Goal: Task Accomplishment & Management: Use online tool/utility

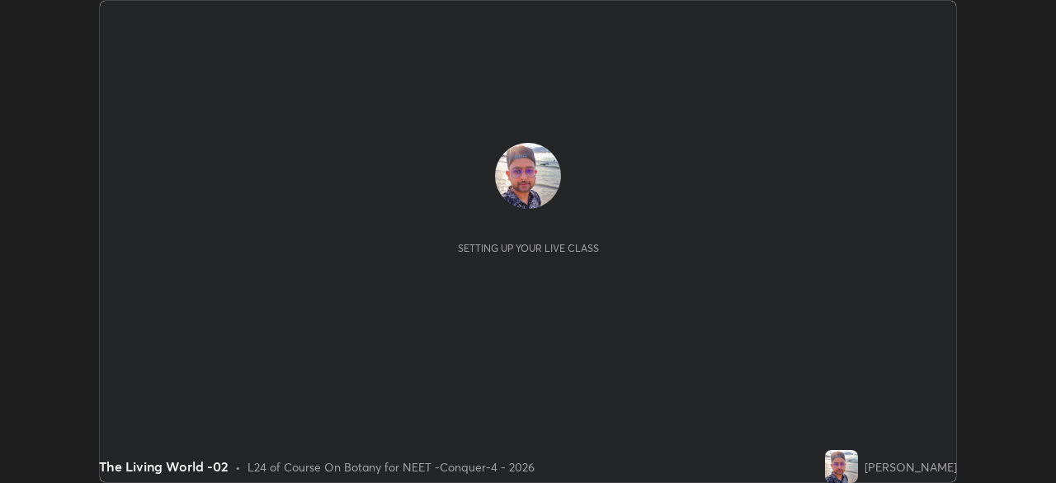
scroll to position [483, 1055]
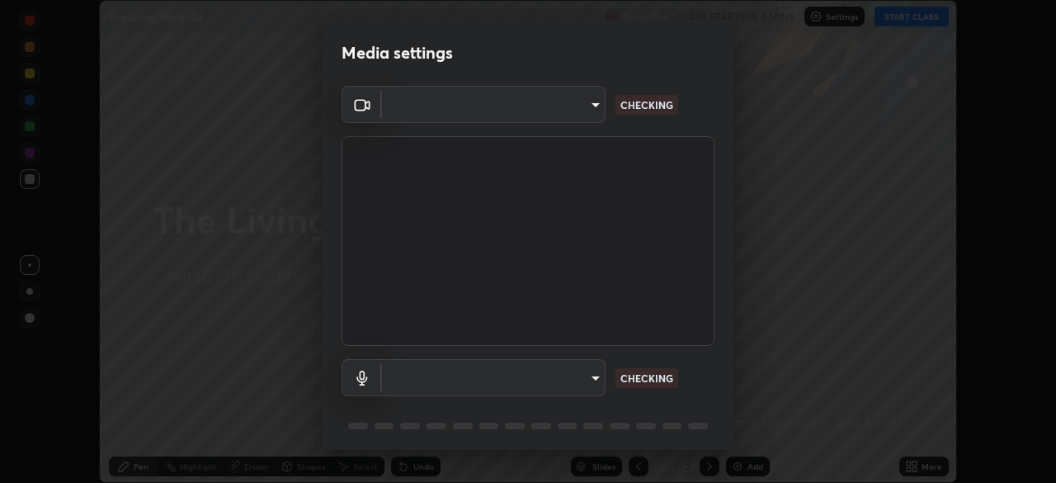
type input "a2c9e0304fea7a197325265949ed38064ec23766b16e4a4df4757bcf8ee53c87"
click at [573, 379] on body "Erase all The Living World -02 Recording CLASS STARTS IN 5 MINS Settings START …" at bounding box center [528, 241] width 1056 height 483
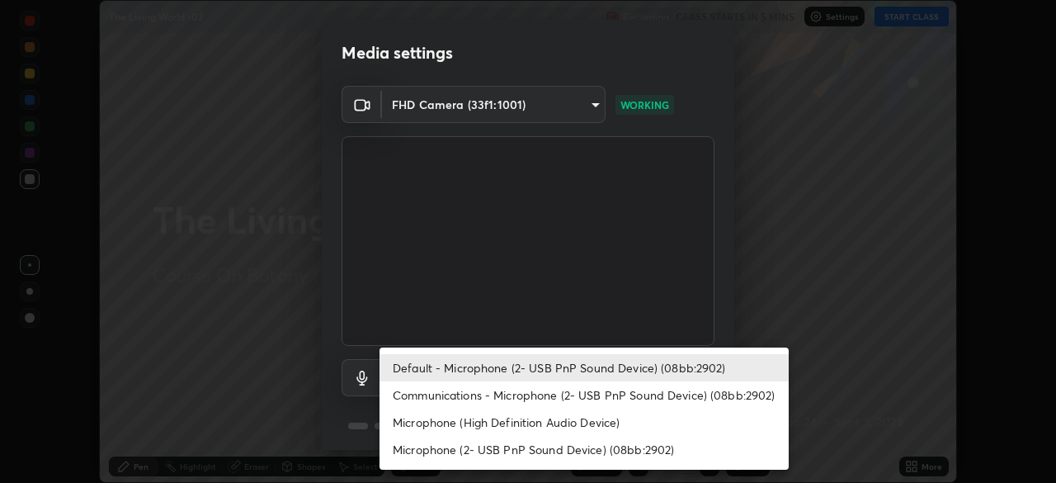
click at [562, 401] on li "Communications - Microphone (2- USB PnP Sound Device) (08bb:2902)" at bounding box center [583, 394] width 409 height 27
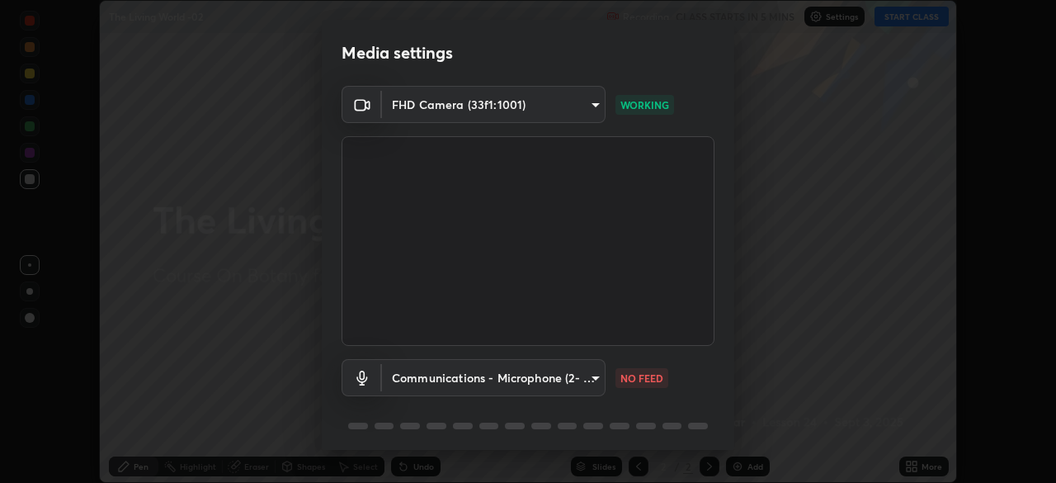
click at [554, 375] on body "Erase all The Living World -02 Recording CLASS STARTS IN 5 MINS Settings START …" at bounding box center [528, 241] width 1056 height 483
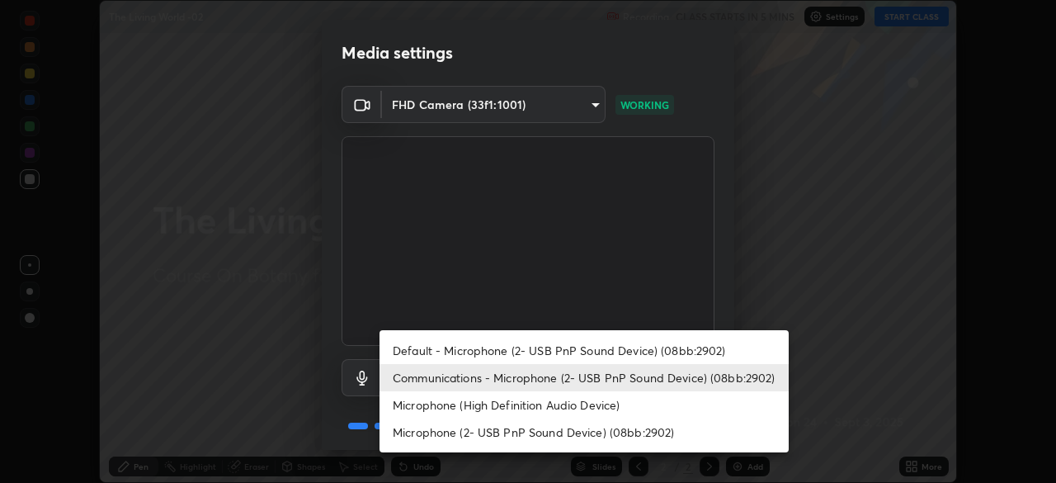
click at [560, 351] on li "Default - Microphone (2- USB PnP Sound Device) (08bb:2902)" at bounding box center [583, 350] width 409 height 27
type input "default"
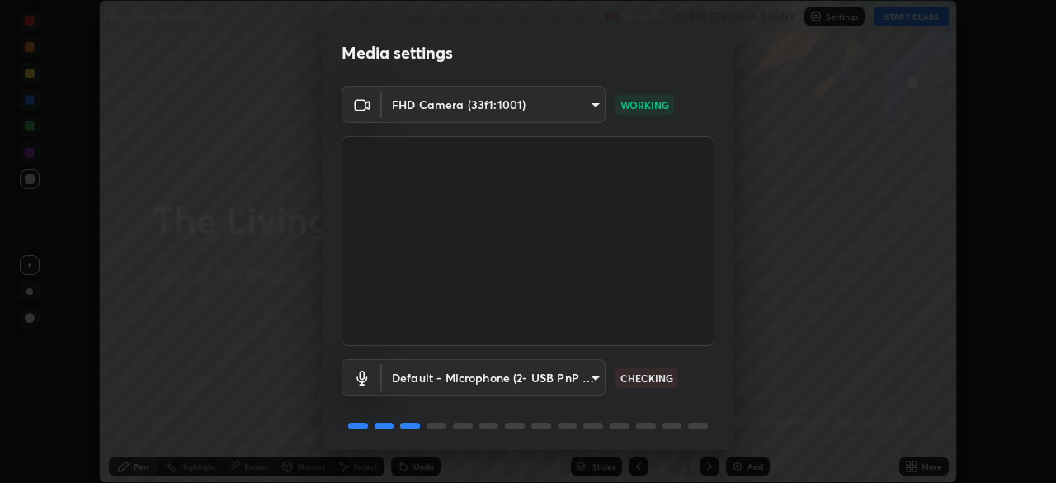
click at [688, 380] on div "Default - Microphone (2- USB PnP Sound Device) (08bb:2902) default CHECKING" at bounding box center [528, 377] width 373 height 37
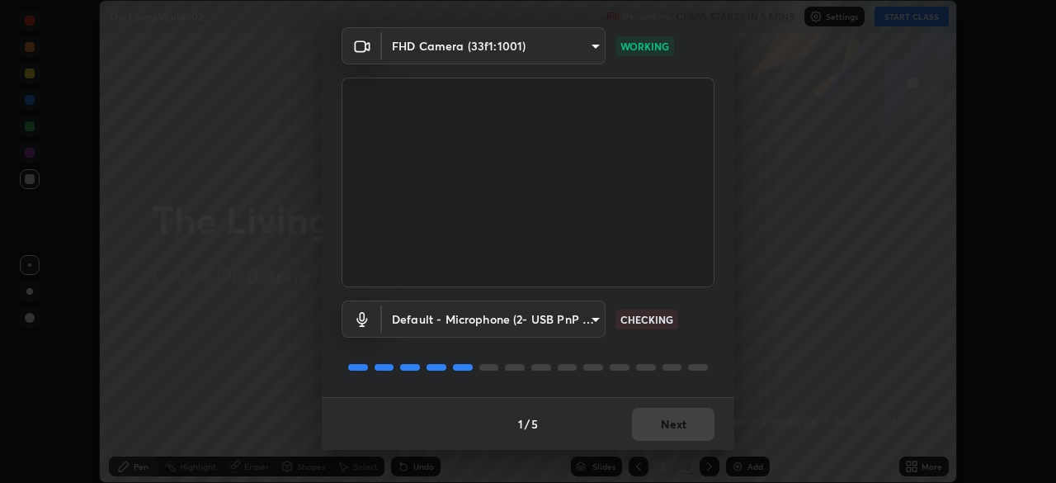
click at [683, 422] on div "1 / 5 Next" at bounding box center [528, 423] width 412 height 53
click at [690, 418] on div "1 / 5 Next" at bounding box center [528, 423] width 412 height 53
click at [691, 429] on div "1 / 5 Next" at bounding box center [528, 423] width 412 height 53
click at [692, 432] on div "1 / 5 Next" at bounding box center [528, 423] width 412 height 53
click at [691, 425] on div "1 / 5 Next" at bounding box center [528, 423] width 412 height 53
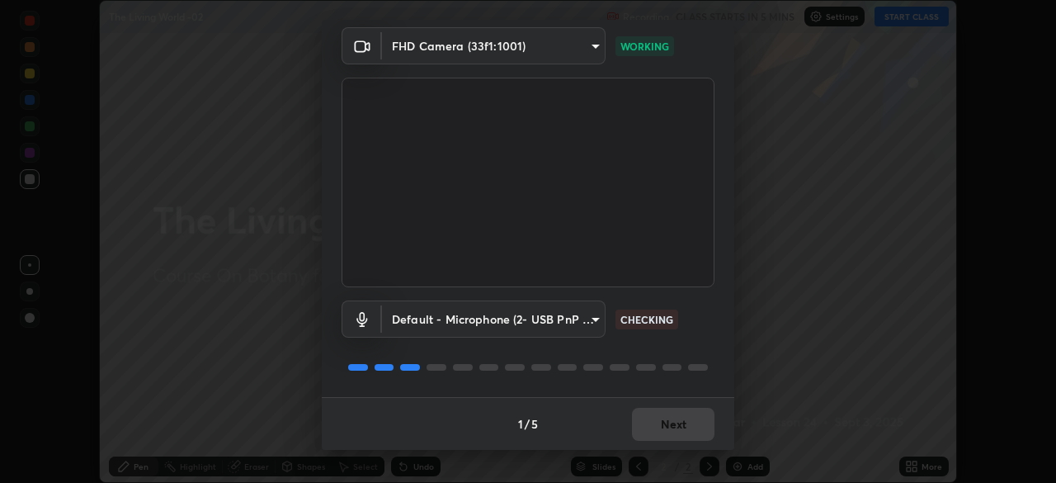
click at [690, 423] on div "1 / 5 Next" at bounding box center [528, 423] width 412 height 53
click at [695, 418] on div "1 / 5 Next" at bounding box center [528, 423] width 412 height 53
click at [686, 451] on div "Media settings FHD Camera (33f1:1001) a2c9e0304fea7a197325265949ed38064ec23766b…" at bounding box center [528, 241] width 1056 height 483
click at [676, 427] on button "Next" at bounding box center [673, 424] width 82 height 33
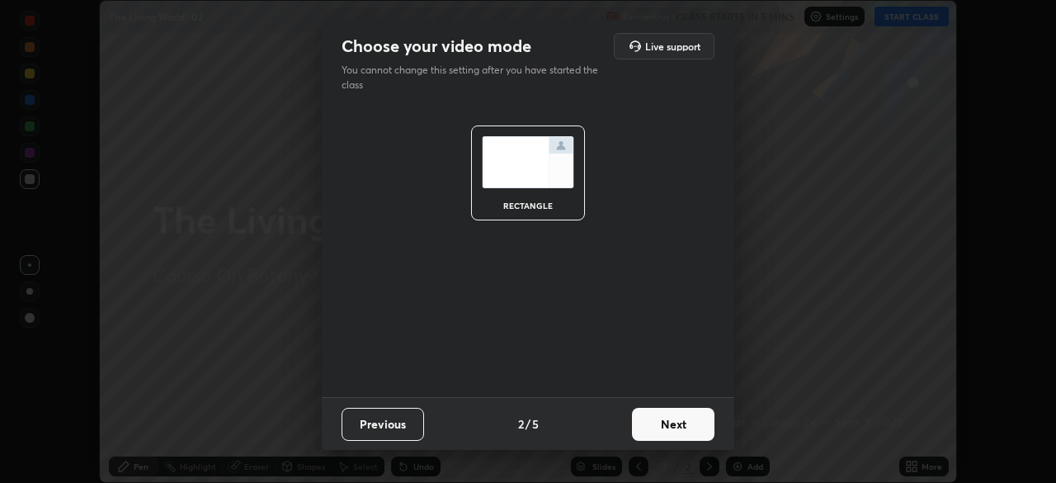
scroll to position [0, 0]
click at [687, 424] on button "Next" at bounding box center [673, 424] width 82 height 33
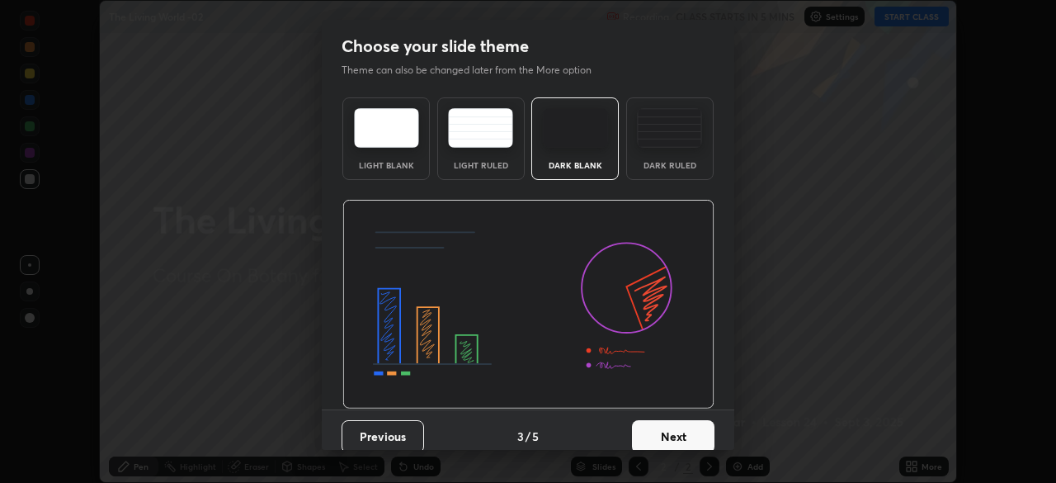
click at [695, 428] on button "Next" at bounding box center [673, 436] width 82 height 33
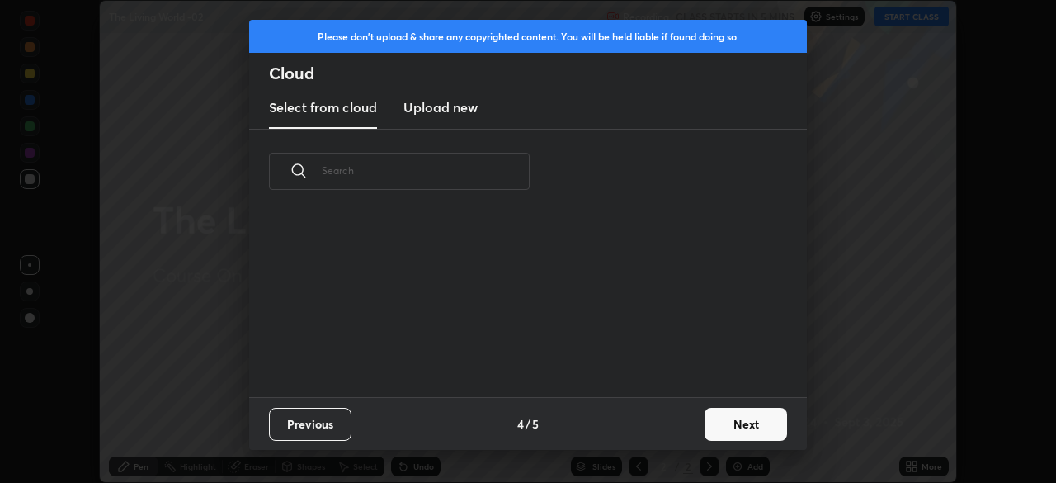
click at [705, 430] on button "Next" at bounding box center [746, 424] width 82 height 33
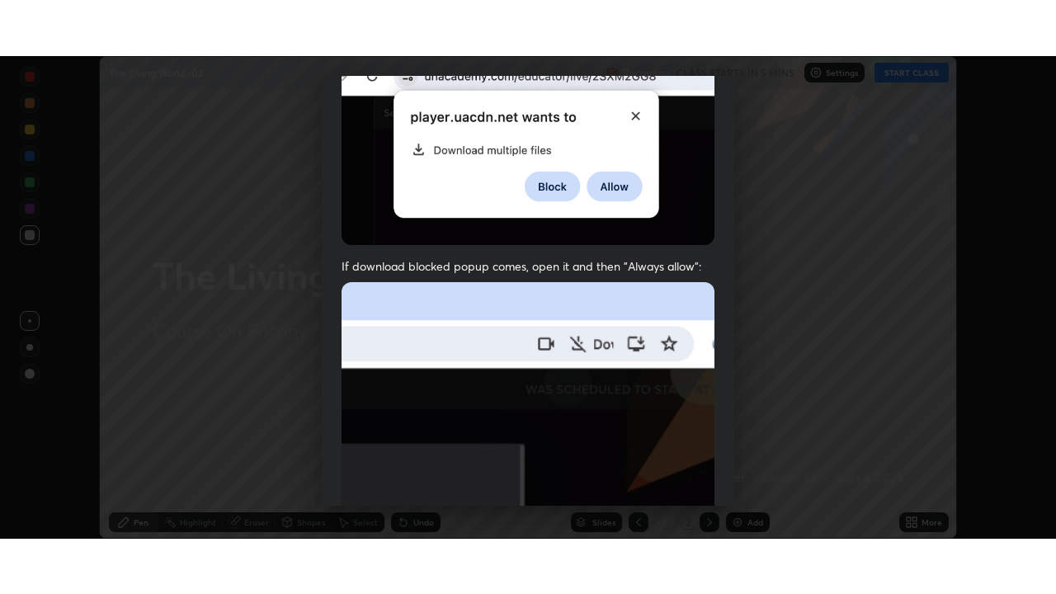
scroll to position [395, 0]
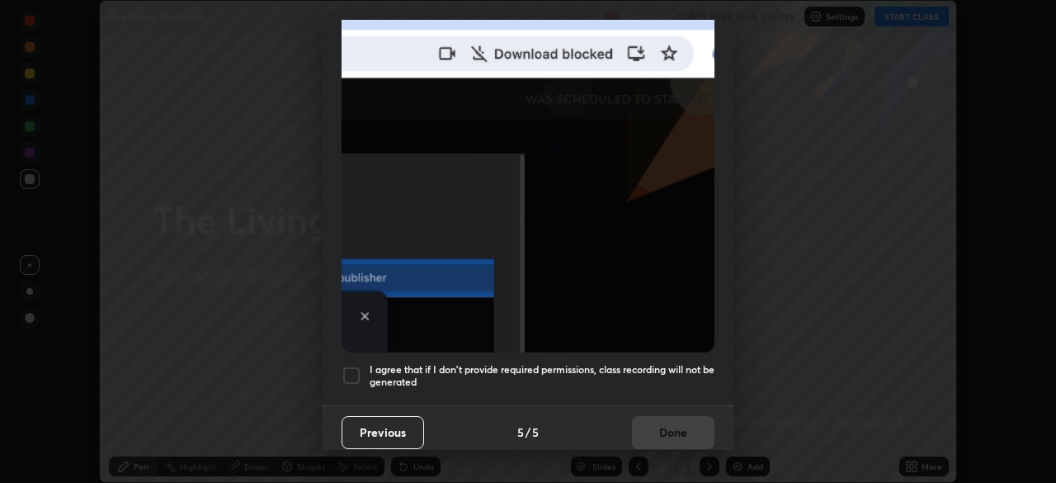
click at [353, 365] on div at bounding box center [352, 375] width 20 height 20
click at [678, 429] on button "Done" at bounding box center [673, 432] width 82 height 33
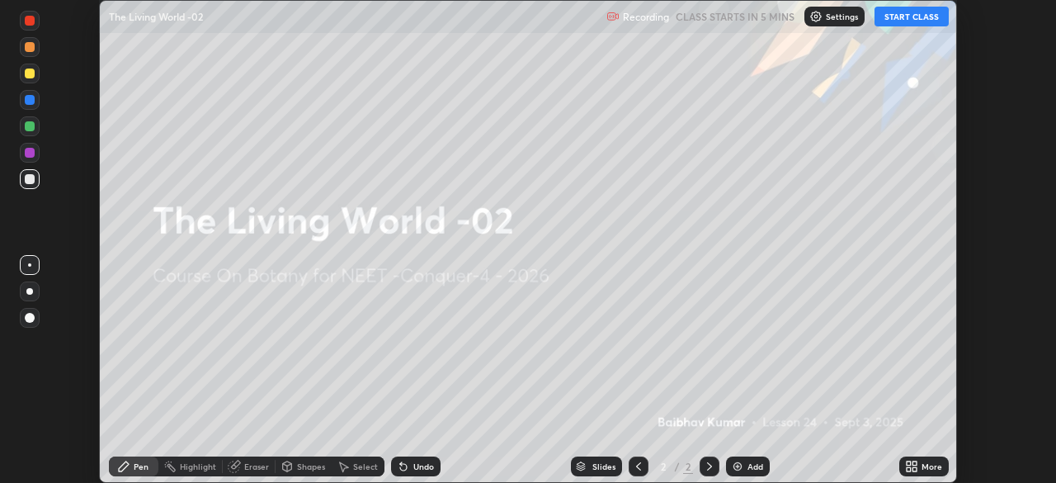
click at [914, 469] on icon at bounding box center [914, 469] width 4 height 4
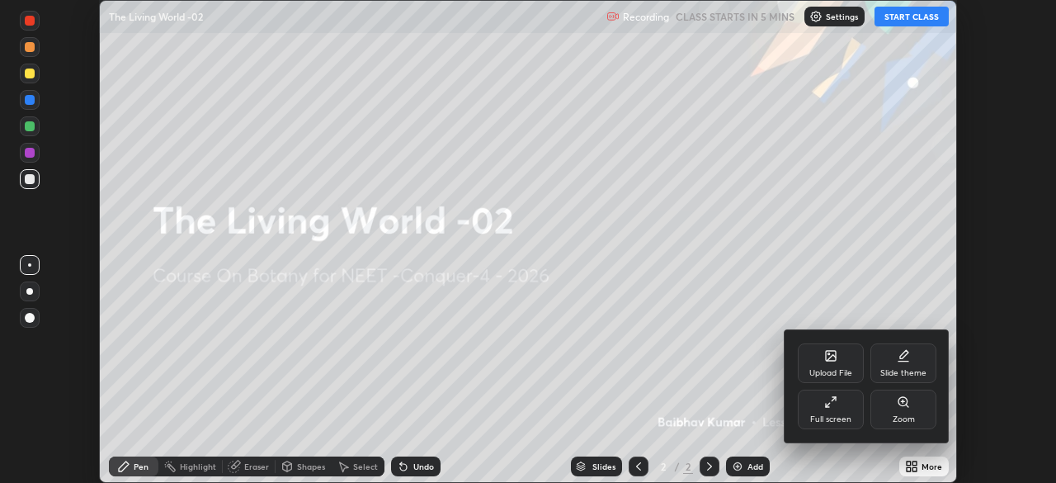
click at [847, 417] on div "Full screen" at bounding box center [830, 419] width 41 height 8
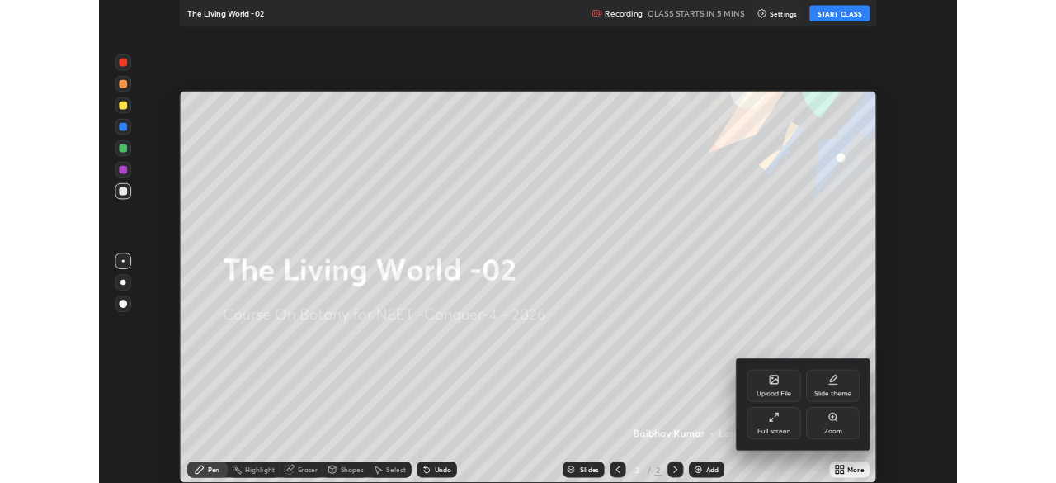
scroll to position [594, 1056]
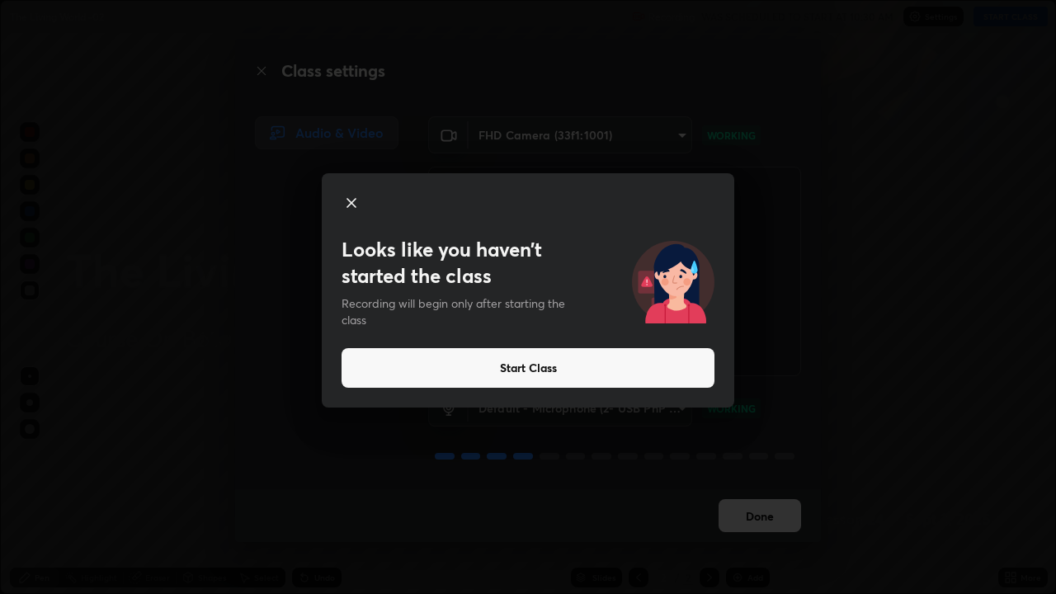
click at [561, 365] on button "Start Class" at bounding box center [528, 368] width 373 height 40
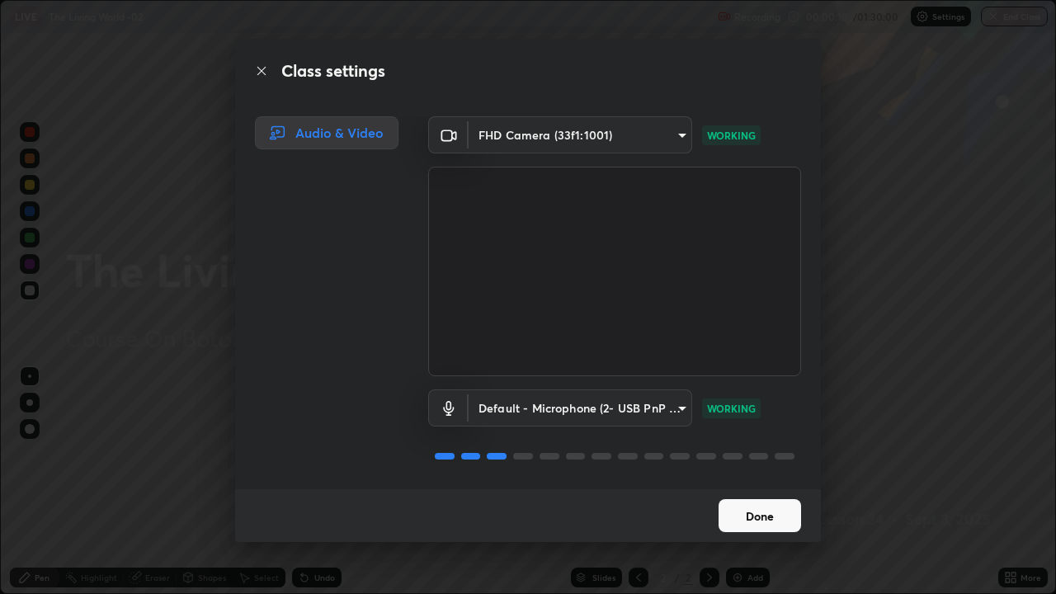
click at [756, 482] on button "Done" at bounding box center [760, 515] width 82 height 33
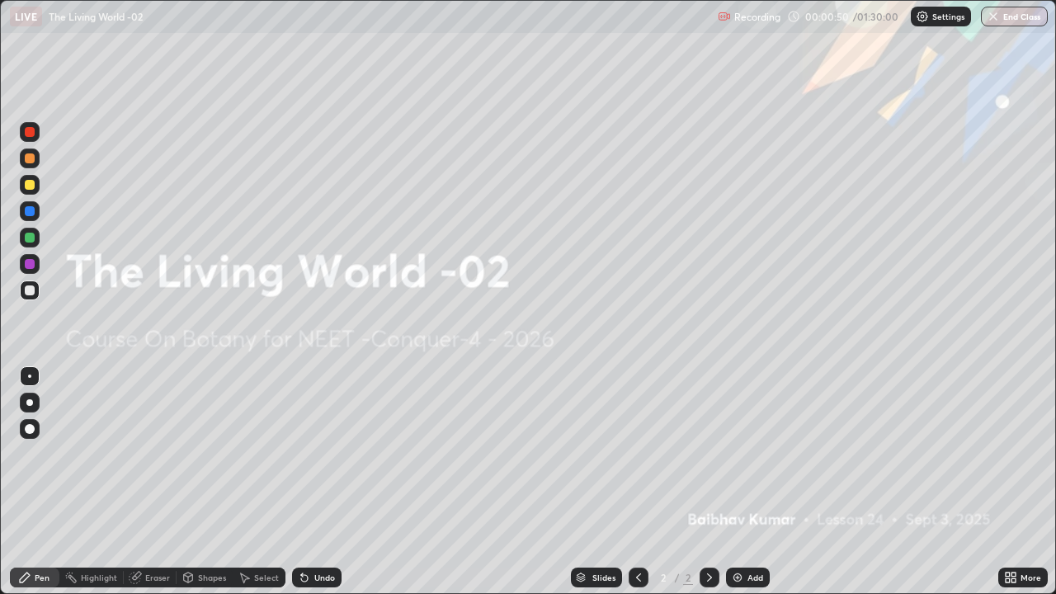
click at [34, 403] on div at bounding box center [30, 403] width 20 height 20
click at [36, 482] on div "Pen" at bounding box center [42, 577] width 15 height 8
click at [745, 482] on div "Add" at bounding box center [748, 578] width 44 height 20
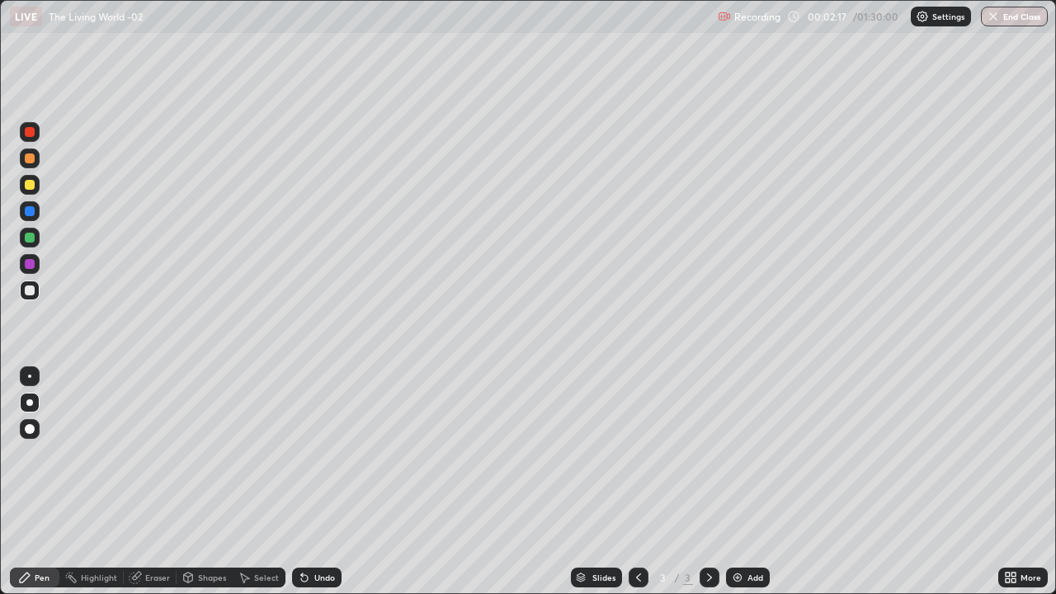
click at [28, 482] on icon at bounding box center [24, 577] width 13 height 13
click at [31, 404] on div at bounding box center [29, 402] width 7 height 7
click at [30, 403] on div at bounding box center [29, 402] width 7 height 7
click at [28, 238] on div at bounding box center [30, 238] width 10 height 10
click at [30, 403] on div at bounding box center [29, 402] width 7 height 7
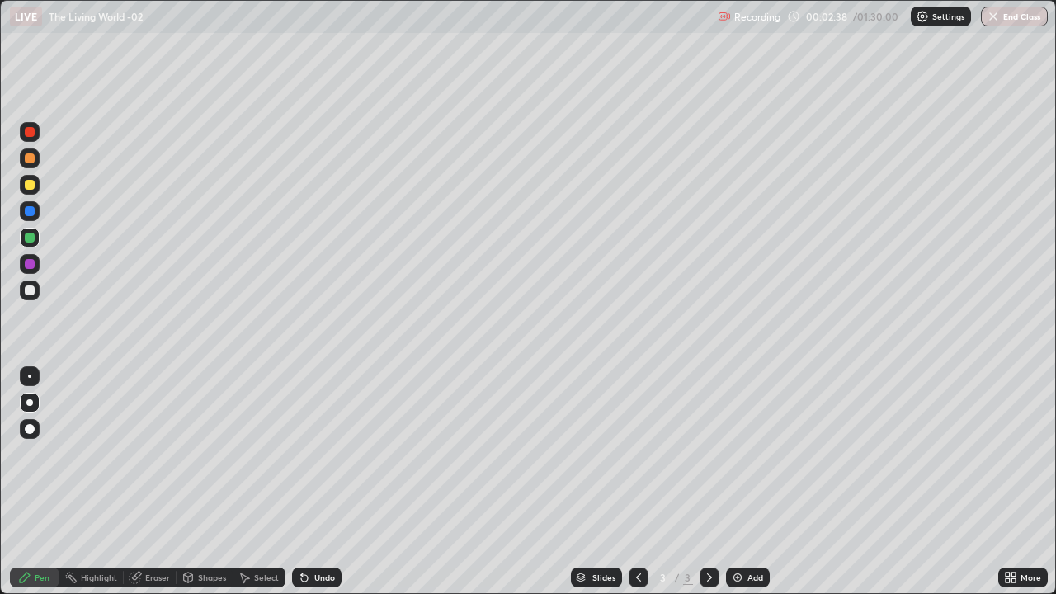
click at [32, 290] on div at bounding box center [30, 290] width 10 height 10
click at [30, 403] on div at bounding box center [29, 402] width 7 height 7
click at [26, 482] on icon at bounding box center [25, 578] width 10 height 10
click at [33, 215] on div at bounding box center [30, 211] width 20 height 20
click at [30, 212] on div at bounding box center [30, 211] width 10 height 10
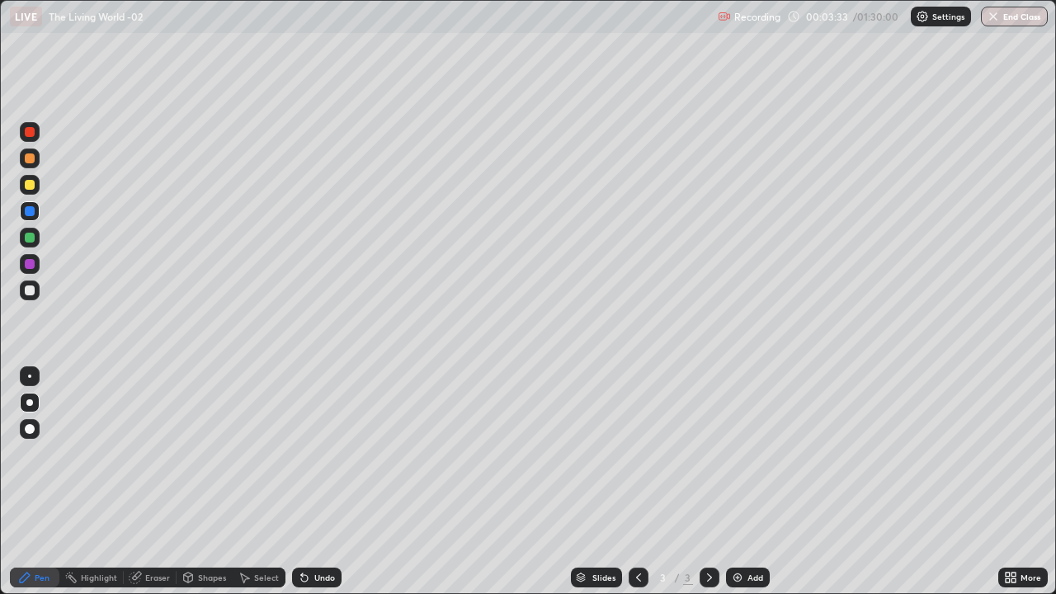
click at [31, 290] on div at bounding box center [30, 290] width 10 height 10
click at [34, 264] on div at bounding box center [30, 264] width 10 height 10
click at [30, 403] on div at bounding box center [29, 402] width 7 height 7
click at [20, 130] on div at bounding box center [30, 132] width 20 height 20
click at [1007, 482] on icon at bounding box center [1008, 575] width 4 height 4
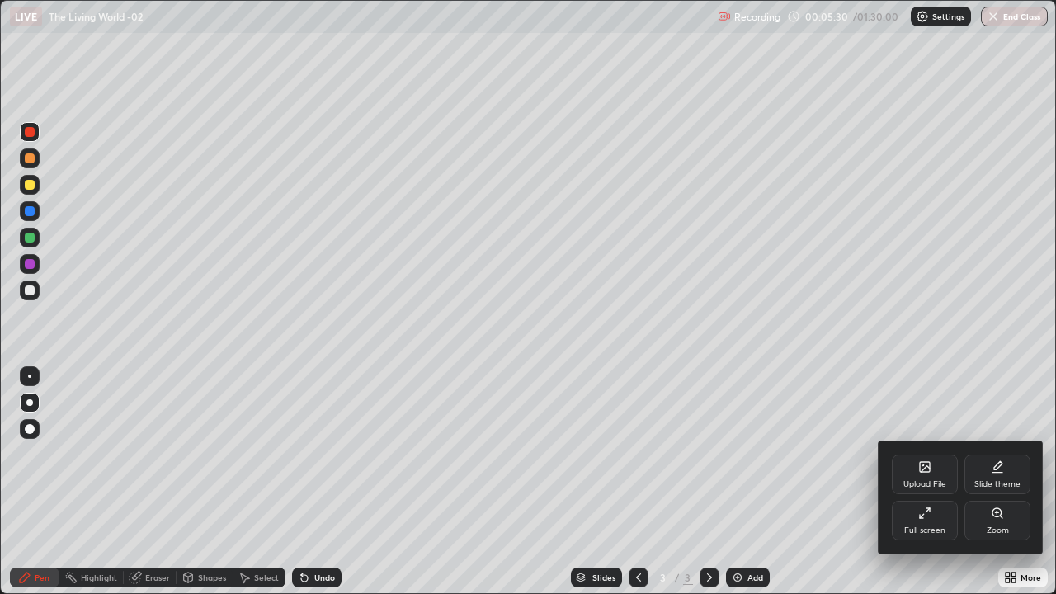
click at [930, 482] on div "Full screen" at bounding box center [925, 521] width 66 height 40
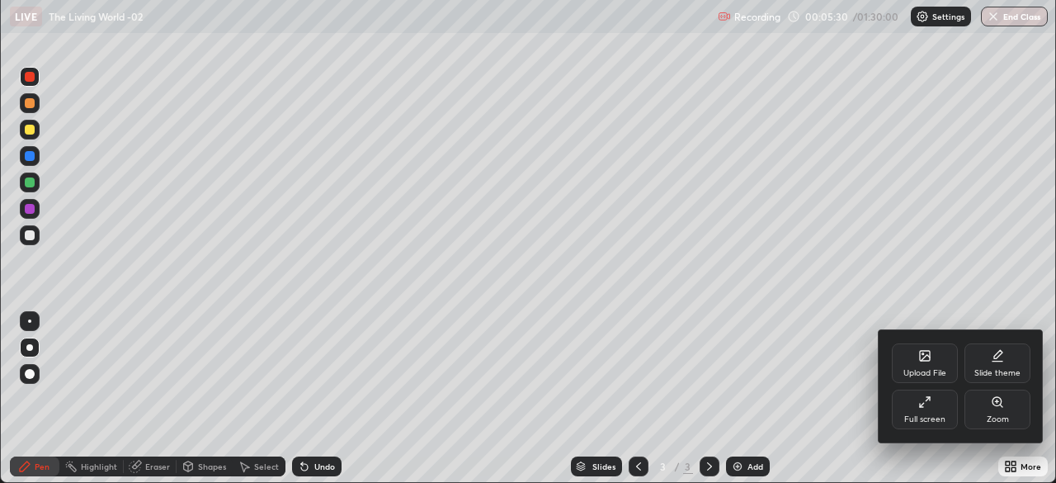
scroll to position [82012, 81439]
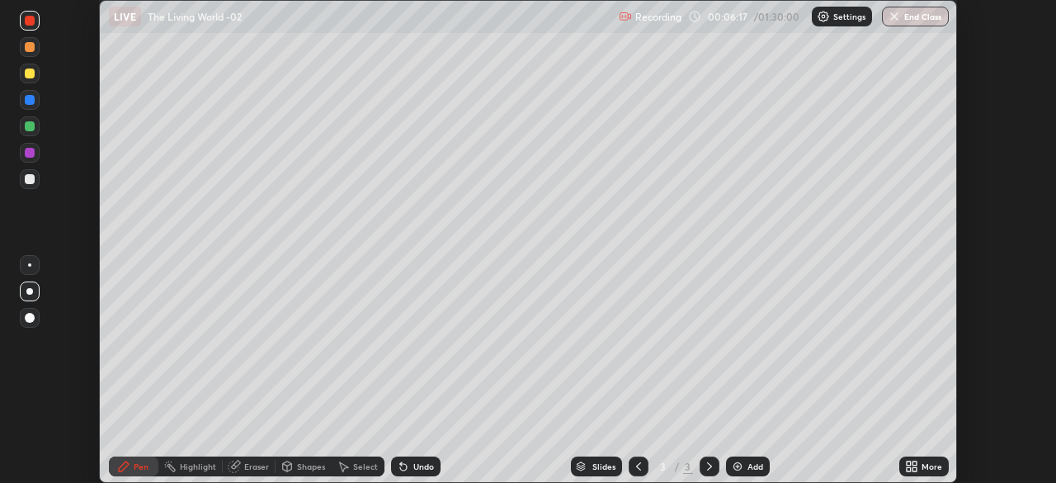
click at [925, 466] on div "More" at bounding box center [931, 466] width 21 height 8
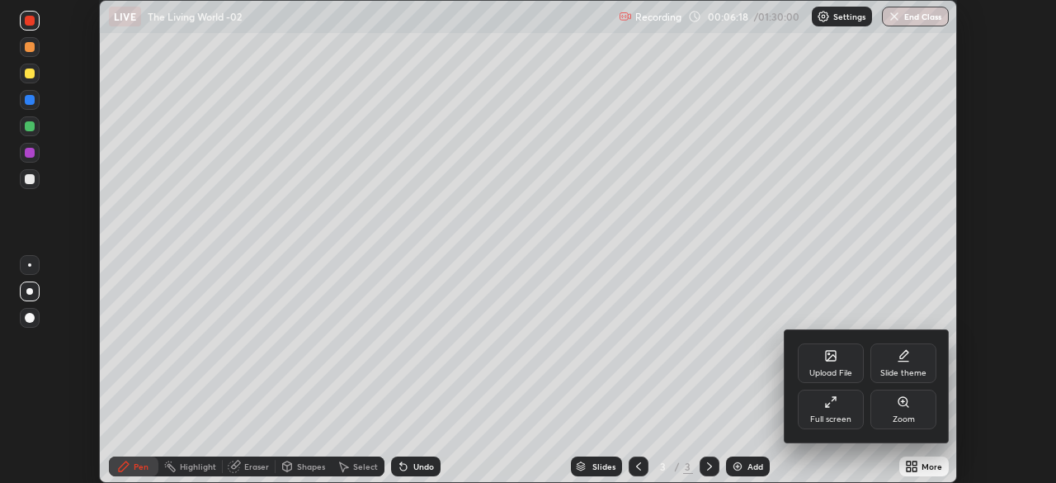
click at [829, 359] on icon at bounding box center [831, 358] width 9 height 6
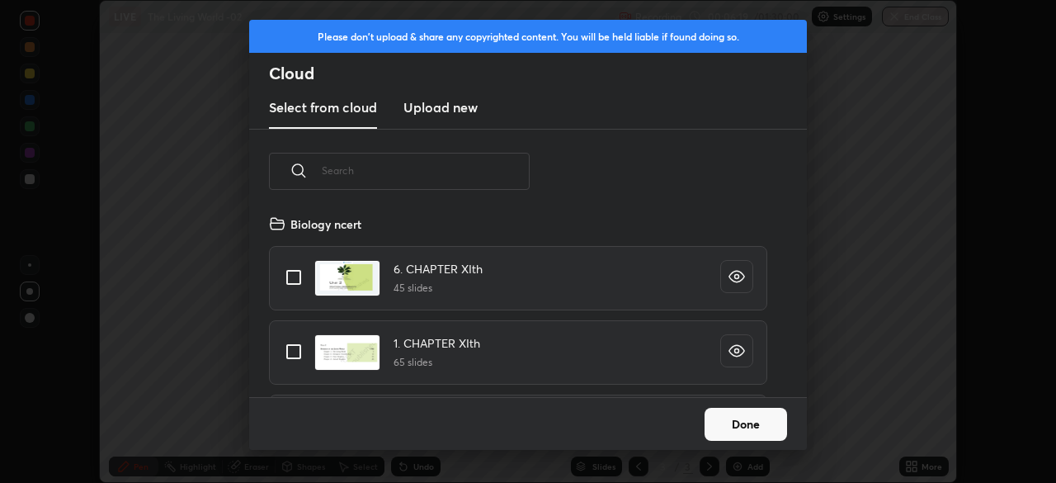
click at [431, 106] on h3 "Upload new" at bounding box center [440, 107] width 74 height 20
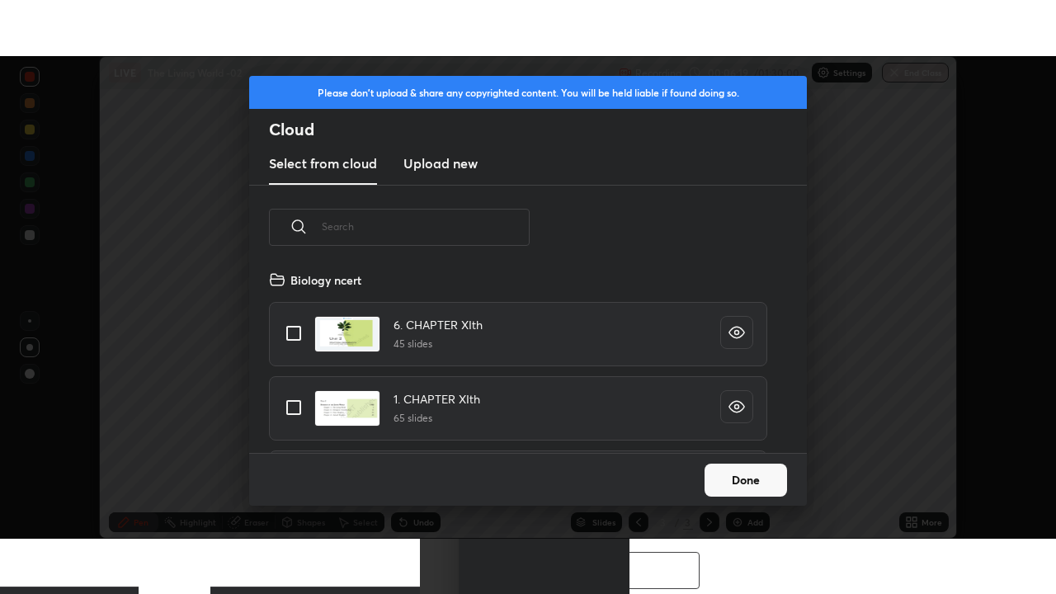
scroll to position [0, 0]
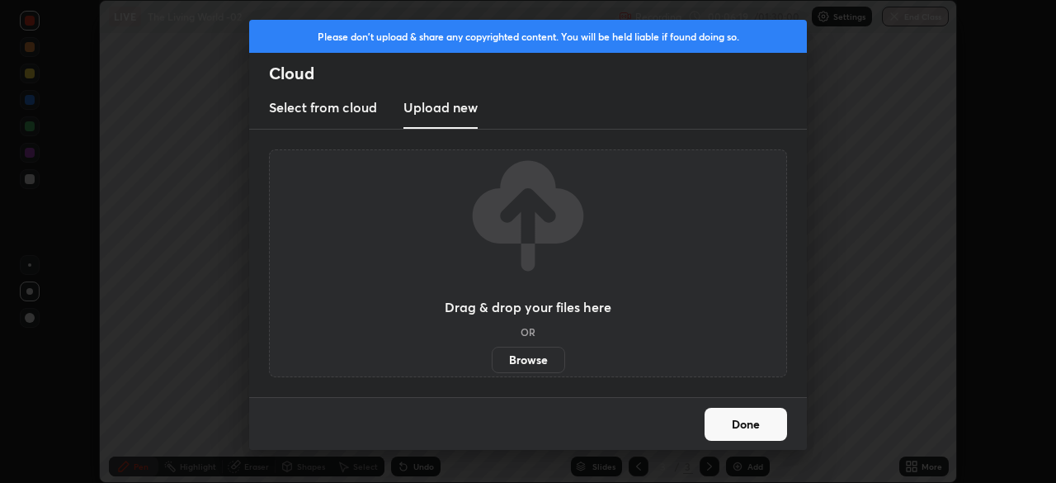
click at [515, 361] on label "Browse" at bounding box center [528, 359] width 73 height 26
click at [492, 361] on input "Browse" at bounding box center [492, 359] width 0 height 26
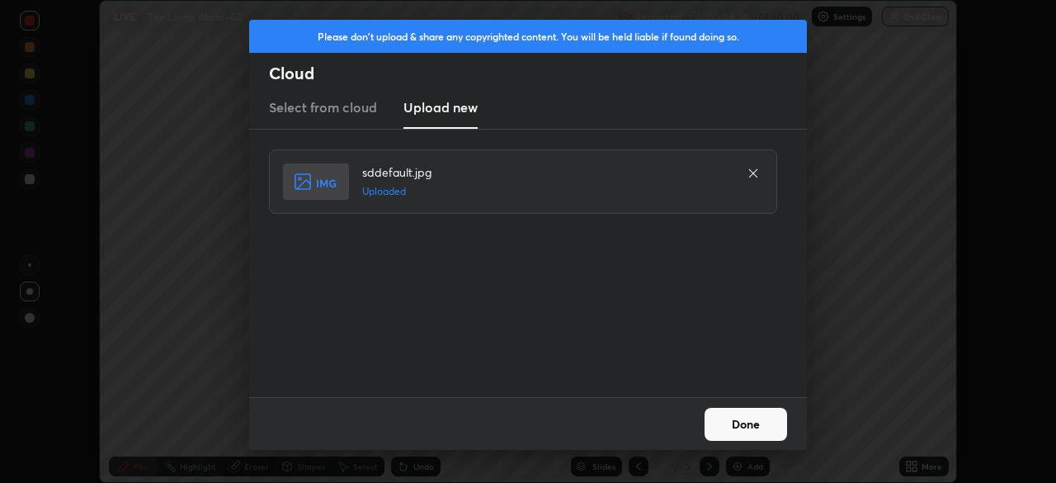
click at [752, 424] on button "Done" at bounding box center [746, 424] width 82 height 33
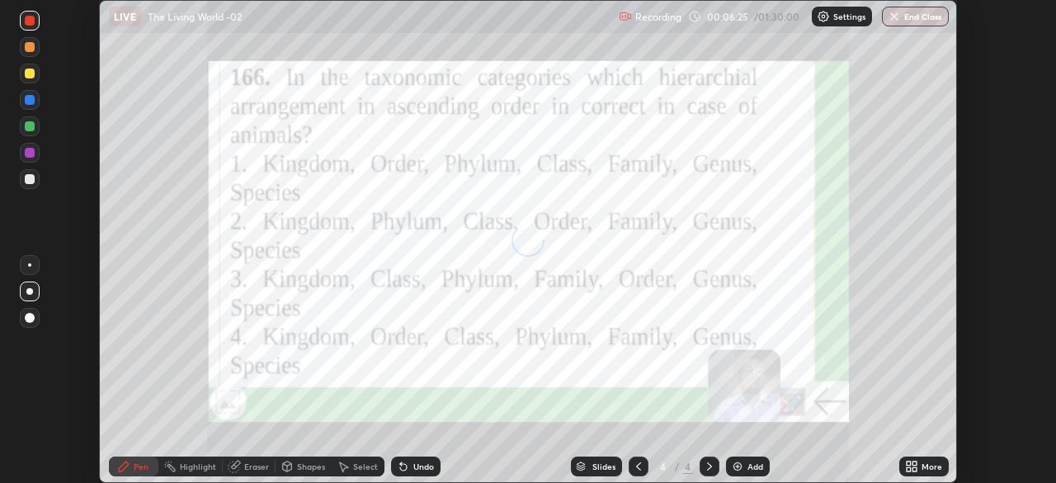
click at [908, 469] on icon at bounding box center [909, 469] width 4 height 4
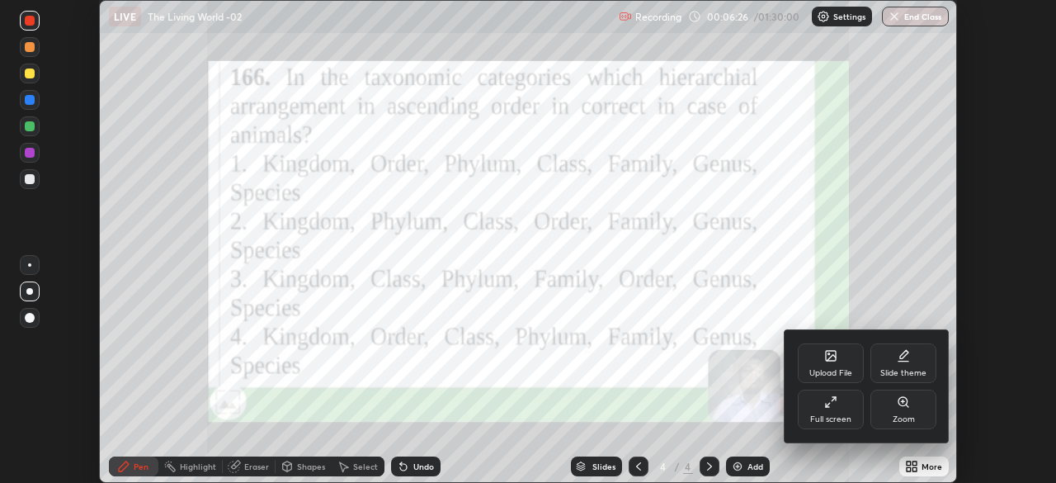
click at [851, 425] on div "Full screen" at bounding box center [831, 409] width 66 height 40
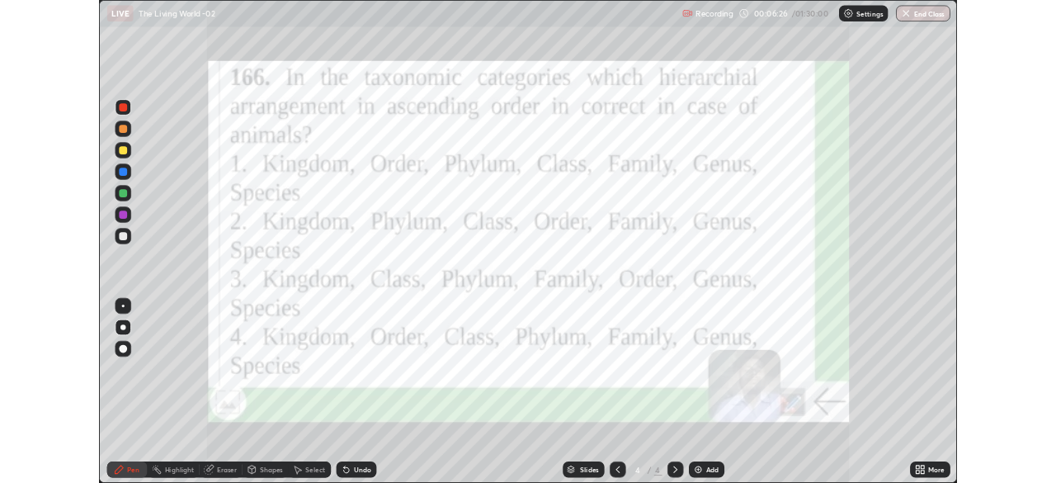
scroll to position [594, 1056]
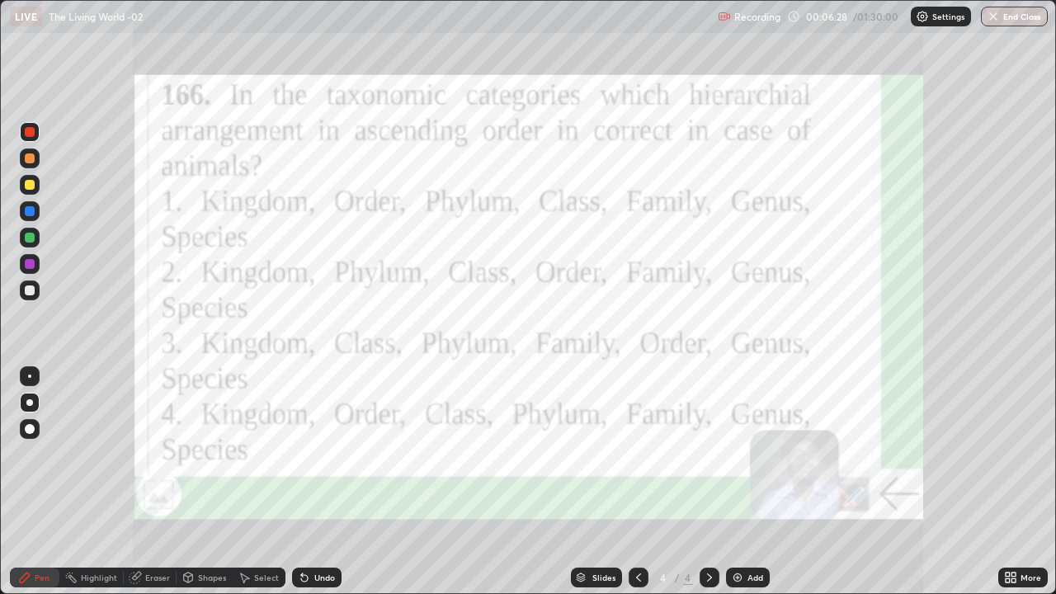
click at [44, 482] on div "Pen" at bounding box center [42, 577] width 15 height 8
click at [30, 132] on div at bounding box center [30, 132] width 10 height 10
click at [233, 290] on button "Undo" at bounding box center [256, 297] width 48 height 20
click at [1008, 482] on icon at bounding box center [1008, 575] width 4 height 4
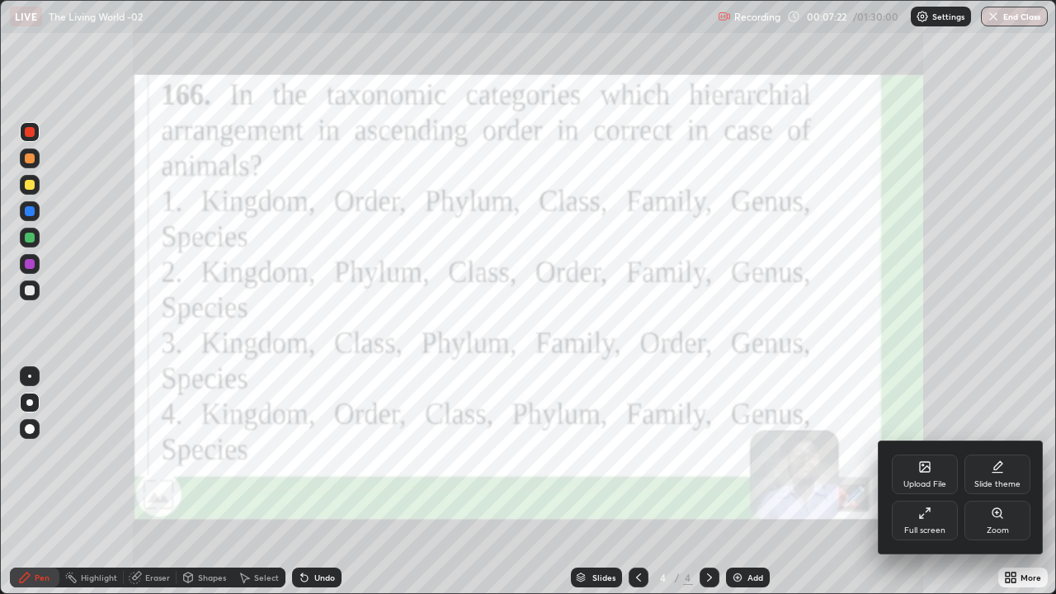
click at [931, 482] on div "Full screen" at bounding box center [925, 521] width 66 height 40
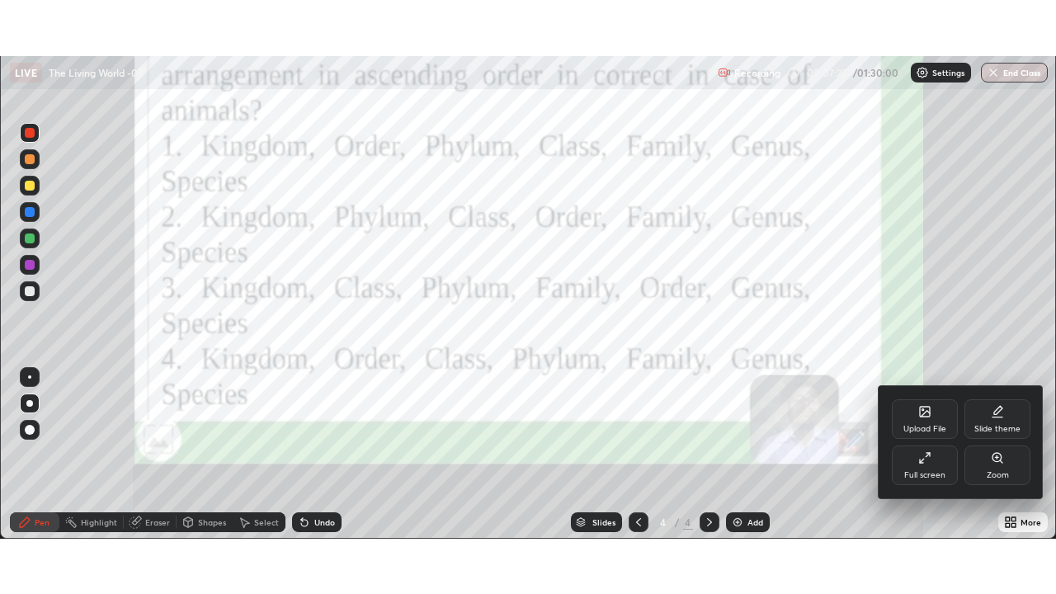
scroll to position [82012, 81439]
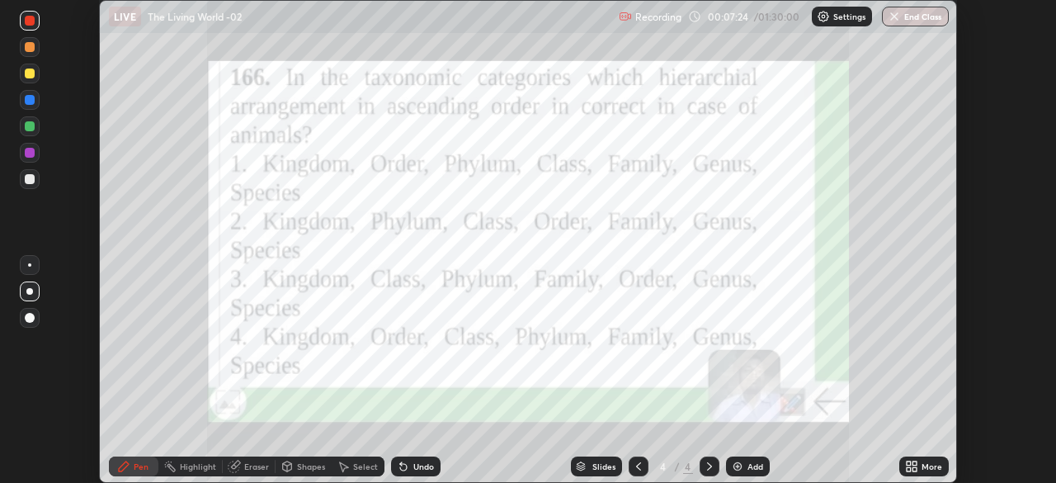
click at [638, 463] on icon at bounding box center [638, 466] width 5 height 8
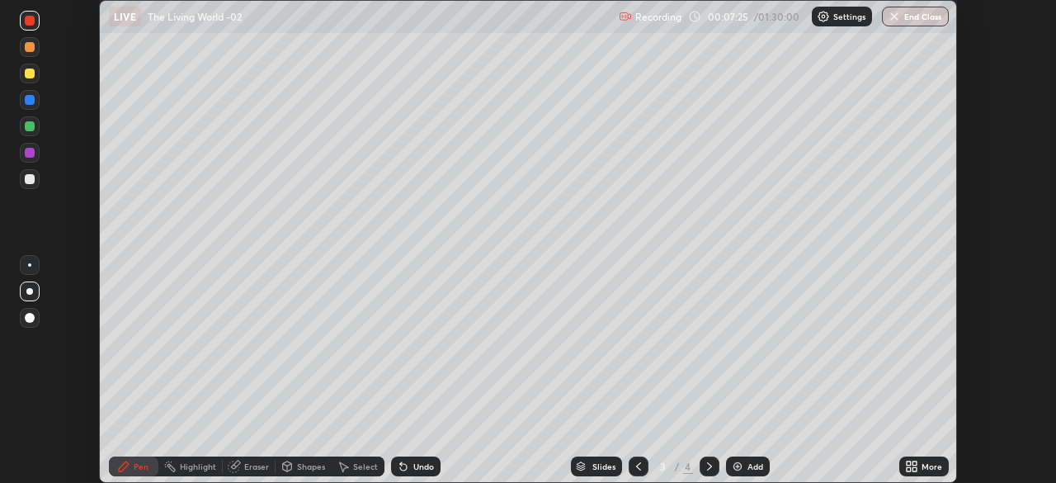
click at [916, 464] on icon at bounding box center [914, 463] width 4 height 4
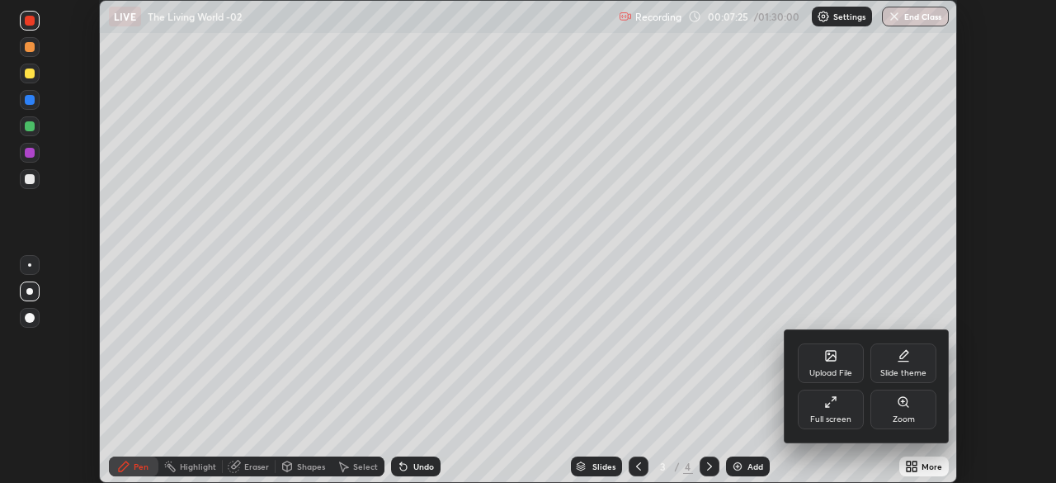
click at [840, 411] on div "Full screen" at bounding box center [831, 409] width 66 height 40
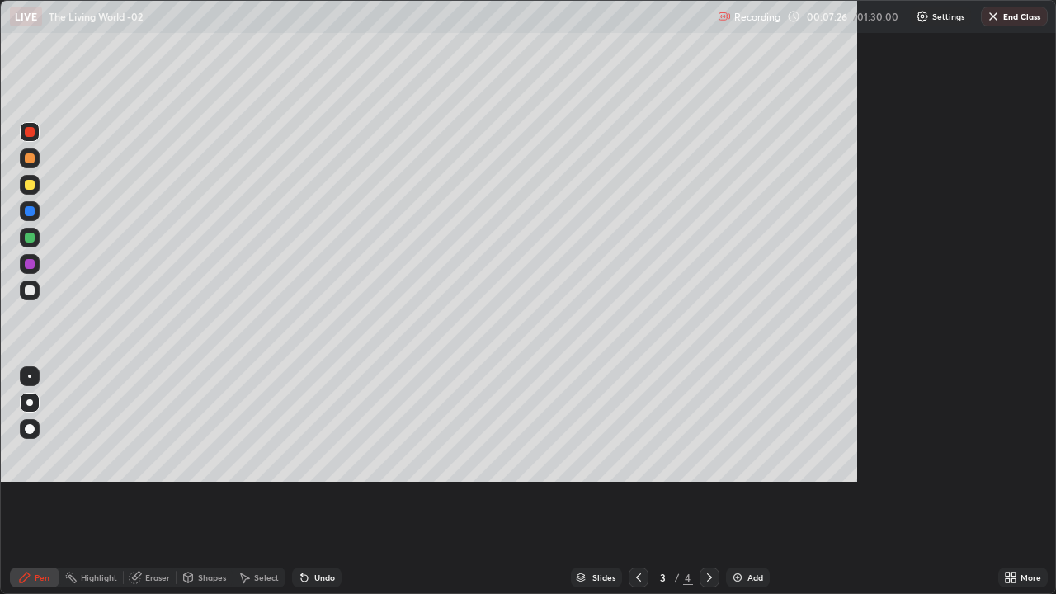
scroll to position [594, 1056]
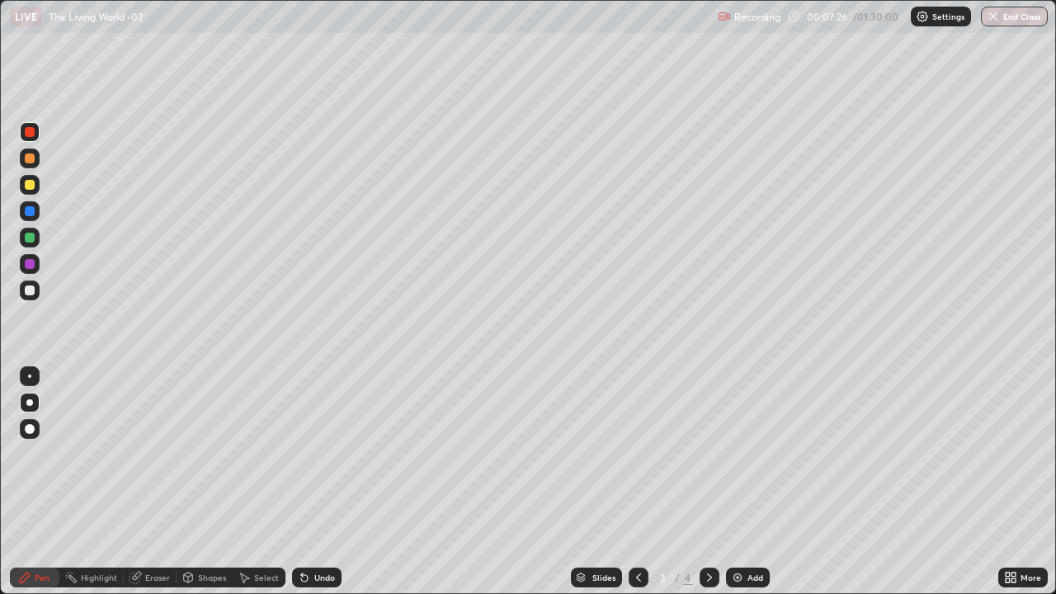
click at [754, 482] on div "Add" at bounding box center [755, 577] width 16 height 8
click at [752, 482] on div "Add" at bounding box center [755, 577] width 16 height 8
click at [753, 482] on div "Add" at bounding box center [755, 577] width 16 height 8
click at [637, 482] on icon at bounding box center [638, 577] width 13 height 13
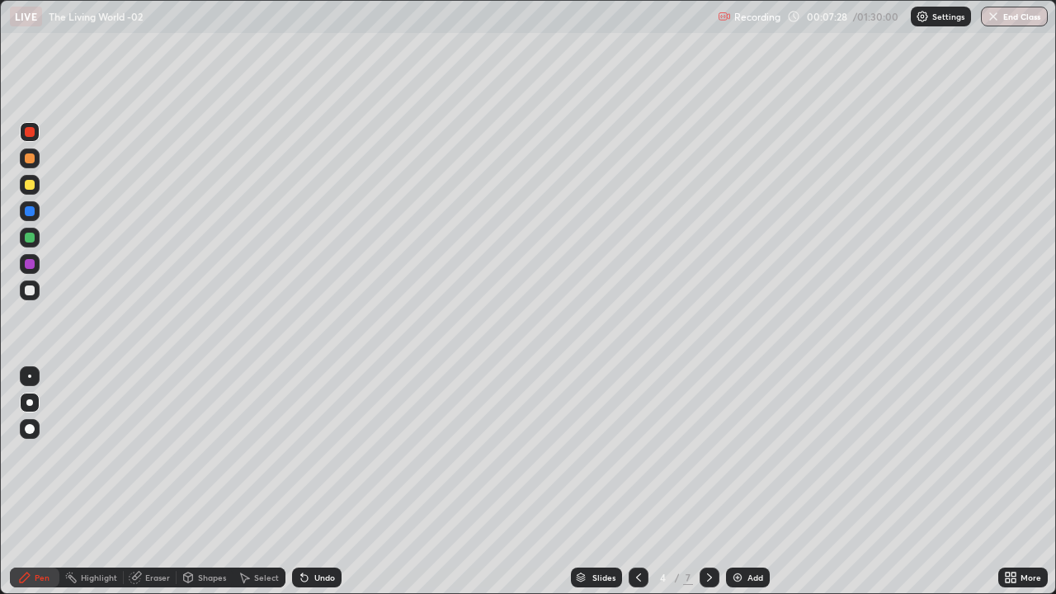
click at [638, 482] on icon at bounding box center [638, 577] width 13 height 13
click at [30, 404] on div at bounding box center [29, 402] width 7 height 7
click at [29, 290] on div at bounding box center [30, 290] width 10 height 10
click at [30, 403] on div at bounding box center [29, 402] width 7 height 7
click at [34, 482] on div "Pen" at bounding box center [34, 578] width 49 height 20
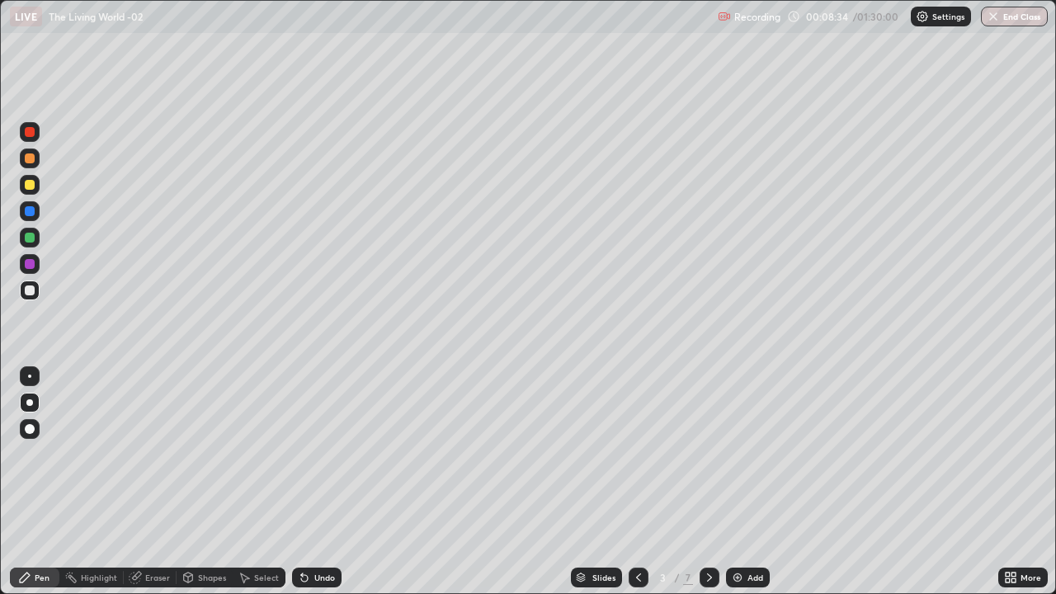
click at [33, 134] on div at bounding box center [30, 132] width 10 height 10
click at [35, 399] on div at bounding box center [30, 403] width 20 height 20
click at [33, 290] on div at bounding box center [30, 290] width 10 height 10
click at [35, 482] on div "Pen" at bounding box center [34, 578] width 49 height 20
click at [30, 403] on div at bounding box center [29, 402] width 7 height 7
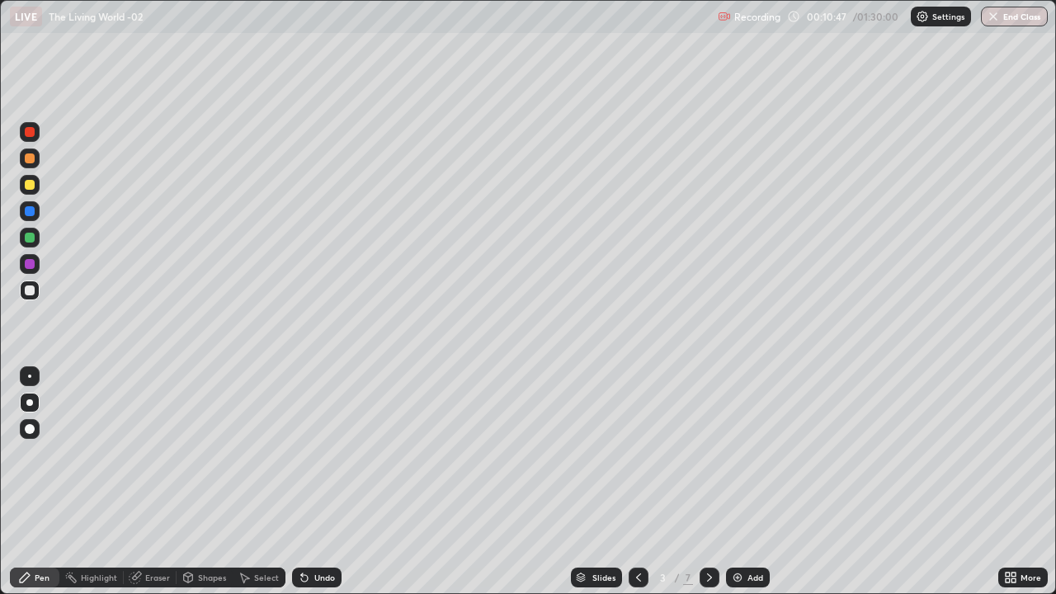
click at [29, 185] on div at bounding box center [30, 185] width 10 height 10
click at [32, 288] on div at bounding box center [30, 290] width 10 height 10
click at [31, 290] on div at bounding box center [30, 290] width 10 height 10
click at [41, 482] on div "Pen" at bounding box center [42, 577] width 15 height 8
click at [32, 403] on div at bounding box center [29, 402] width 7 height 7
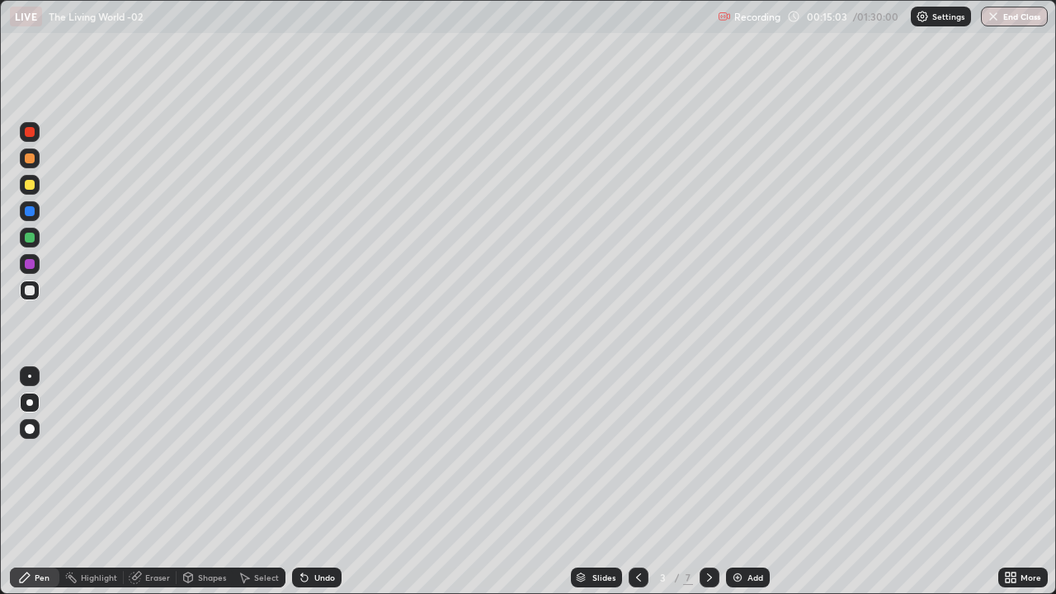
click at [26, 482] on icon at bounding box center [25, 578] width 10 height 10
click at [745, 482] on div "Add" at bounding box center [748, 578] width 44 height 20
click at [30, 239] on div at bounding box center [30, 238] width 10 height 10
click at [30, 403] on div at bounding box center [29, 402] width 7 height 7
click at [327, 482] on div "Undo" at bounding box center [324, 577] width 21 height 8
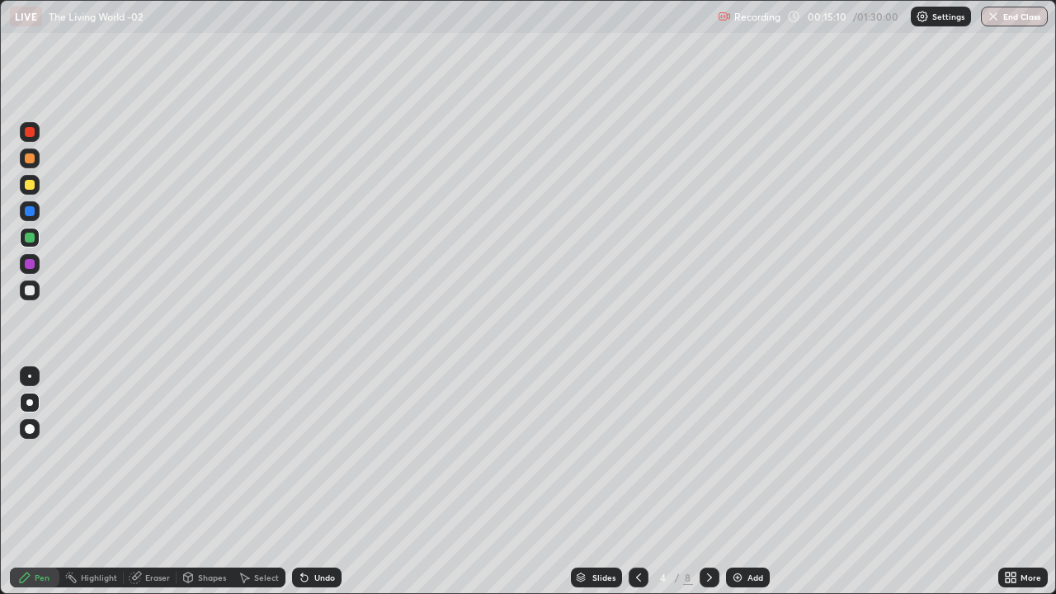
click at [326, 482] on div "Undo" at bounding box center [324, 577] width 21 height 8
click at [324, 482] on div "Undo" at bounding box center [316, 578] width 49 height 20
click at [28, 294] on div at bounding box center [30, 290] width 10 height 10
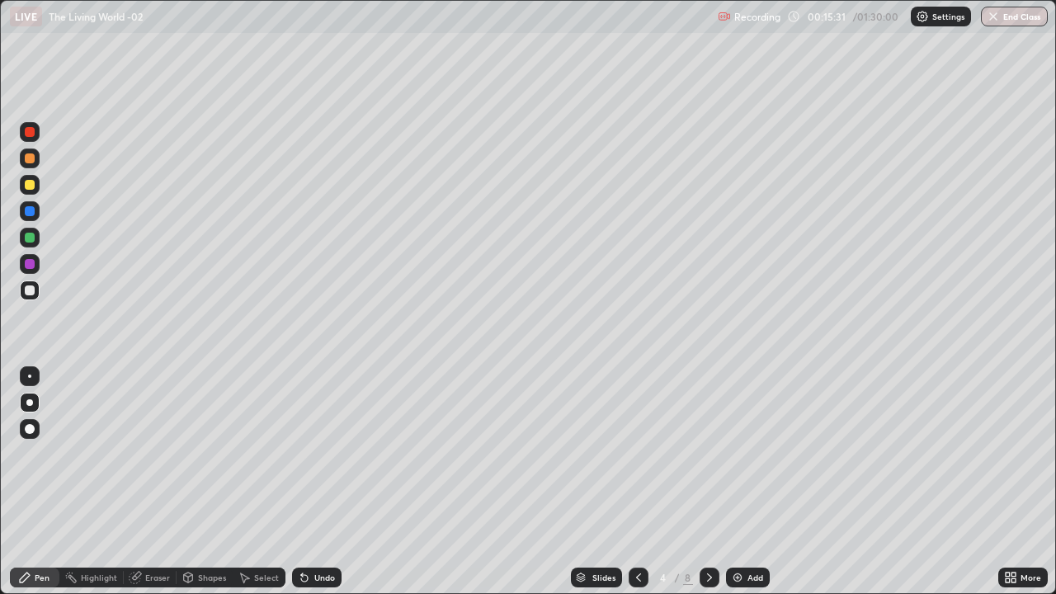
click at [30, 403] on div at bounding box center [29, 402] width 7 height 7
click at [31, 482] on icon at bounding box center [24, 577] width 13 height 13
click at [315, 482] on div "Undo" at bounding box center [324, 577] width 21 height 8
click at [317, 482] on div "Undo" at bounding box center [324, 577] width 21 height 8
click at [31, 395] on div at bounding box center [30, 403] width 20 height 20
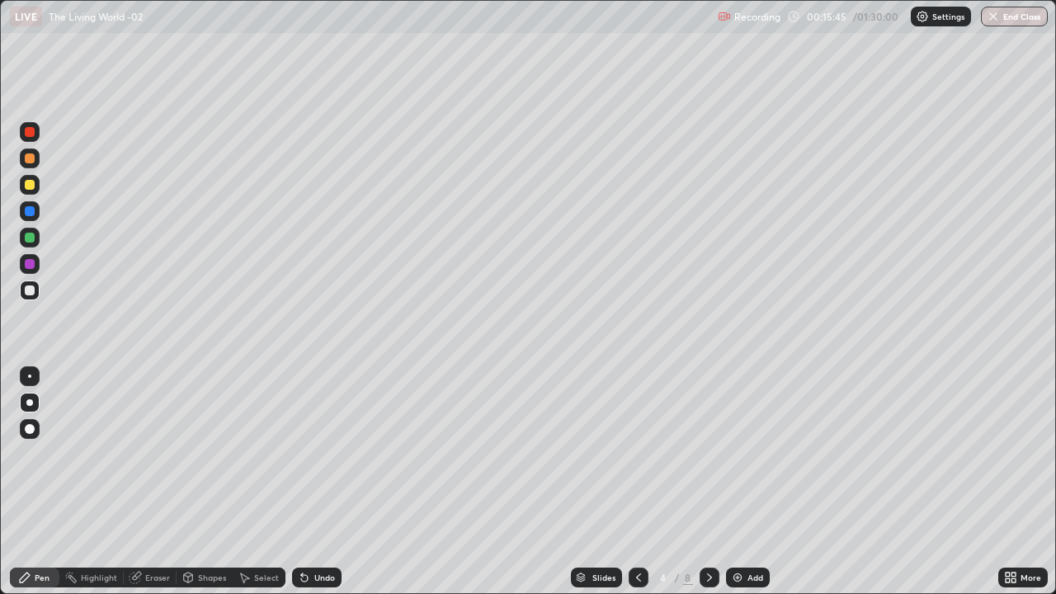
click at [315, 482] on div "Undo" at bounding box center [316, 578] width 49 height 20
click at [38, 288] on div at bounding box center [30, 290] width 20 height 20
click at [310, 482] on div "Undo" at bounding box center [316, 578] width 49 height 20
click at [314, 482] on div "Undo" at bounding box center [324, 577] width 21 height 8
click at [316, 482] on div "Undo" at bounding box center [324, 577] width 21 height 8
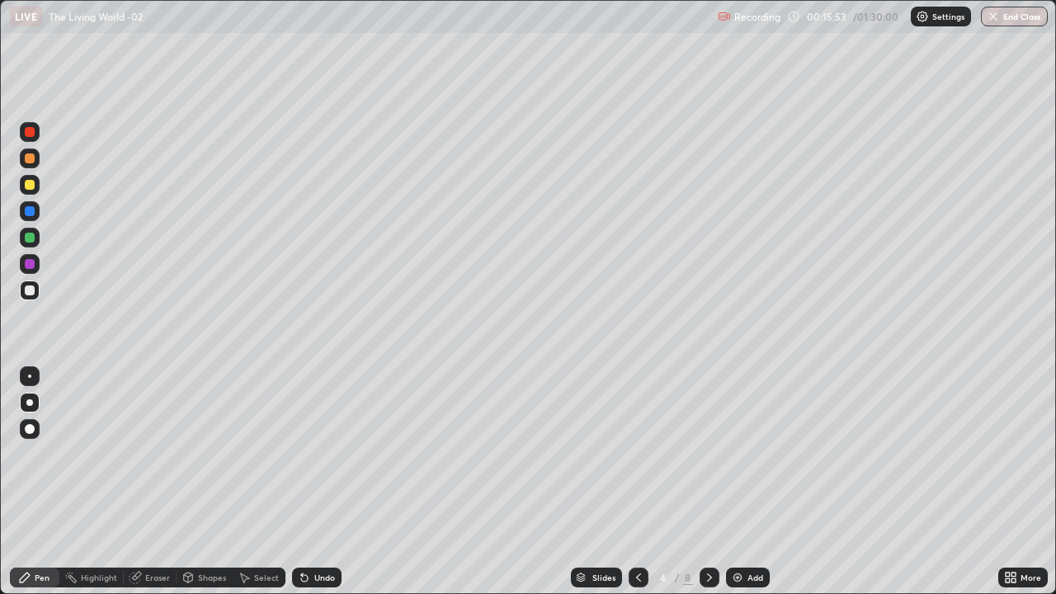
click at [318, 482] on div "Undo" at bounding box center [324, 577] width 21 height 8
click at [321, 482] on div "Undo" at bounding box center [324, 577] width 21 height 8
click at [318, 482] on div "Undo" at bounding box center [324, 577] width 21 height 8
click at [317, 482] on div "Undo" at bounding box center [324, 577] width 21 height 8
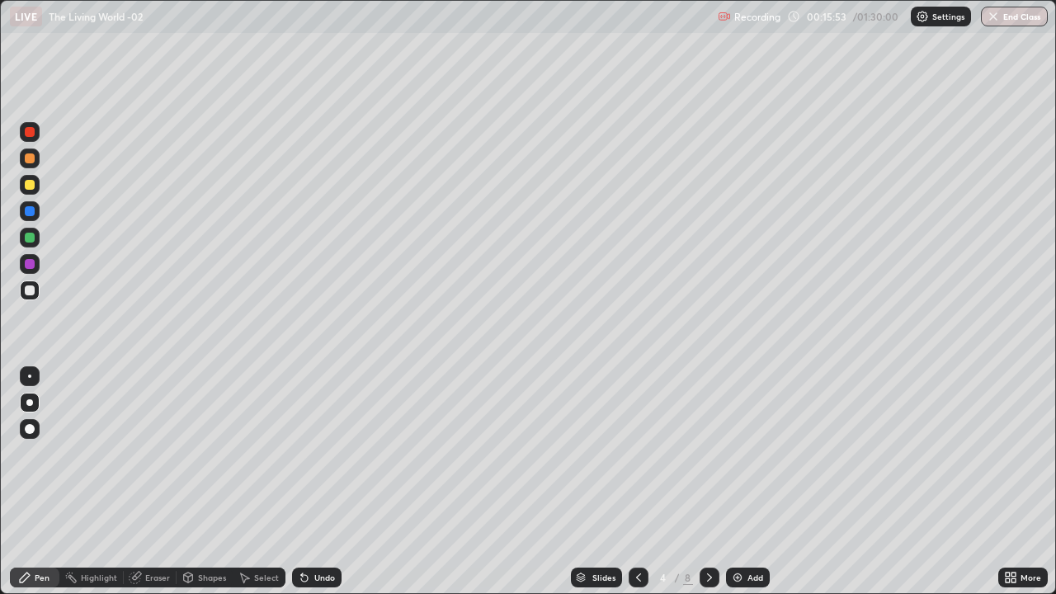
click at [318, 482] on div "Undo" at bounding box center [324, 577] width 21 height 8
click at [317, 482] on div "Undo" at bounding box center [324, 577] width 21 height 8
click at [318, 482] on div "Undo" at bounding box center [324, 577] width 21 height 8
click at [317, 482] on div "Undo" at bounding box center [324, 577] width 21 height 8
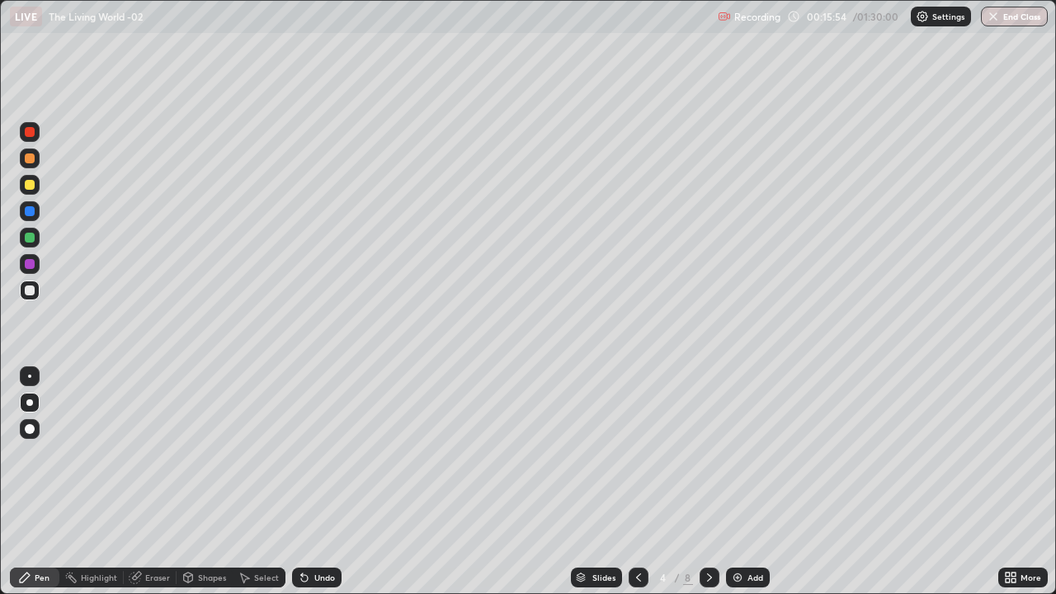
click at [317, 482] on div "Undo" at bounding box center [324, 577] width 21 height 8
click at [318, 482] on div "Undo" at bounding box center [324, 577] width 21 height 8
click at [321, 482] on div "Undo" at bounding box center [324, 577] width 21 height 8
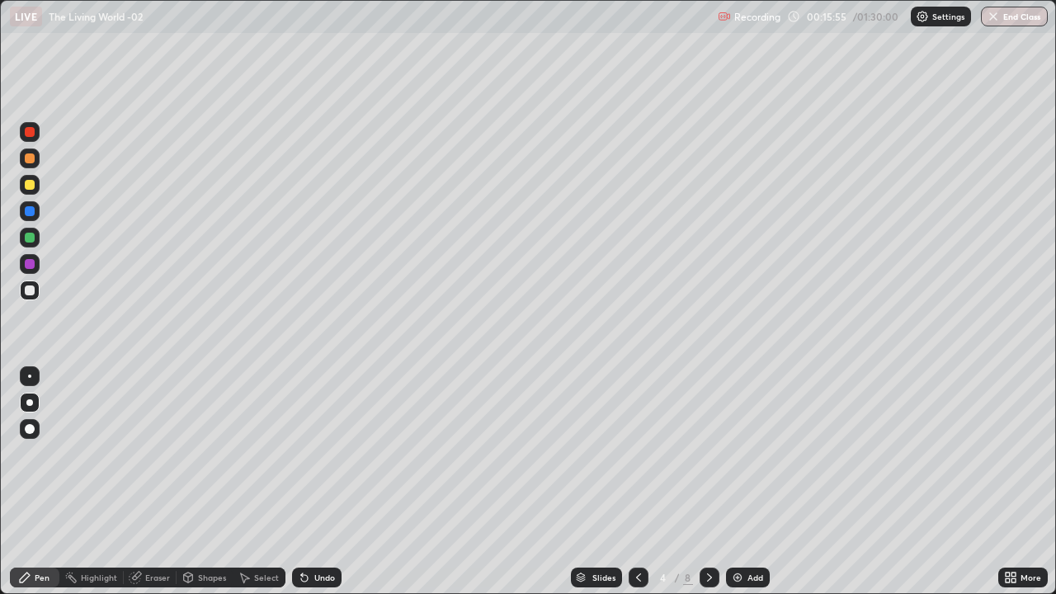
click at [322, 482] on div "Undo" at bounding box center [324, 577] width 21 height 8
click at [323, 482] on div "Undo" at bounding box center [324, 577] width 21 height 8
click at [33, 239] on div at bounding box center [30, 238] width 10 height 10
click at [30, 290] on div at bounding box center [30, 290] width 10 height 10
click at [30, 238] on div at bounding box center [30, 238] width 10 height 10
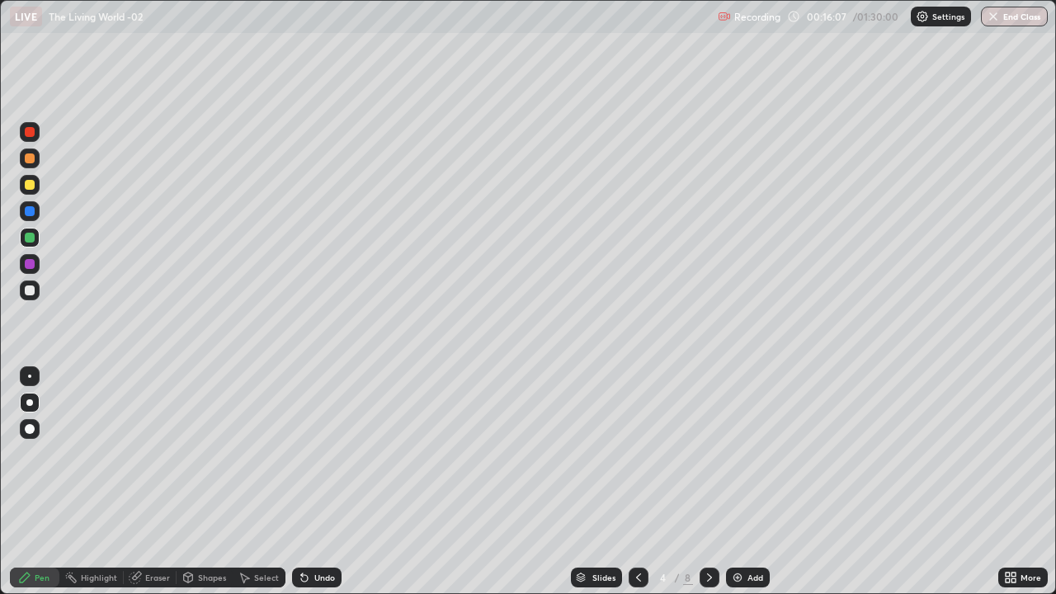
click at [31, 185] on div at bounding box center [30, 185] width 10 height 10
click at [37, 482] on div "Pen" at bounding box center [42, 577] width 15 height 8
click at [28, 284] on div at bounding box center [30, 290] width 20 height 20
click at [30, 403] on div at bounding box center [29, 402] width 7 height 7
click at [637, 482] on icon at bounding box center [638, 577] width 13 height 13
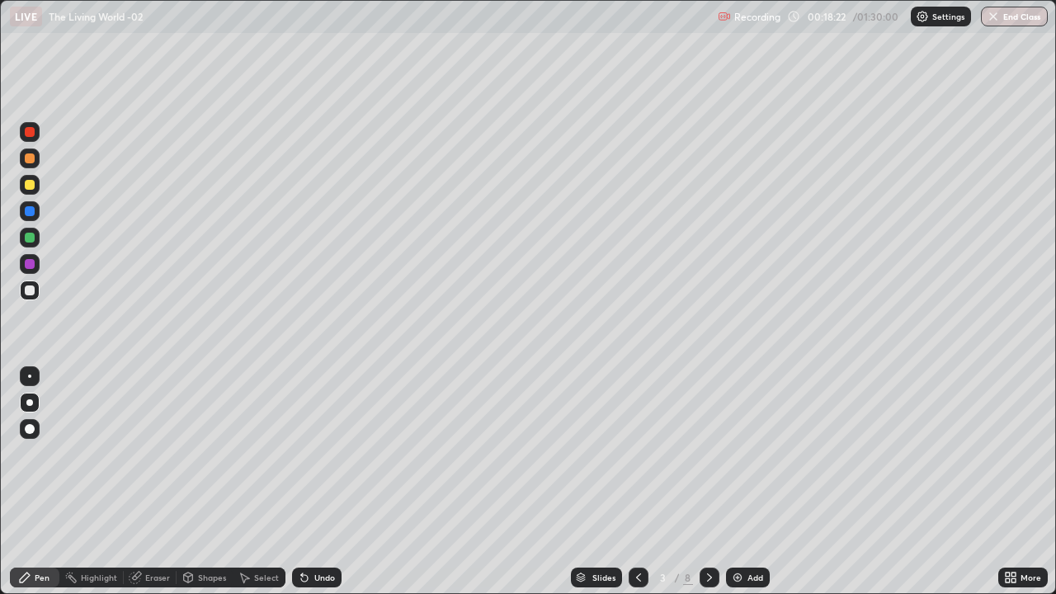
click at [703, 482] on div at bounding box center [710, 577] width 20 height 33
click at [31, 160] on div at bounding box center [30, 158] width 10 height 10
click at [28, 132] on div at bounding box center [30, 132] width 10 height 10
click at [32, 134] on div at bounding box center [30, 132] width 10 height 10
click at [33, 181] on div at bounding box center [30, 185] width 10 height 10
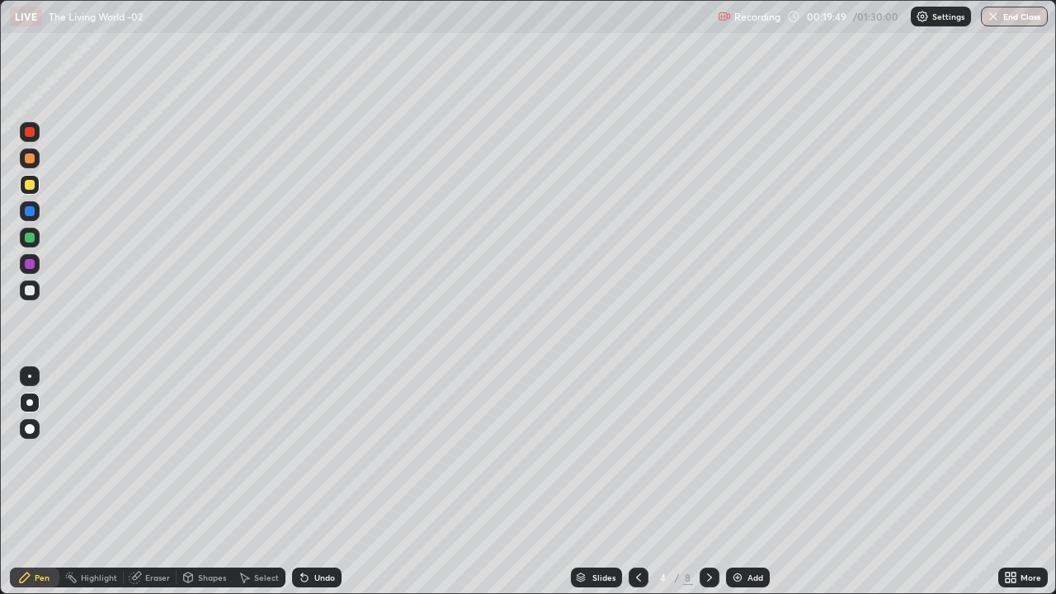
click at [30, 403] on div at bounding box center [29, 402] width 7 height 7
click at [32, 290] on div at bounding box center [30, 290] width 10 height 10
click at [30, 403] on div at bounding box center [29, 402] width 7 height 7
click at [188, 482] on icon at bounding box center [188, 578] width 9 height 10
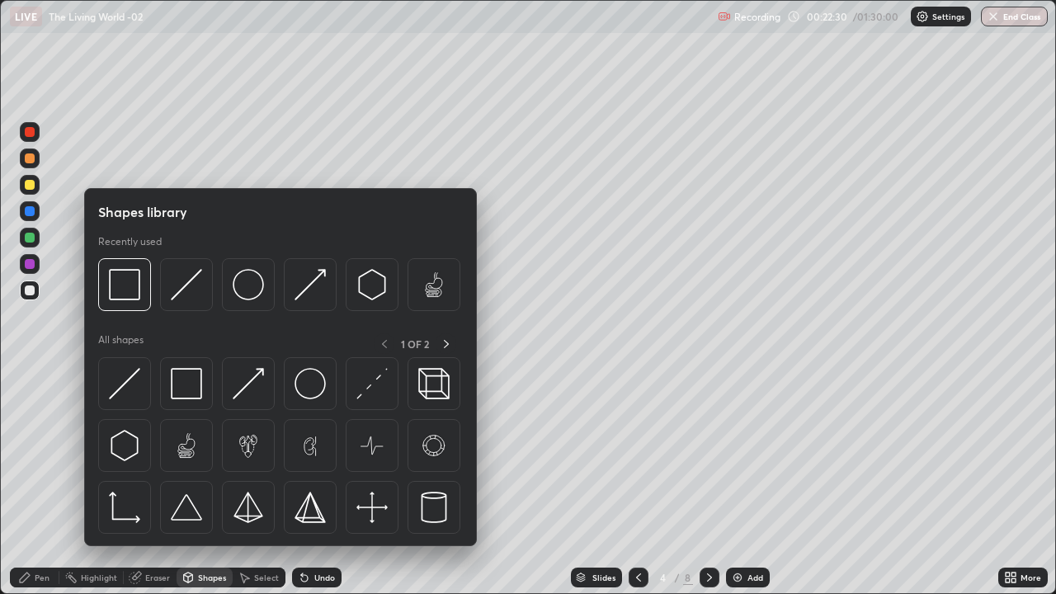
click at [155, 482] on div "Eraser" at bounding box center [157, 577] width 25 height 8
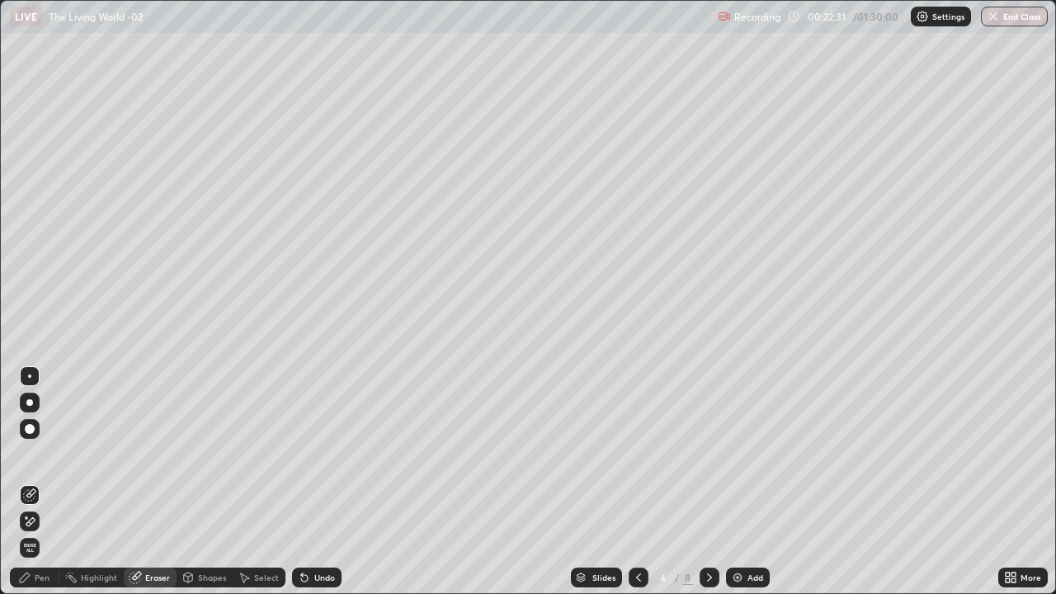
click at [31, 482] on icon at bounding box center [30, 493] width 9 height 8
click at [42, 482] on div "Pen" at bounding box center [42, 577] width 15 height 8
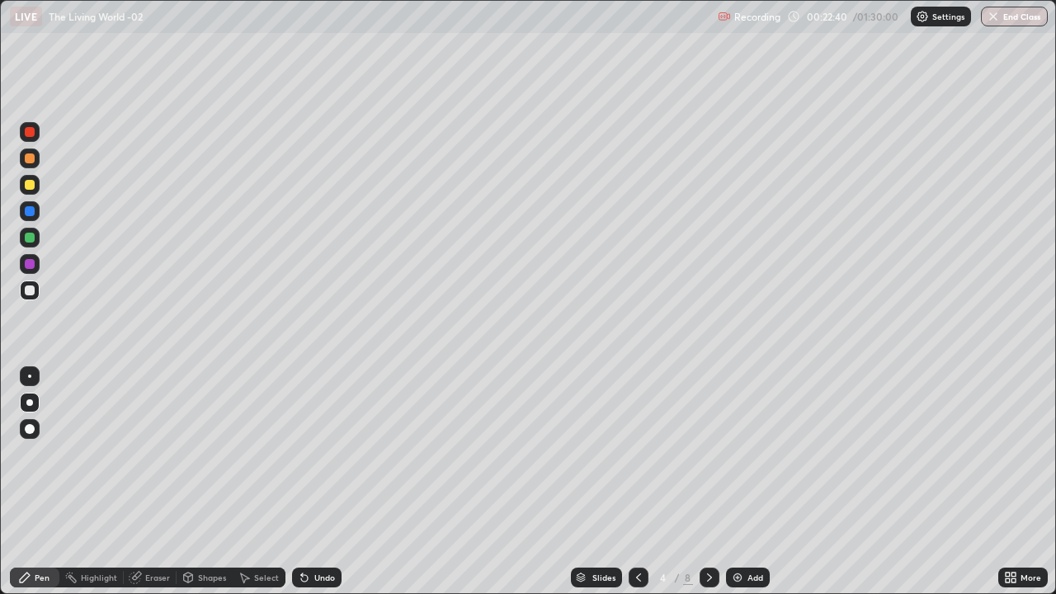
click at [23, 122] on div at bounding box center [30, 132] width 20 height 20
click at [156, 482] on div "Eraser" at bounding box center [157, 577] width 25 height 8
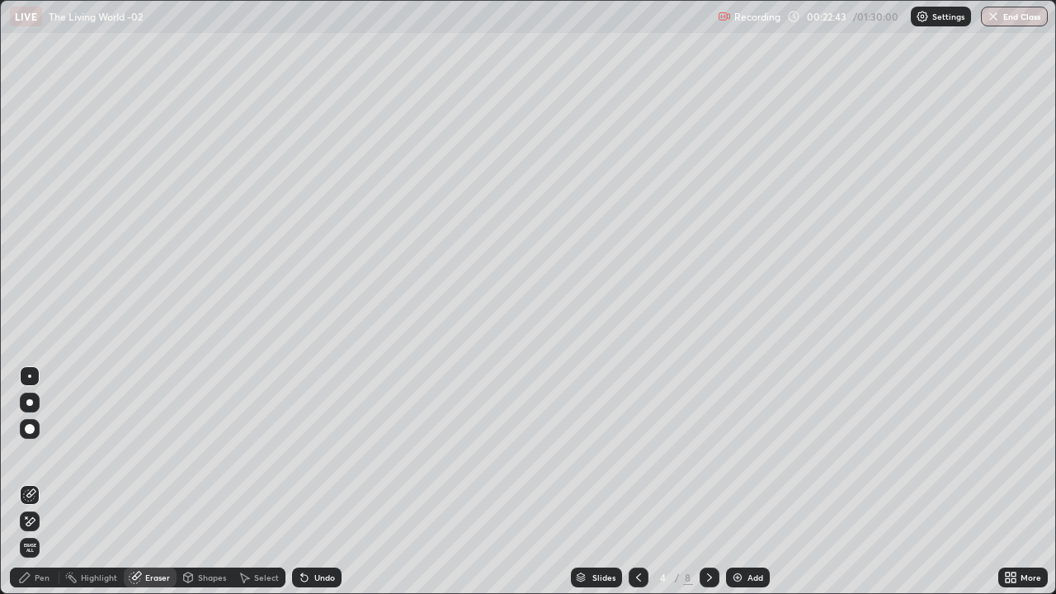
click at [31, 482] on icon at bounding box center [29, 522] width 13 height 14
click at [330, 482] on div "Undo" at bounding box center [324, 577] width 21 height 8
click at [319, 482] on div "Undo" at bounding box center [316, 578] width 49 height 20
click at [324, 482] on div "Undo" at bounding box center [316, 578] width 49 height 20
click at [46, 482] on div "Pen" at bounding box center [42, 577] width 15 height 8
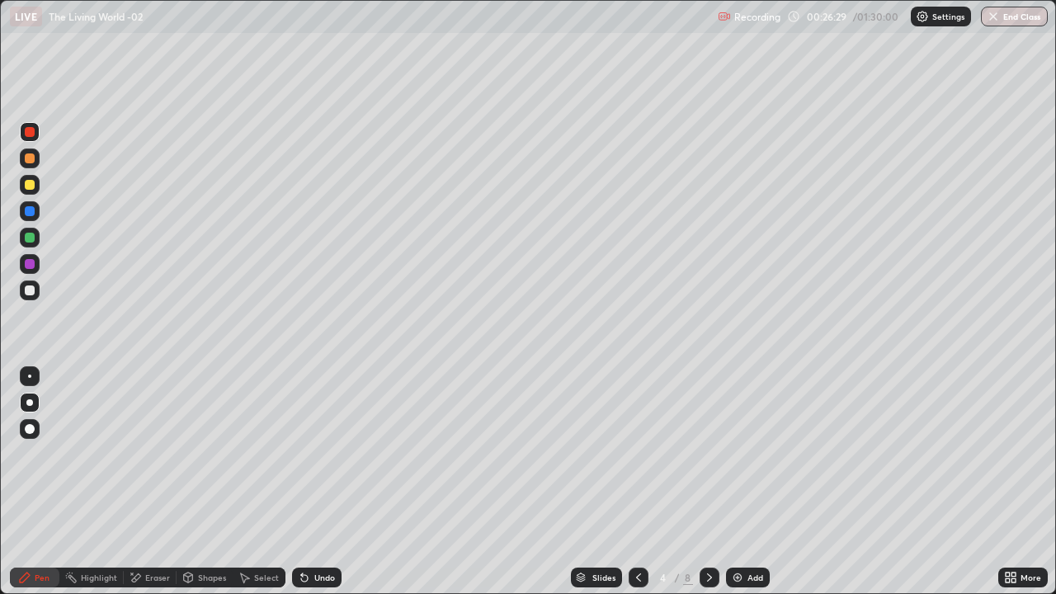
click at [32, 188] on div at bounding box center [30, 185] width 10 height 10
click at [23, 408] on div at bounding box center [30, 403] width 20 height 20
click at [635, 482] on icon at bounding box center [638, 577] width 13 height 13
click at [153, 482] on div "Eraser" at bounding box center [157, 577] width 25 height 8
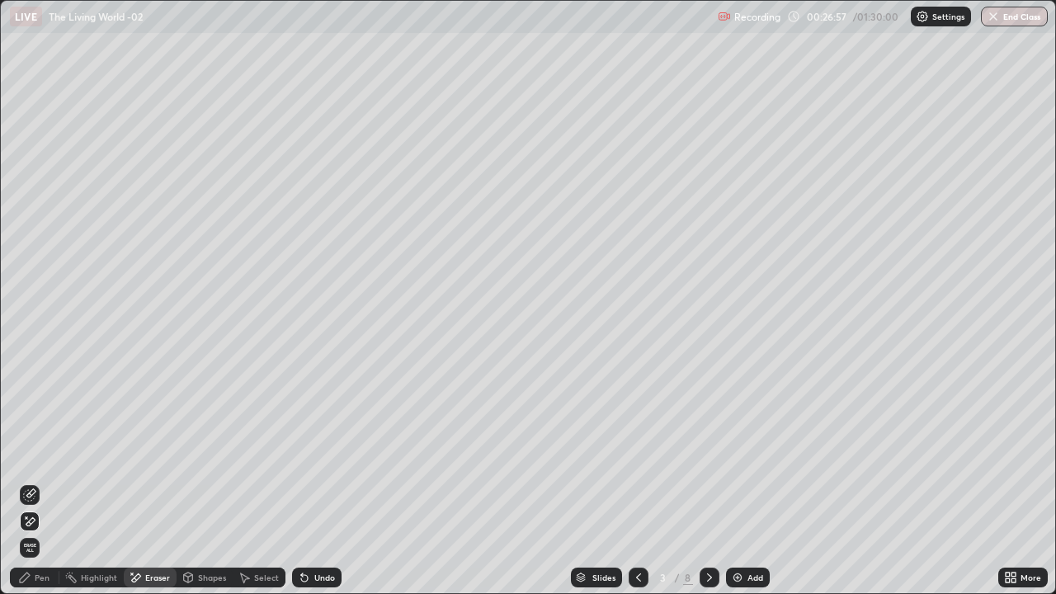
click at [101, 482] on div "Highlight" at bounding box center [99, 577] width 36 height 8
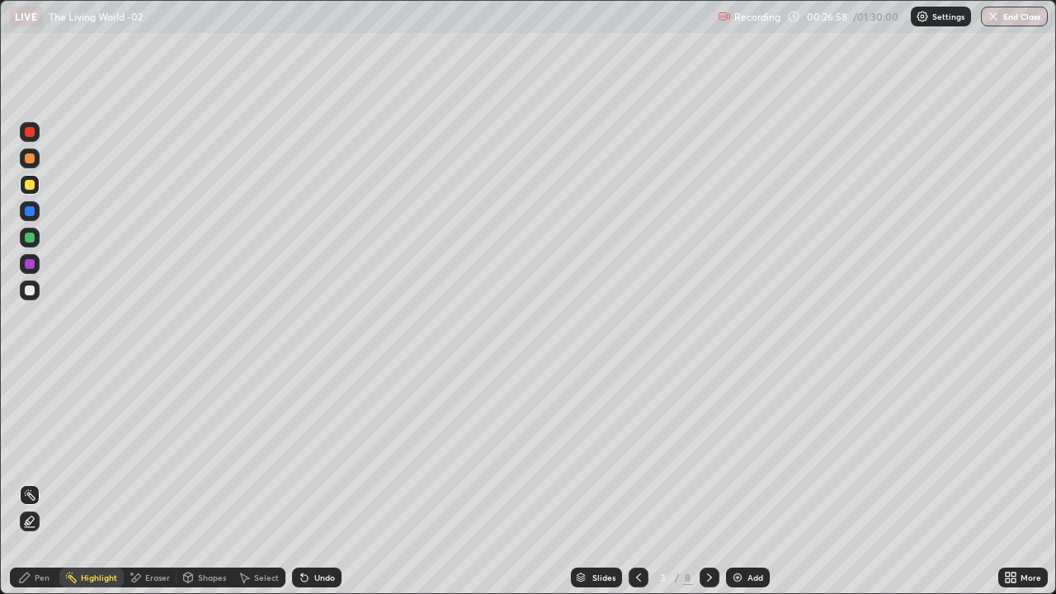
click at [33, 482] on icon at bounding box center [29, 521] width 13 height 13
click at [31, 236] on div at bounding box center [30, 238] width 10 height 10
click at [38, 482] on div "Pen" at bounding box center [42, 577] width 15 height 8
click at [1013, 482] on icon at bounding box center [1010, 577] width 13 height 13
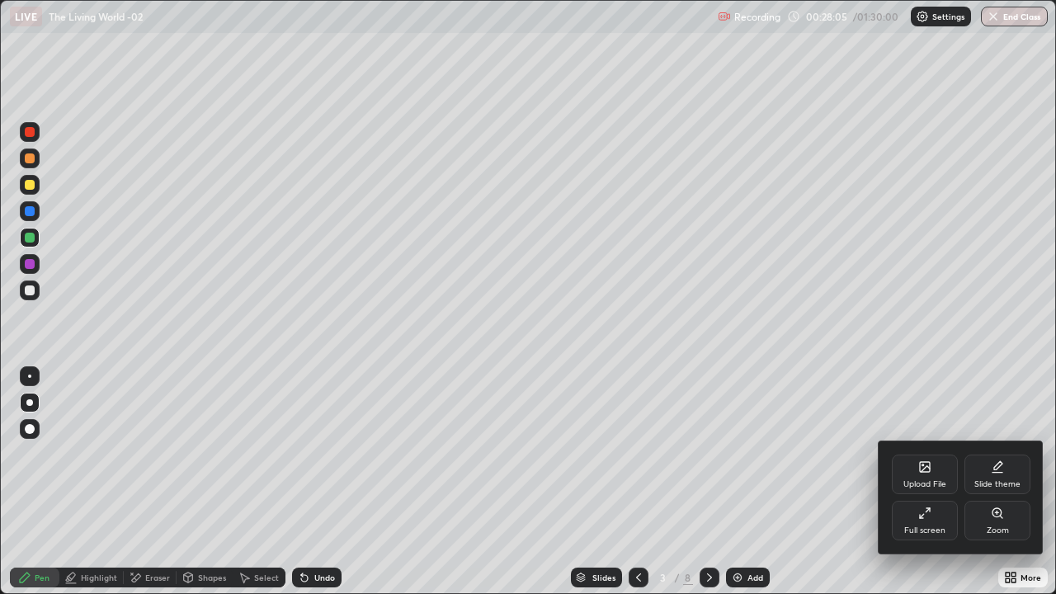
click at [938, 464] on div "Upload File" at bounding box center [925, 475] width 66 height 40
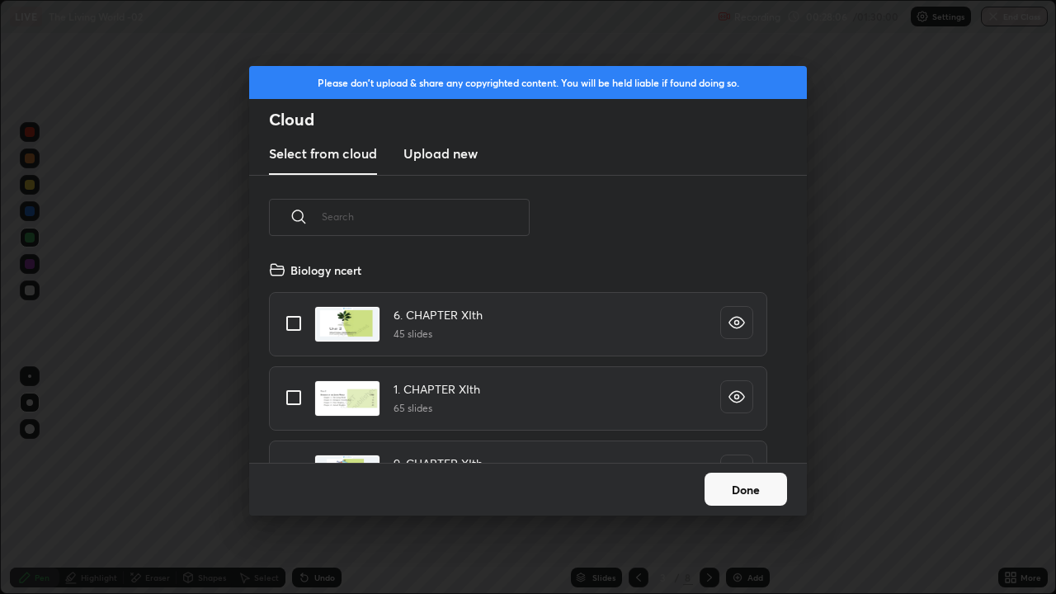
scroll to position [203, 530]
click at [299, 400] on input "grid" at bounding box center [293, 397] width 35 height 35
checkbox input "true"
click at [750, 482] on button "Done" at bounding box center [746, 489] width 82 height 33
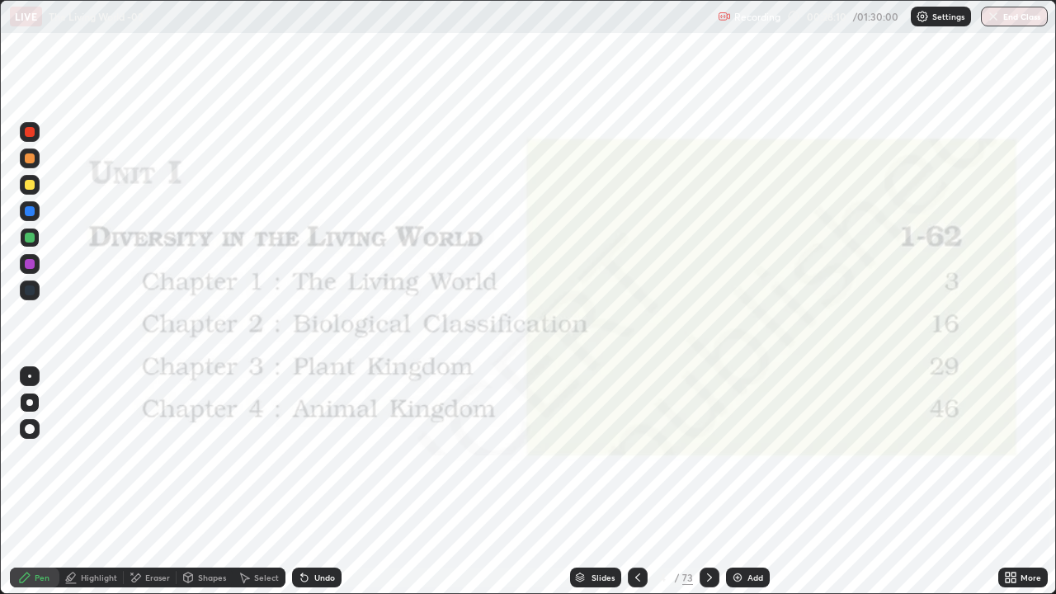
click at [582, 482] on icon at bounding box center [580, 578] width 10 height 10
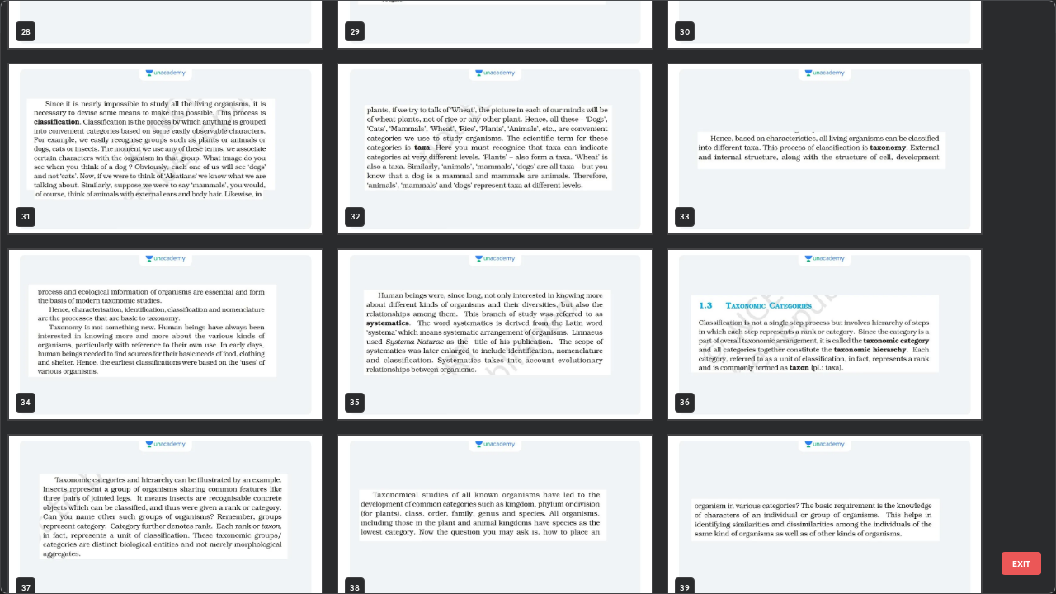
scroll to position [1787, 0]
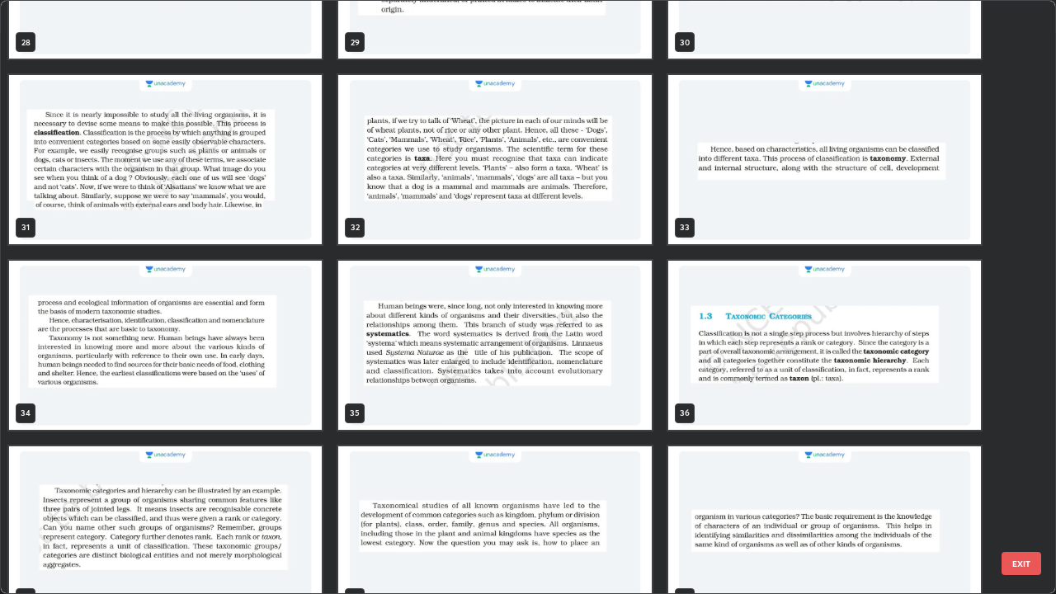
click at [409, 210] on img "grid" at bounding box center [494, 159] width 313 height 169
click at [412, 218] on img "grid" at bounding box center [494, 159] width 313 height 169
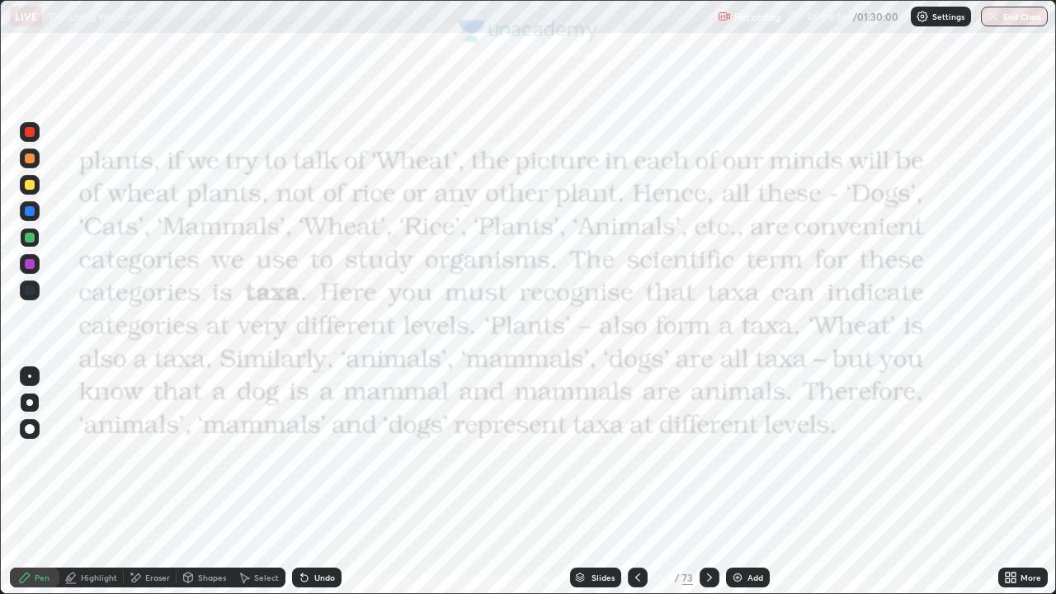
click at [412, 221] on img "grid" at bounding box center [494, 159] width 313 height 169
click at [412, 220] on img "grid" at bounding box center [494, 159] width 313 height 169
click at [203, 482] on div "Shapes" at bounding box center [212, 577] width 28 height 8
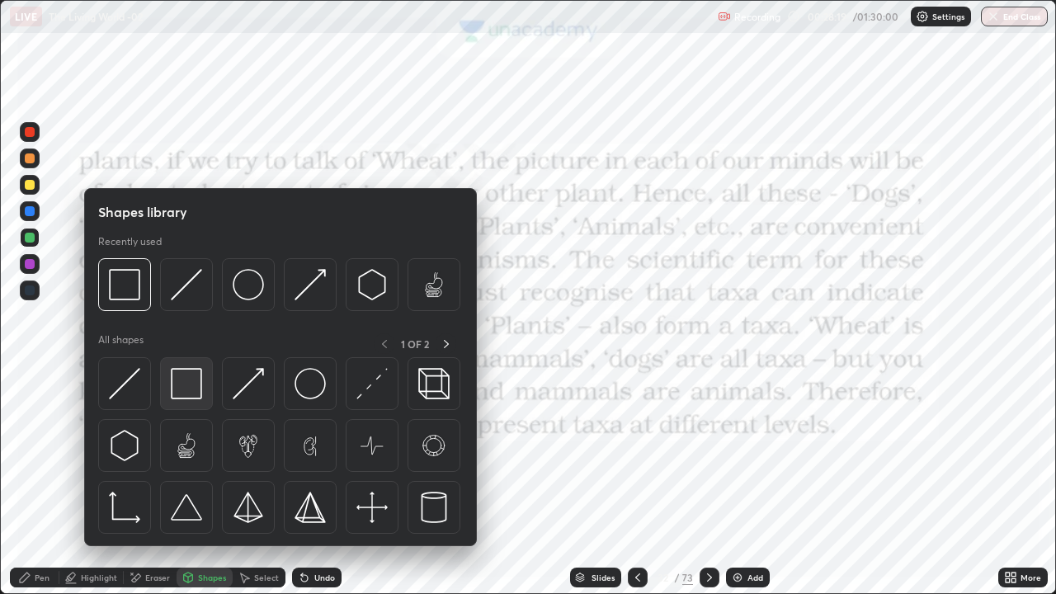
click at [184, 384] on img at bounding box center [186, 383] width 31 height 31
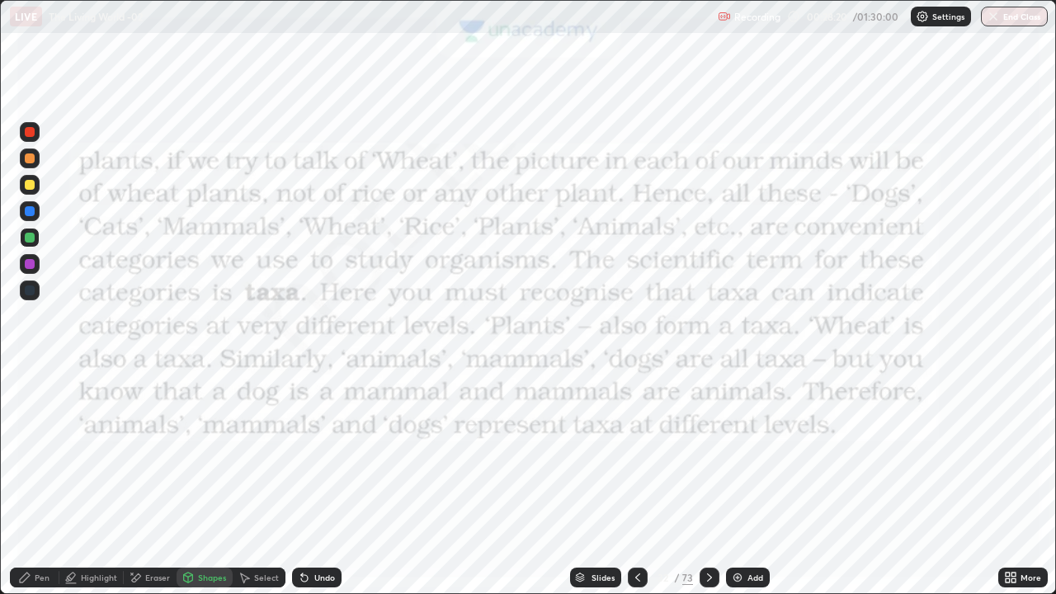
click at [28, 127] on div at bounding box center [30, 132] width 10 height 10
click at [30, 130] on div at bounding box center [30, 132] width 10 height 10
click at [33, 482] on div "Pen" at bounding box center [34, 578] width 49 height 20
click at [637, 482] on icon at bounding box center [637, 577] width 13 height 13
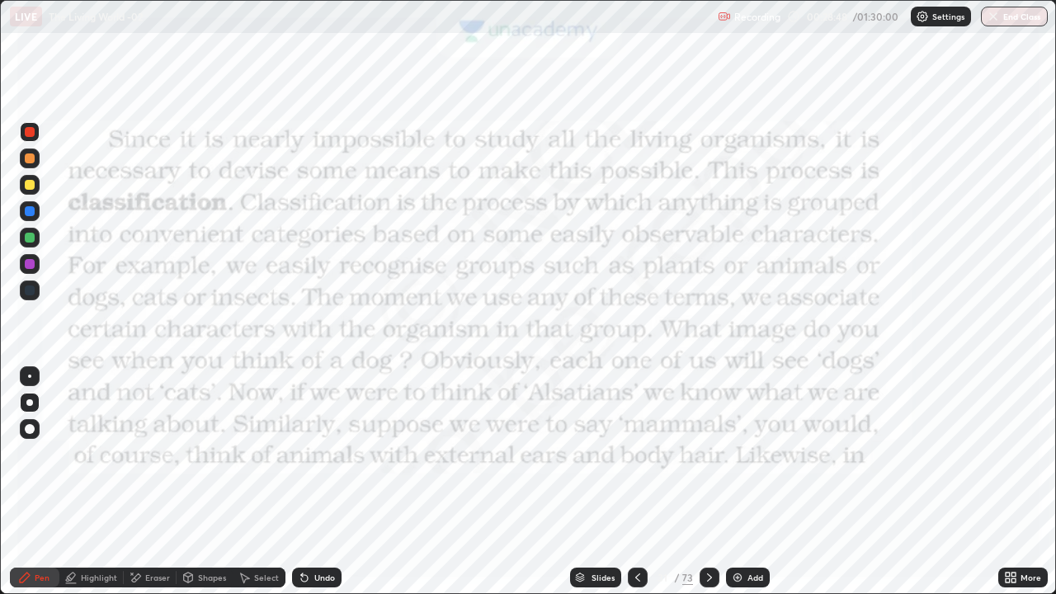
click at [636, 482] on icon at bounding box center [637, 577] width 13 height 13
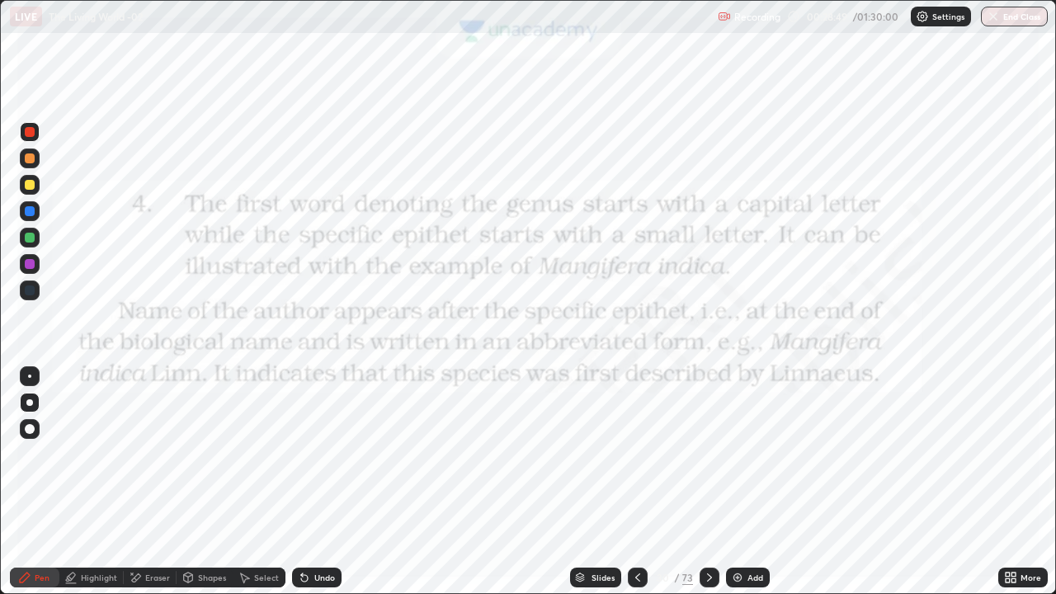
click at [708, 482] on icon at bounding box center [709, 577] width 13 height 13
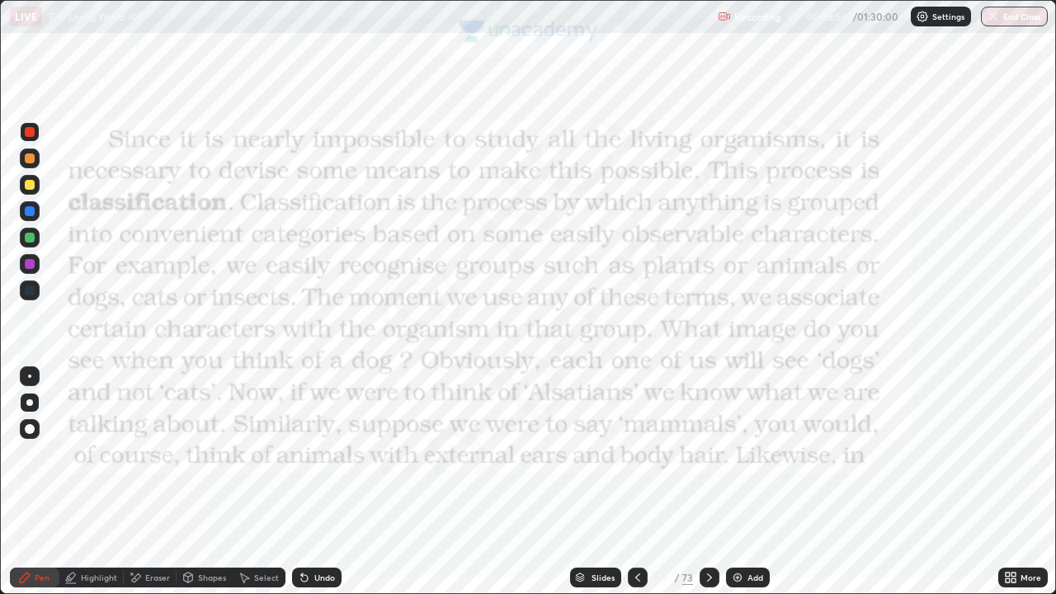
click at [28, 134] on div at bounding box center [30, 132] width 10 height 10
click at [27, 134] on div at bounding box center [30, 132] width 10 height 10
click at [27, 132] on div at bounding box center [30, 132] width 10 height 10
click at [30, 133] on div at bounding box center [30, 132] width 10 height 10
click at [22, 482] on icon at bounding box center [25, 578] width 10 height 10
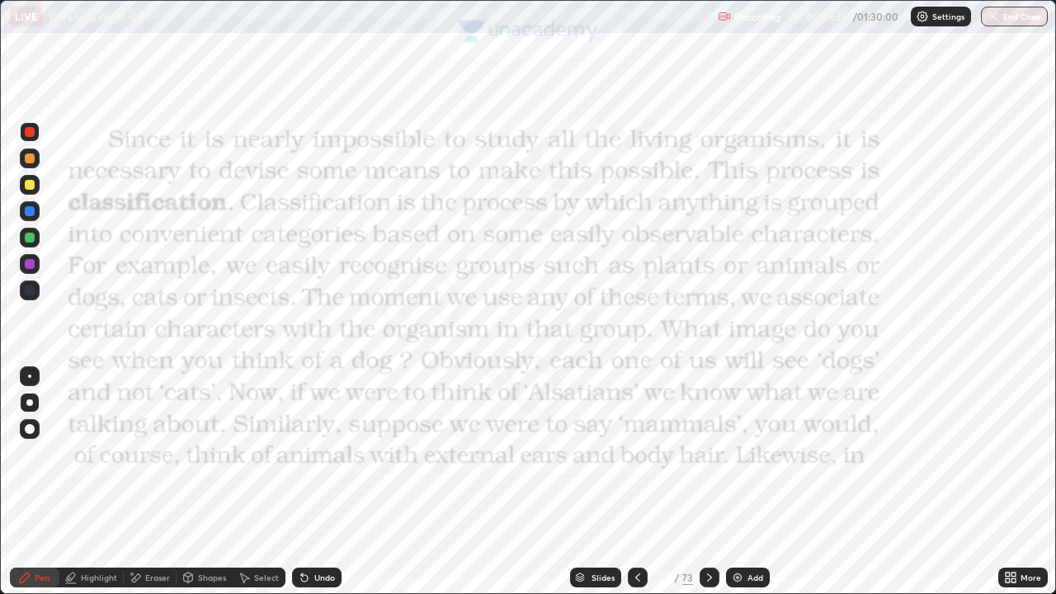
click at [21, 482] on icon at bounding box center [24, 577] width 13 height 13
click at [42, 482] on div "Pen" at bounding box center [42, 577] width 15 height 8
click at [205, 482] on div "Shapes" at bounding box center [212, 577] width 28 height 8
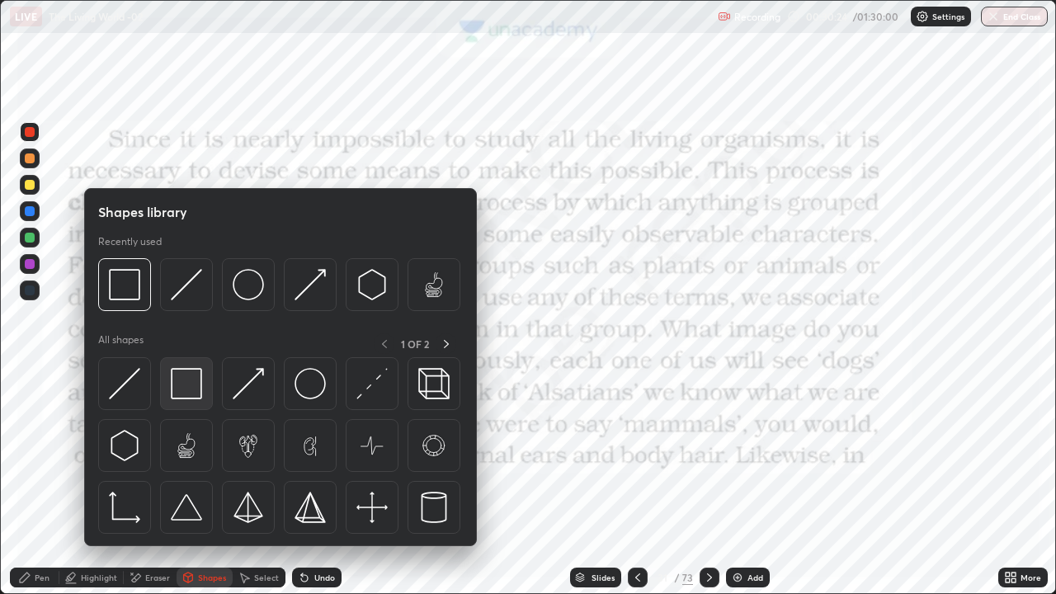
click at [191, 390] on img at bounding box center [186, 383] width 31 height 31
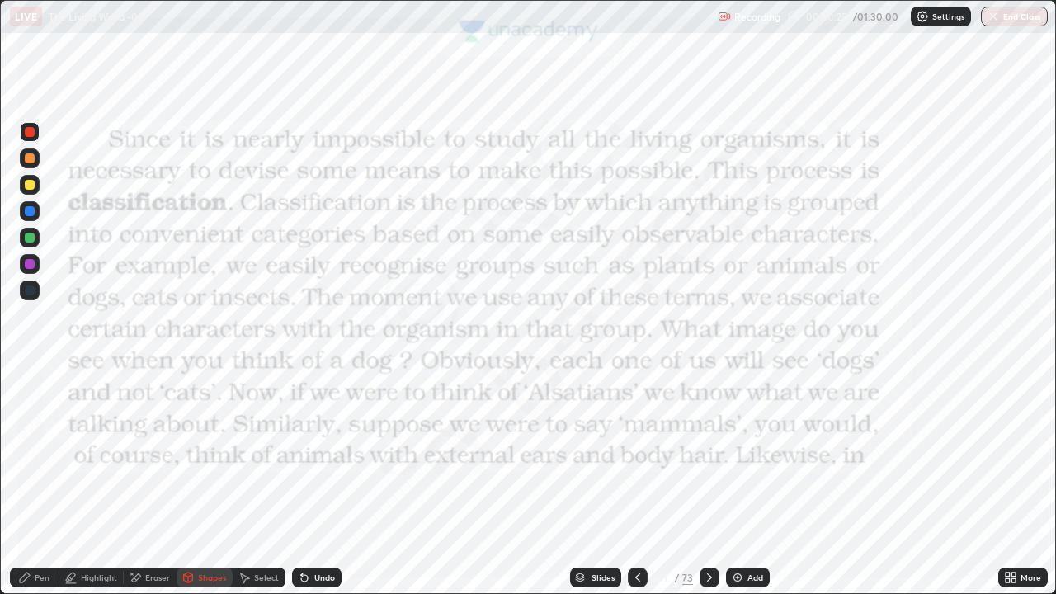
click at [29, 132] on div at bounding box center [30, 132] width 10 height 10
click at [708, 482] on icon at bounding box center [709, 577] width 13 height 13
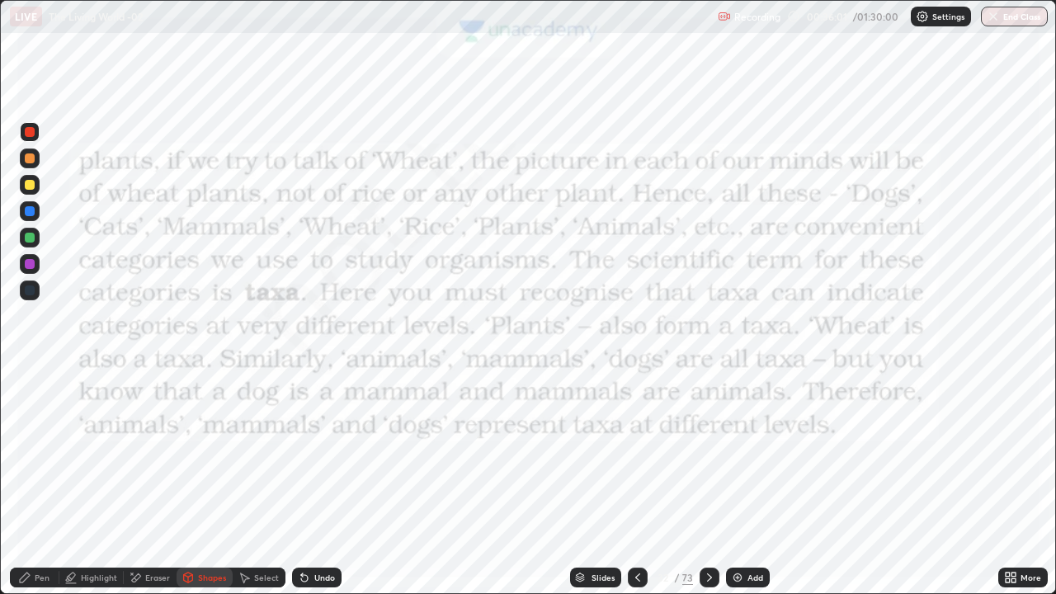
click at [25, 482] on icon at bounding box center [24, 577] width 13 height 13
click at [31, 291] on div at bounding box center [30, 290] width 10 height 10
click at [712, 482] on icon at bounding box center [709, 577] width 13 height 13
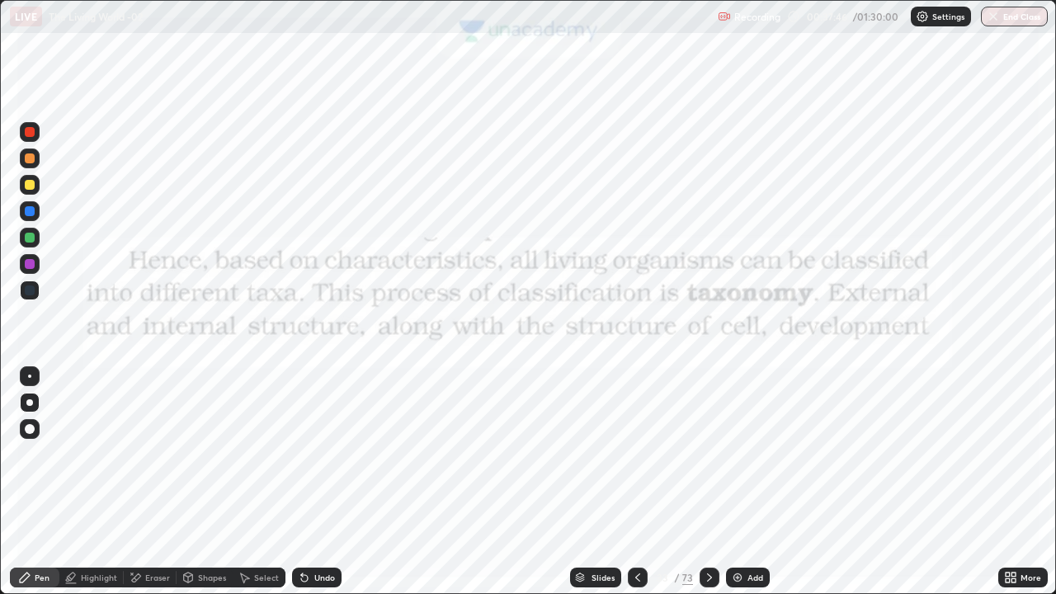
click at [576, 482] on icon at bounding box center [580, 578] width 8 height 2
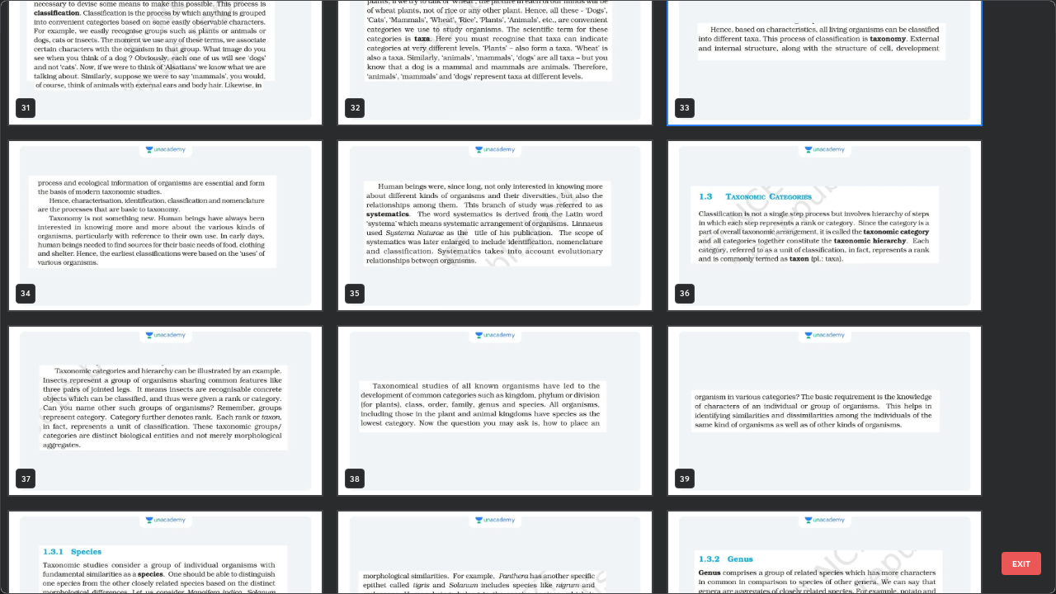
scroll to position [1909, 0]
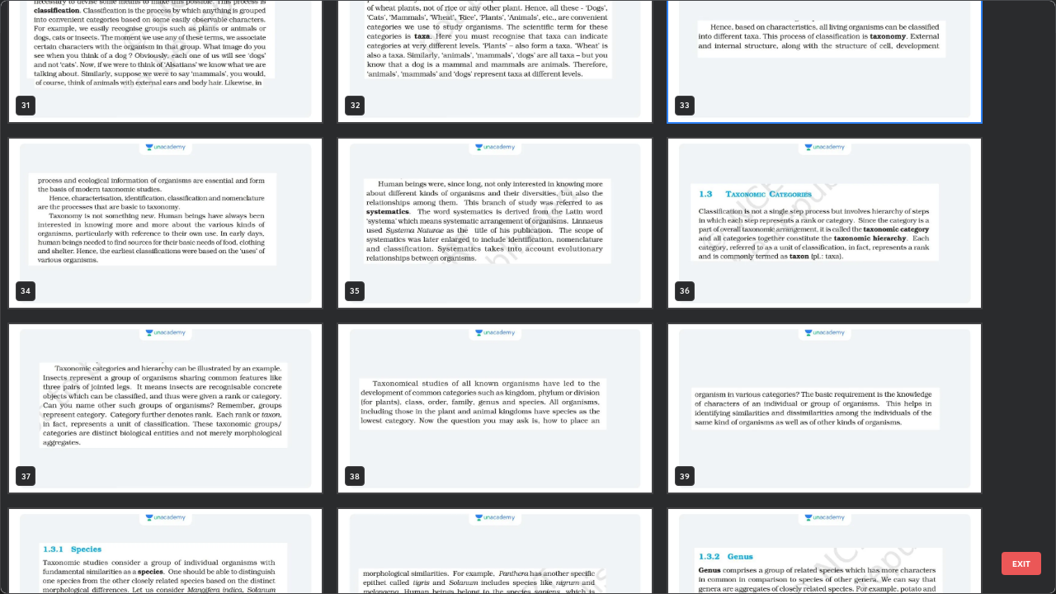
click at [726, 278] on img "grid" at bounding box center [824, 223] width 313 height 169
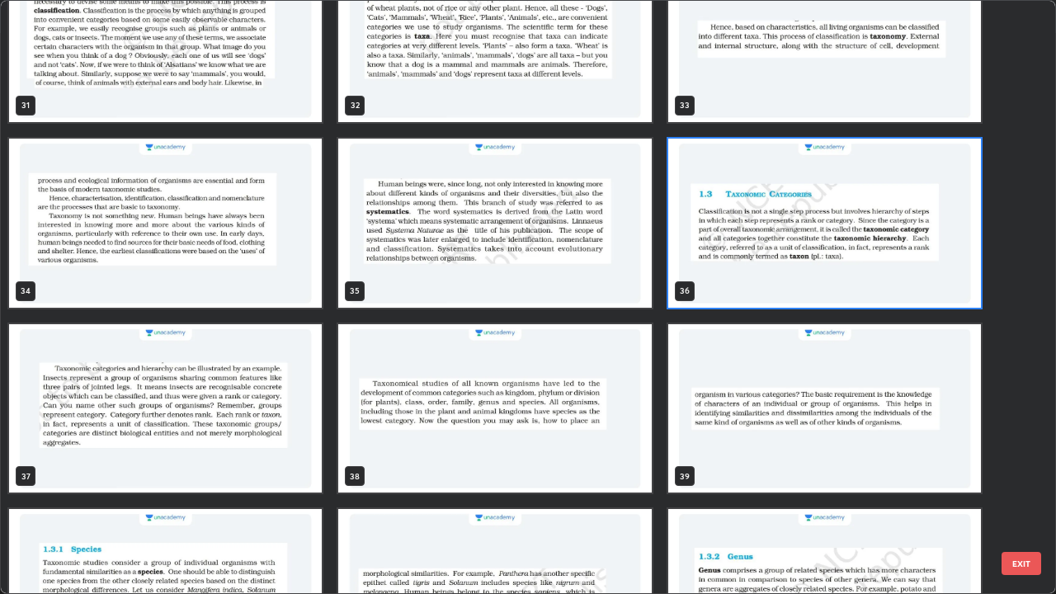
click at [733, 276] on img "grid" at bounding box center [824, 223] width 313 height 169
click at [728, 276] on img "grid" at bounding box center [824, 223] width 313 height 169
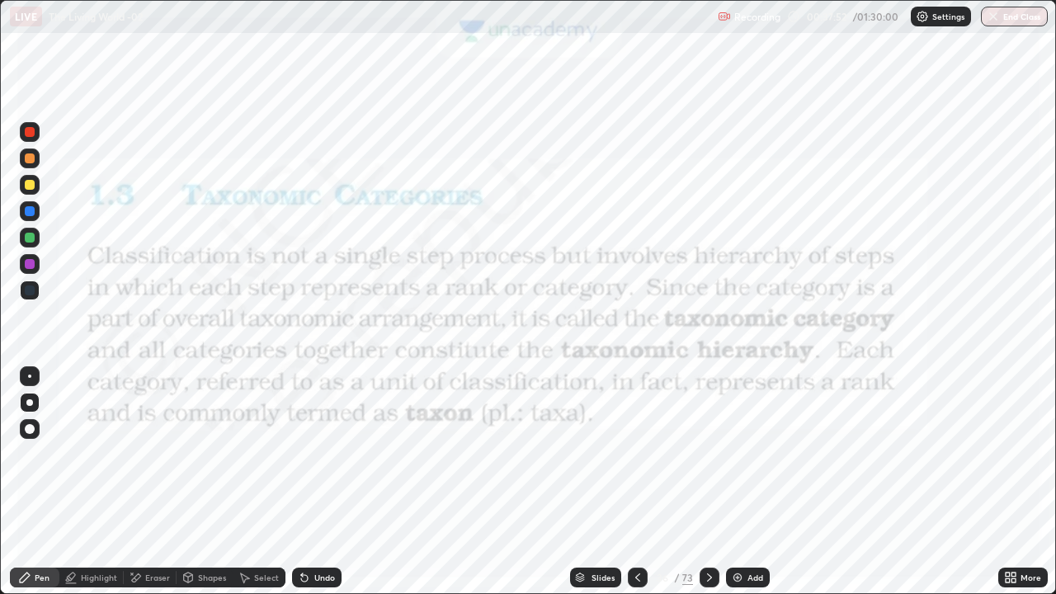
click at [205, 482] on div "Shapes" at bounding box center [212, 577] width 28 height 8
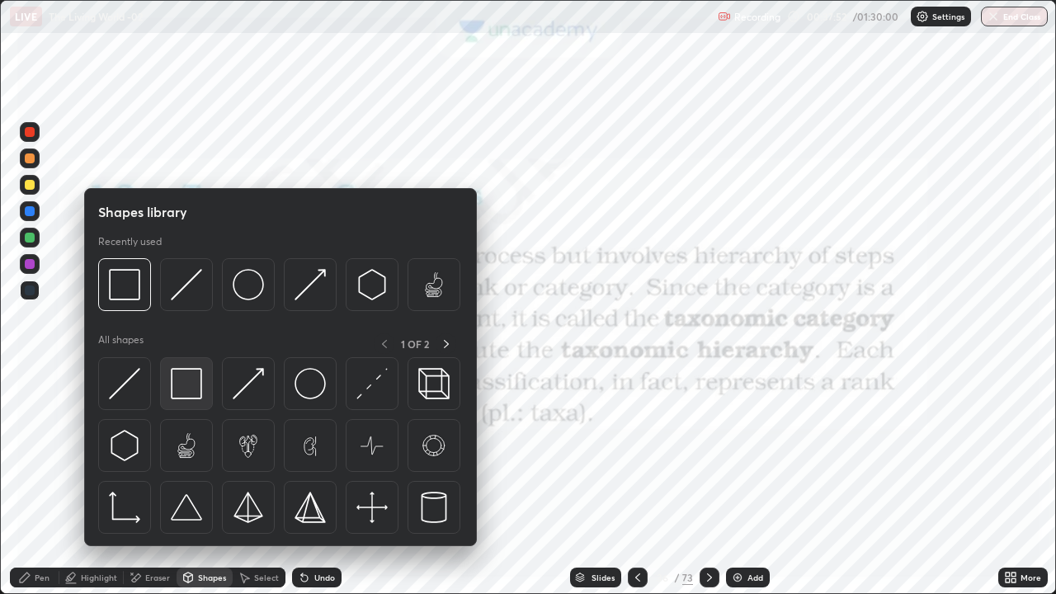
click at [189, 383] on img at bounding box center [186, 383] width 31 height 31
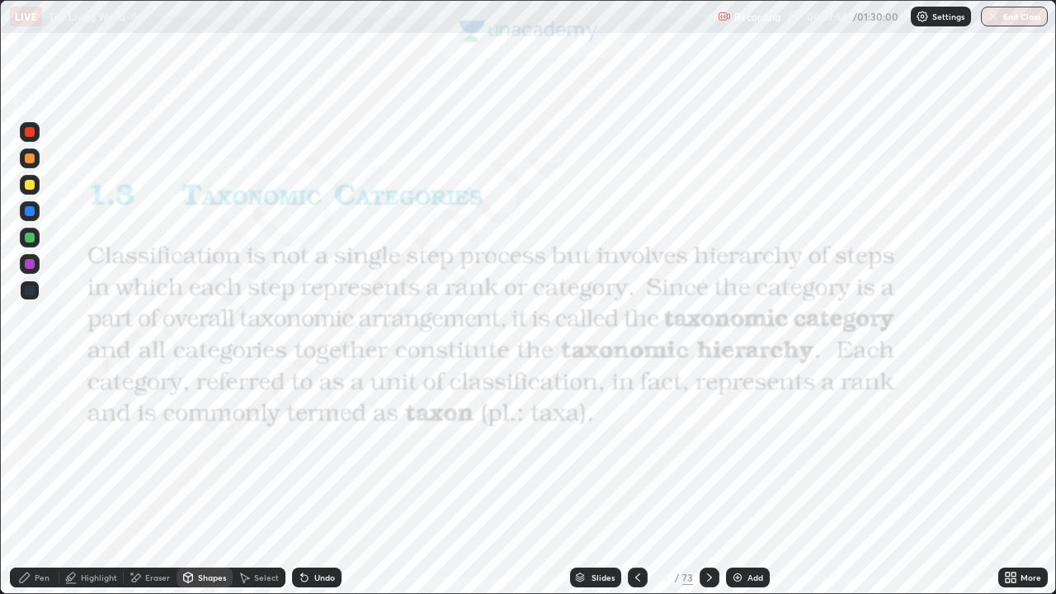
click at [30, 128] on div at bounding box center [30, 132] width 10 height 10
click at [585, 482] on div "Slides" at bounding box center [595, 578] width 51 height 20
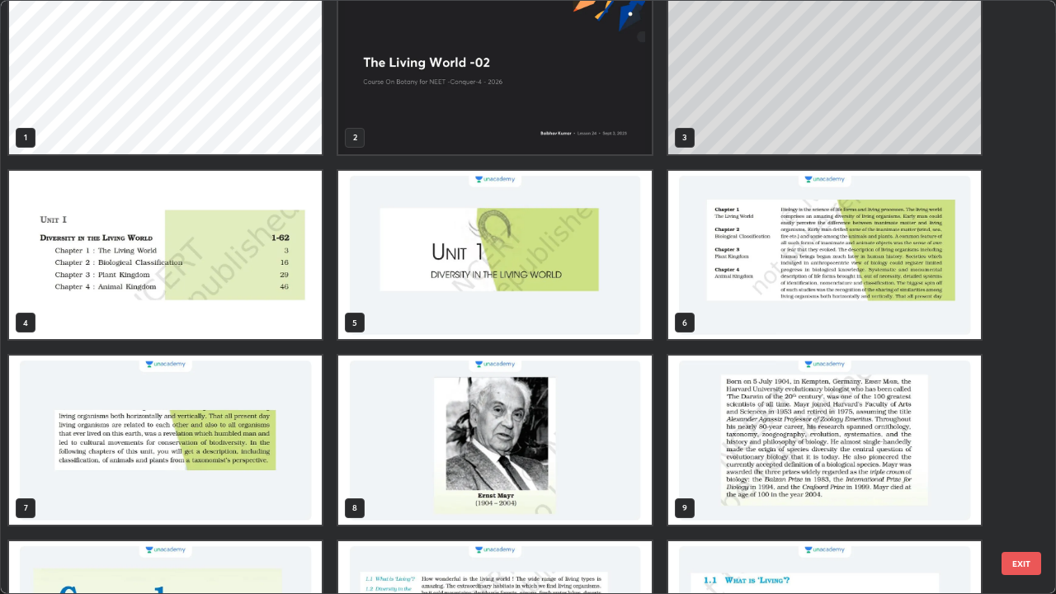
scroll to position [0, 0]
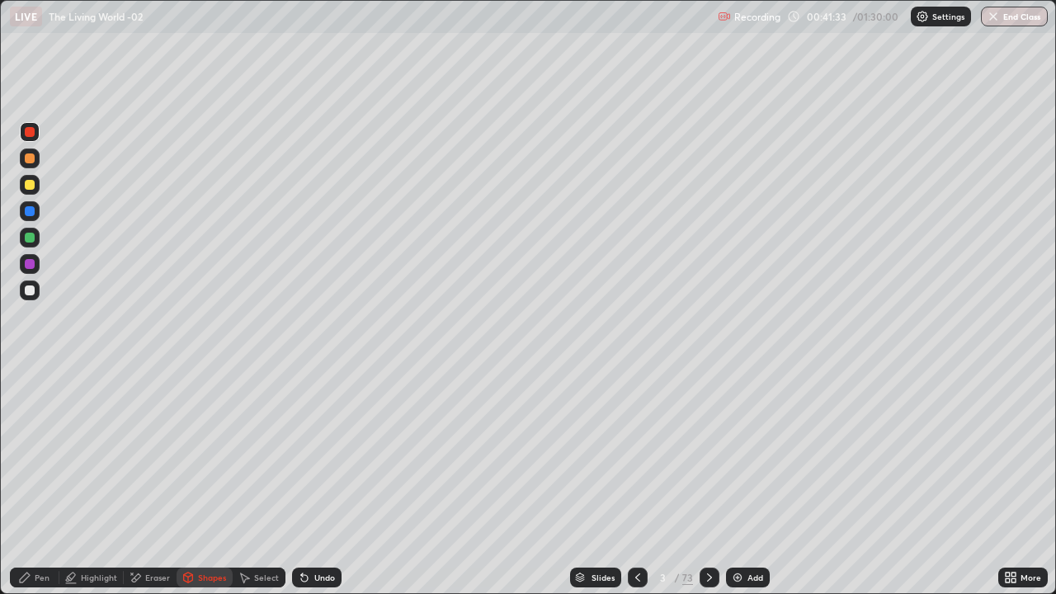
click at [314, 482] on div "Undo" at bounding box center [324, 577] width 21 height 8
click at [29, 482] on icon at bounding box center [24, 577] width 13 height 13
click at [587, 482] on div "Slides" at bounding box center [595, 578] width 51 height 20
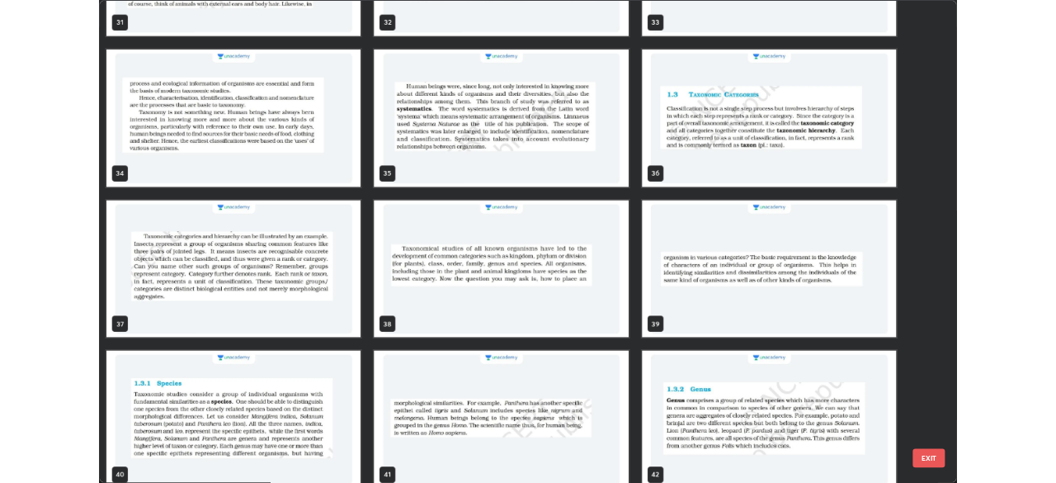
scroll to position [1987, 0]
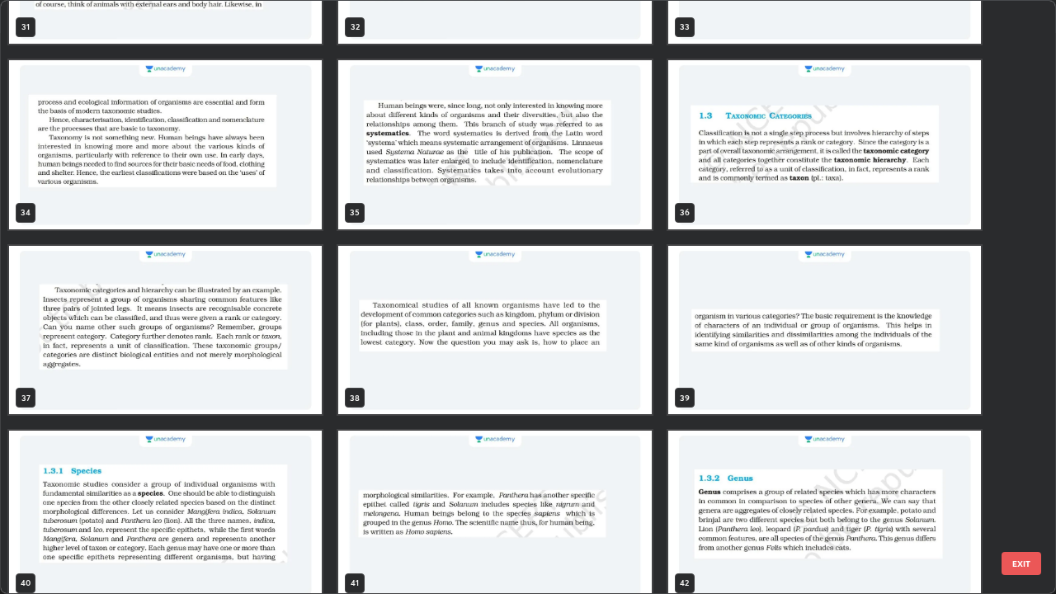
click at [196, 342] on img "grid" at bounding box center [165, 330] width 313 height 169
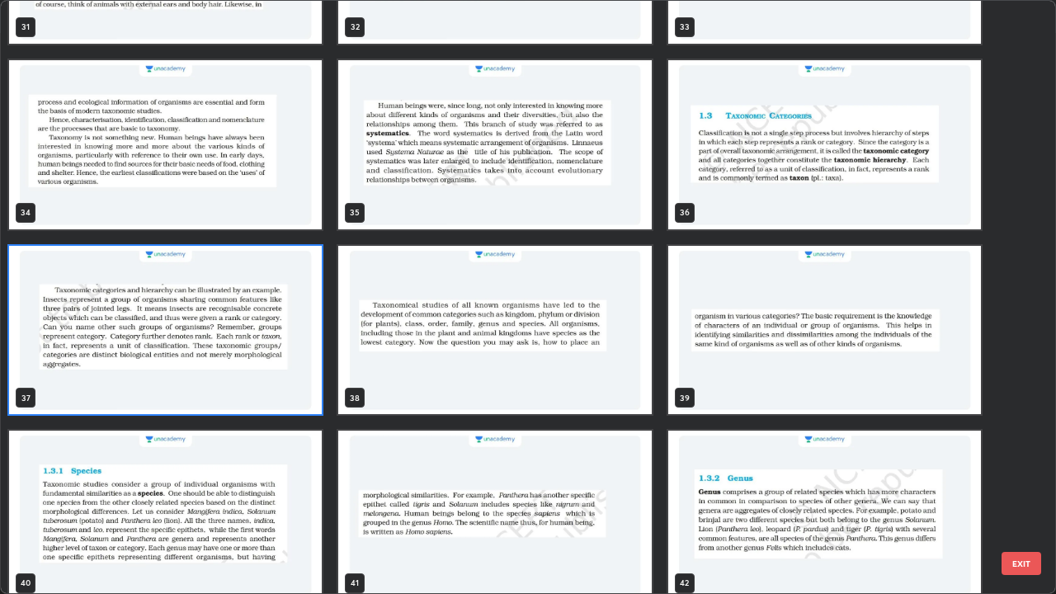
click at [198, 343] on img "grid" at bounding box center [165, 330] width 313 height 169
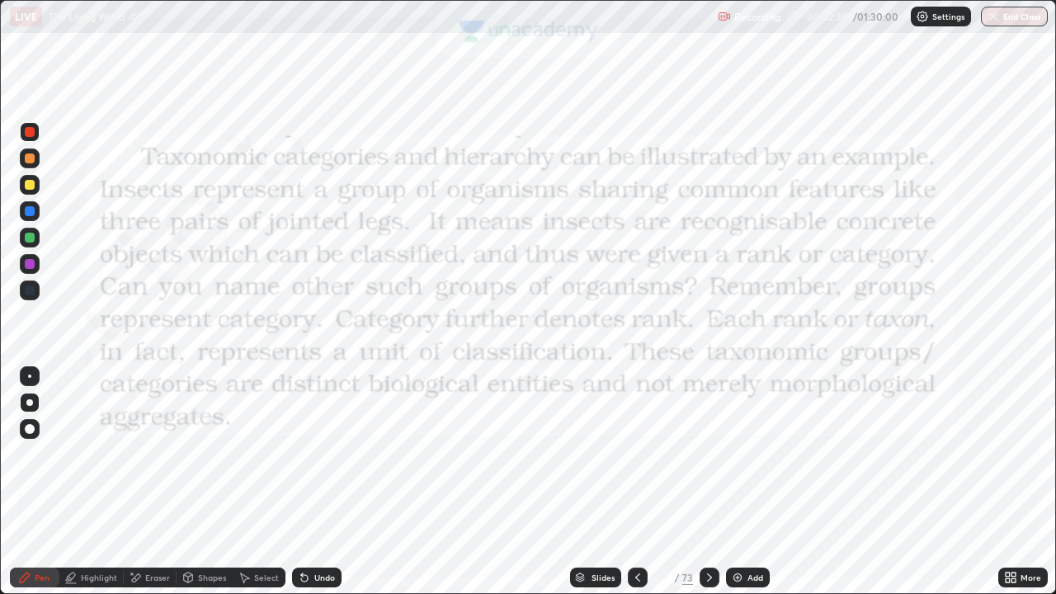
click at [197, 349] on img "grid" at bounding box center [165, 330] width 313 height 169
click at [196, 351] on img "grid" at bounding box center [165, 330] width 313 height 169
click at [198, 482] on div "Shapes" at bounding box center [212, 577] width 28 height 8
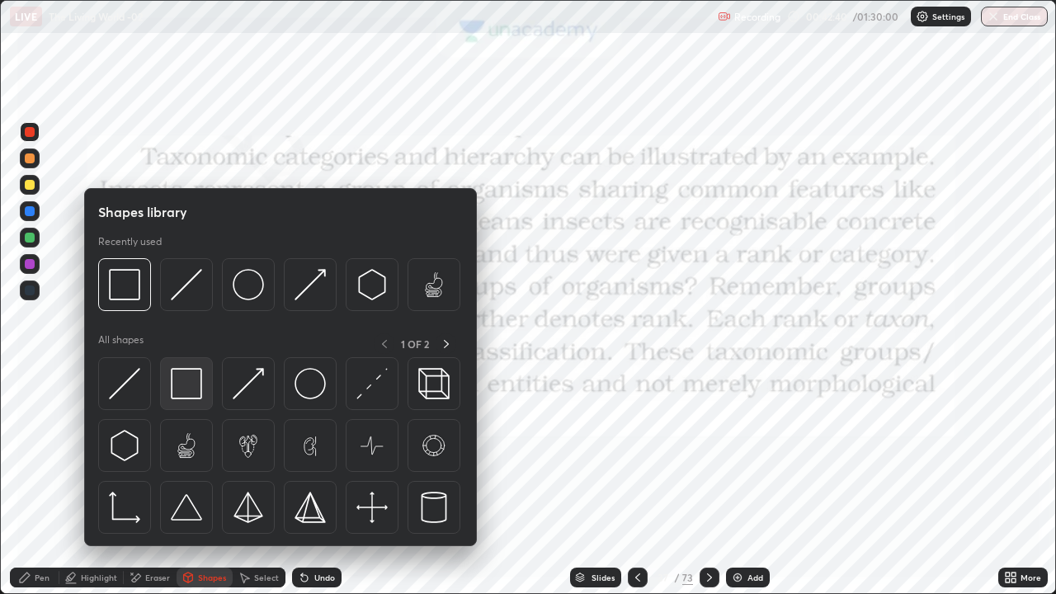
click at [186, 385] on img at bounding box center [186, 383] width 31 height 31
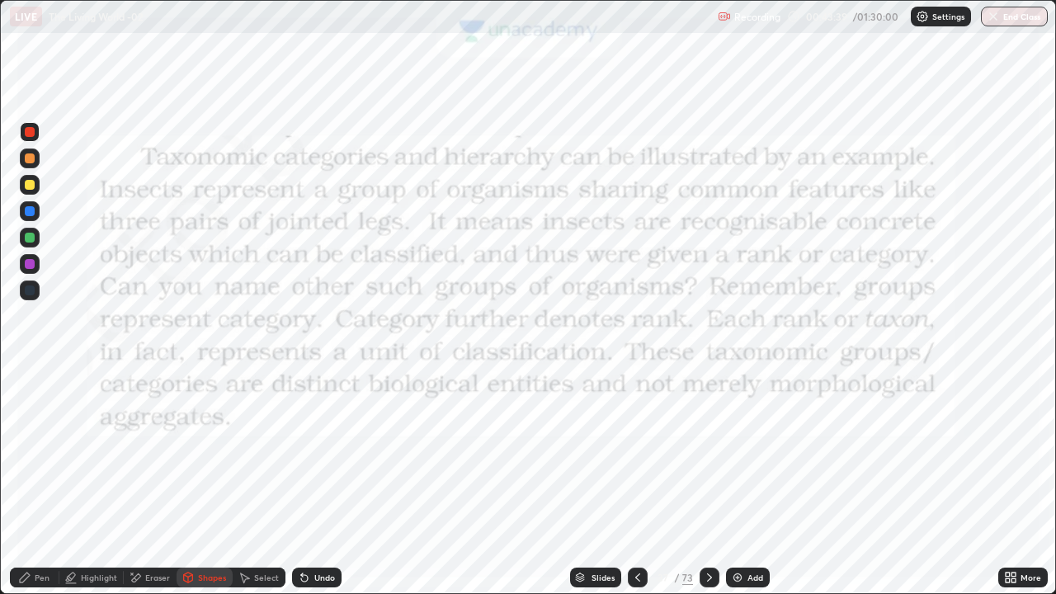
click at [38, 482] on div "Pen" at bounding box center [42, 577] width 15 height 8
click at [205, 482] on div "Shapes" at bounding box center [212, 577] width 28 height 8
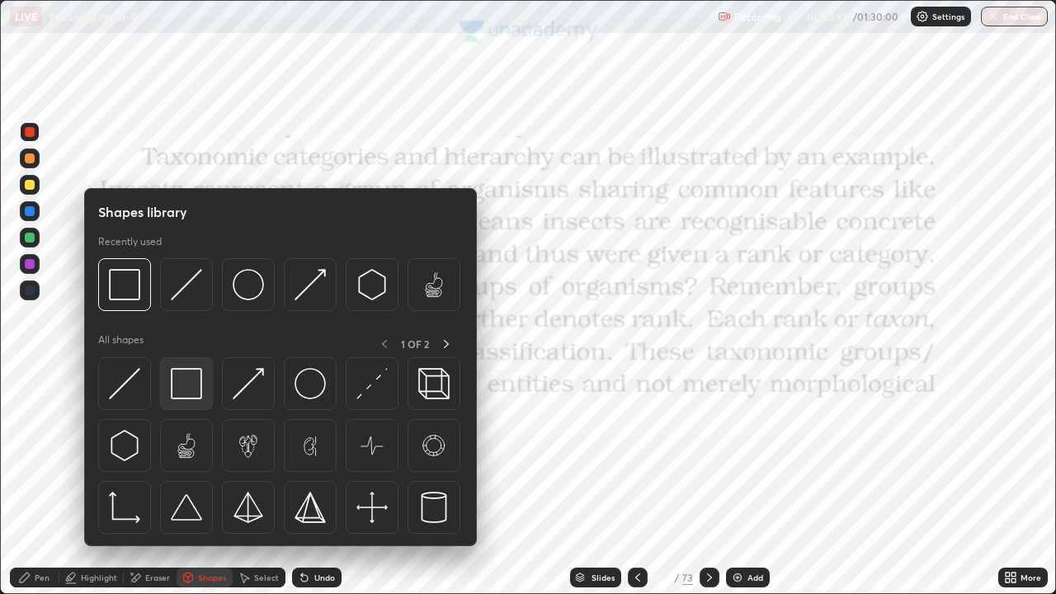
click at [188, 374] on img at bounding box center [186, 383] width 31 height 31
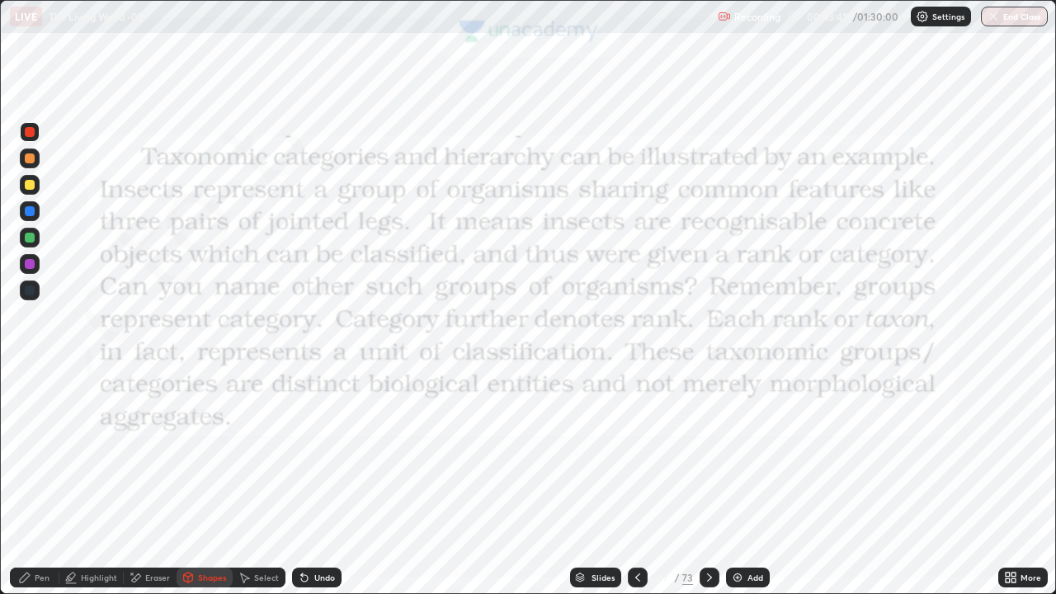
click at [32, 263] on div at bounding box center [30, 264] width 10 height 10
click at [41, 482] on div "Pen" at bounding box center [42, 577] width 15 height 8
click at [30, 294] on div at bounding box center [30, 290] width 10 height 10
click at [705, 482] on icon at bounding box center [709, 577] width 13 height 13
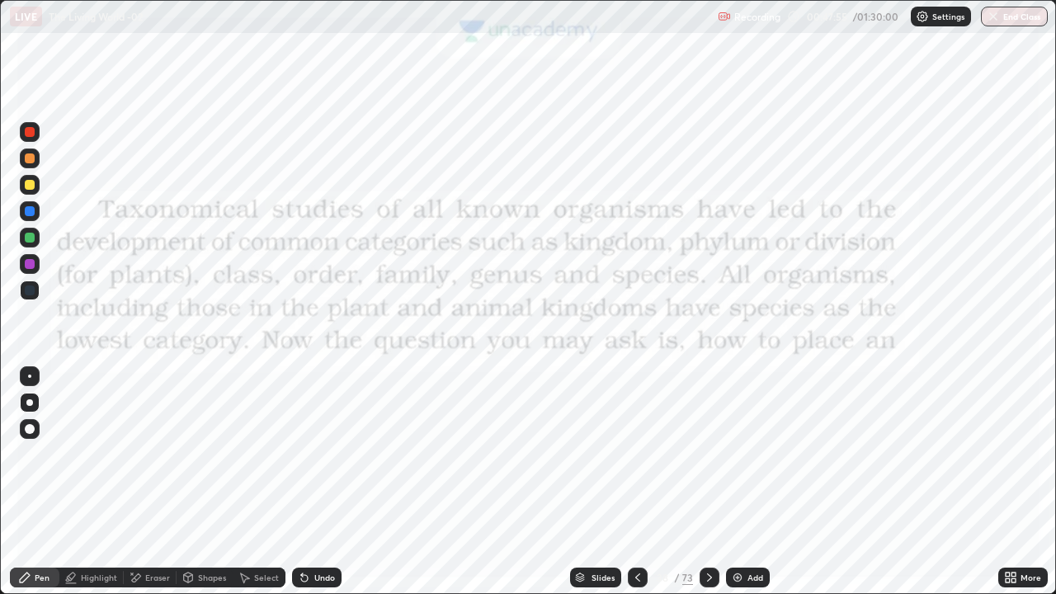
click at [202, 482] on div "Shapes" at bounding box center [212, 577] width 28 height 8
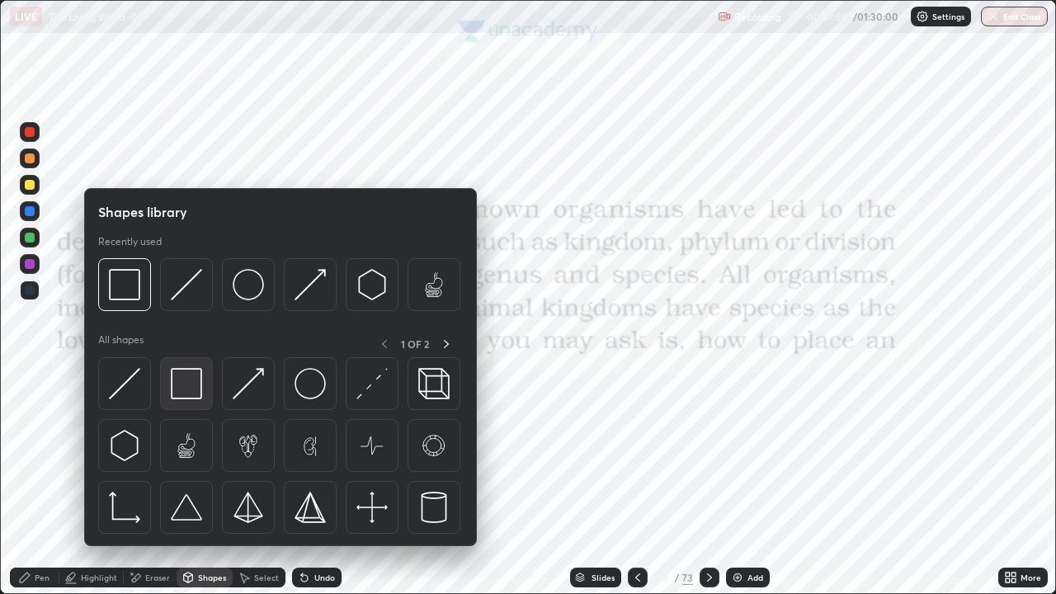
click at [184, 387] on img at bounding box center [186, 383] width 31 height 31
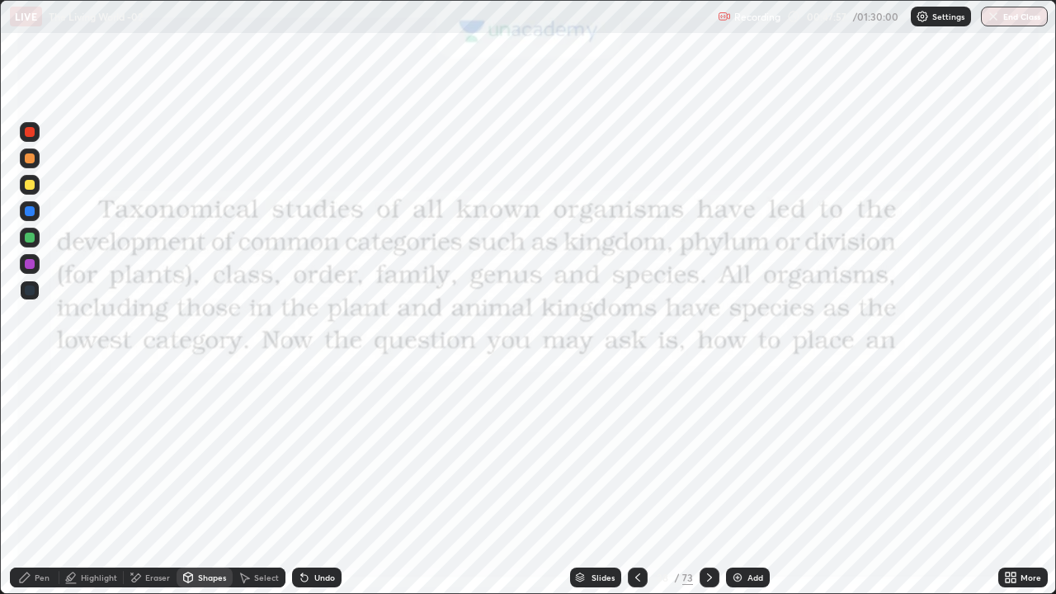
click at [31, 130] on div at bounding box center [30, 132] width 10 height 10
click at [29, 482] on icon at bounding box center [24, 577] width 13 height 13
click at [708, 482] on icon at bounding box center [709, 577] width 13 height 13
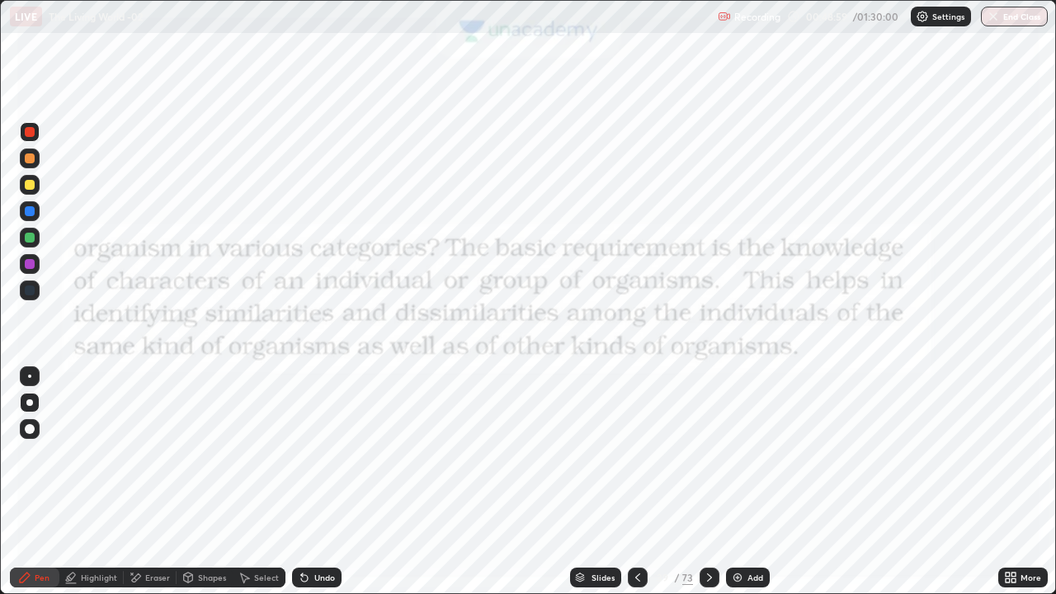
click at [708, 482] on icon at bounding box center [709, 577] width 13 height 13
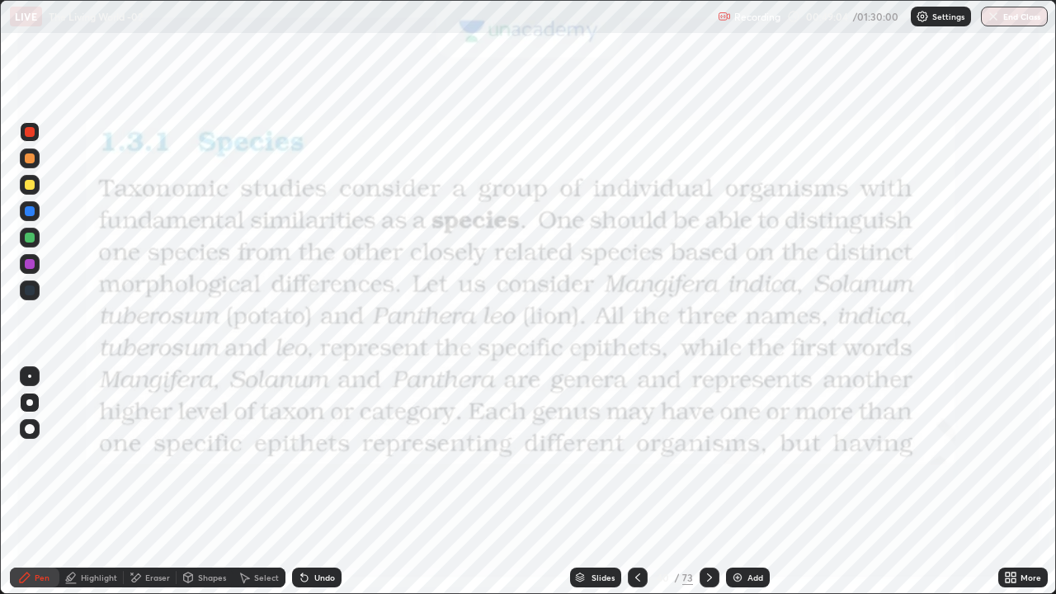
click at [28, 482] on icon at bounding box center [24, 577] width 13 height 13
click at [636, 482] on icon at bounding box center [637, 577] width 13 height 13
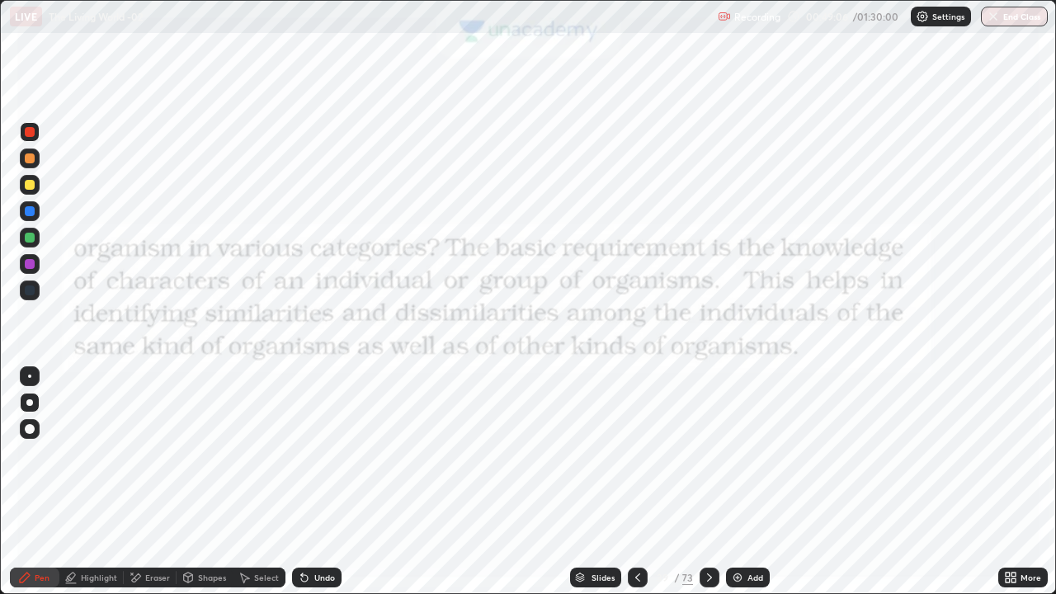
click at [751, 482] on div "Add" at bounding box center [755, 577] width 16 height 8
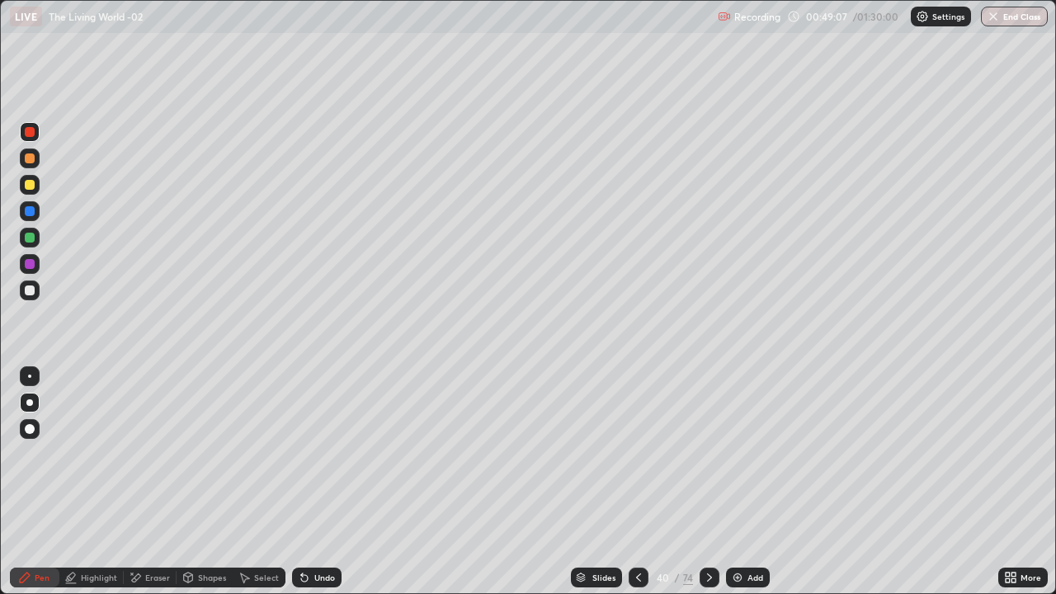
click at [29, 290] on div at bounding box center [30, 290] width 10 height 10
click at [33, 263] on div at bounding box center [30, 264] width 10 height 10
click at [646, 482] on div at bounding box center [639, 578] width 20 height 20
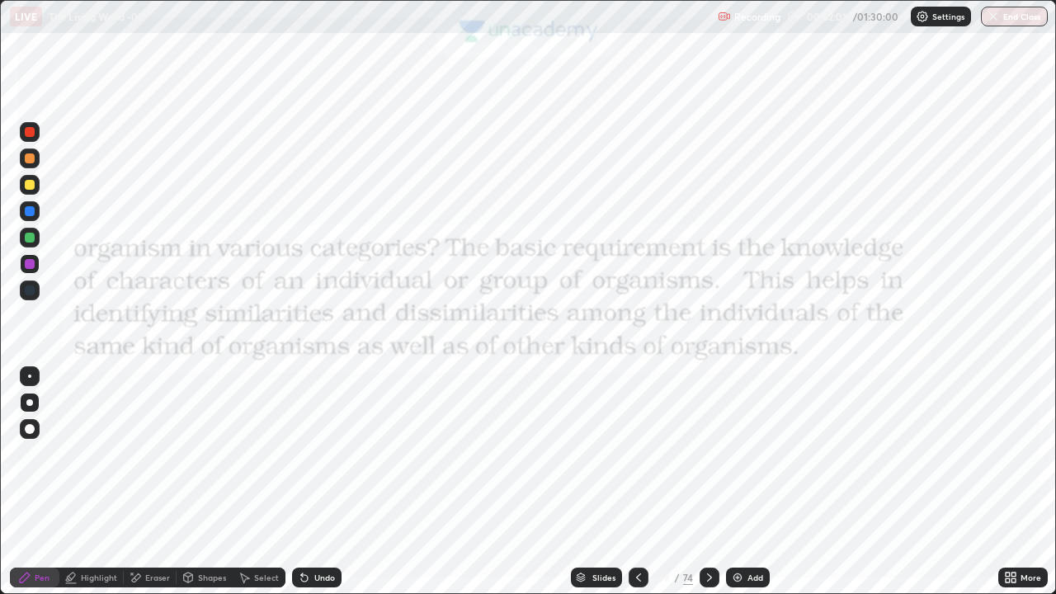
click at [708, 482] on icon at bounding box center [709, 577] width 13 height 13
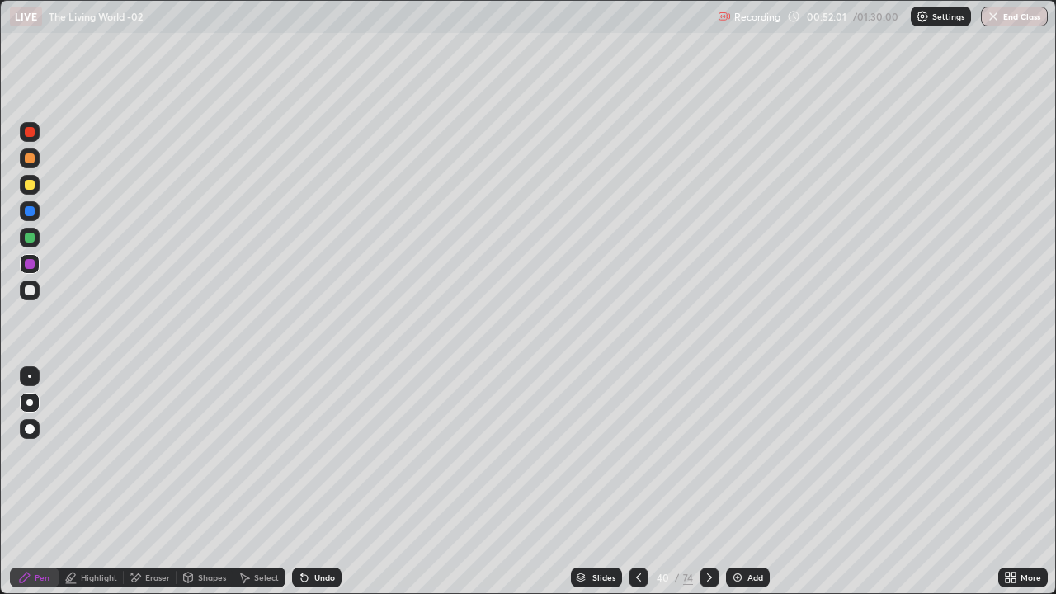
click at [710, 482] on icon at bounding box center [709, 577] width 13 height 13
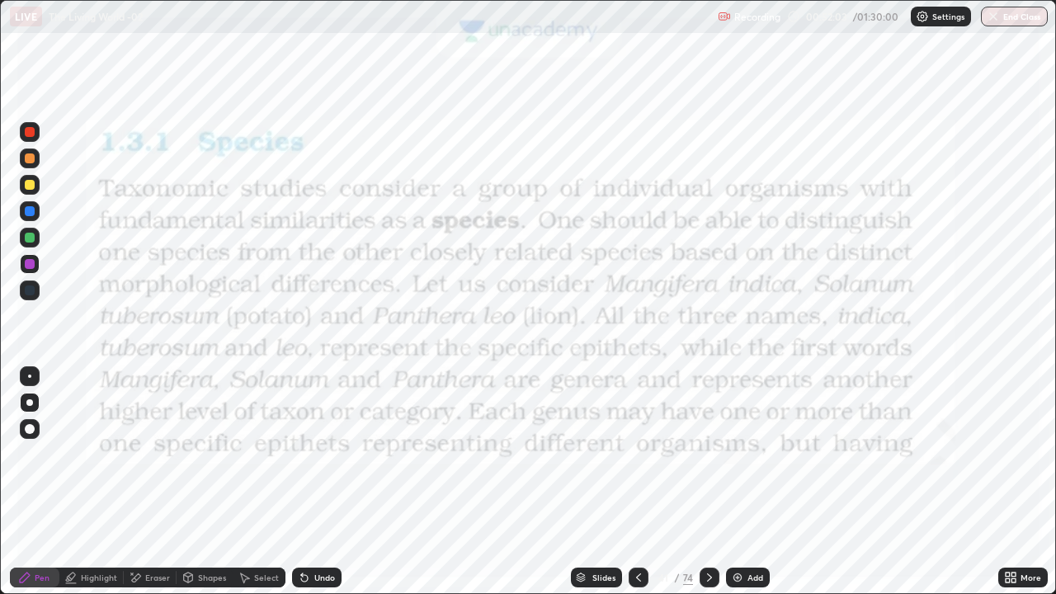
click at [209, 482] on div "Shapes" at bounding box center [212, 577] width 28 height 8
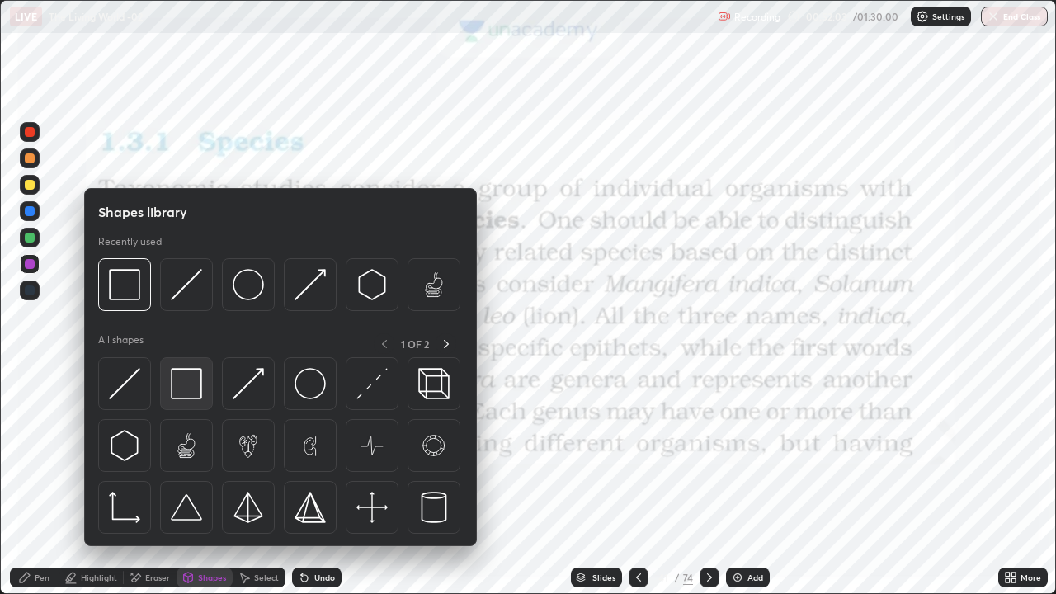
click at [182, 386] on img at bounding box center [186, 383] width 31 height 31
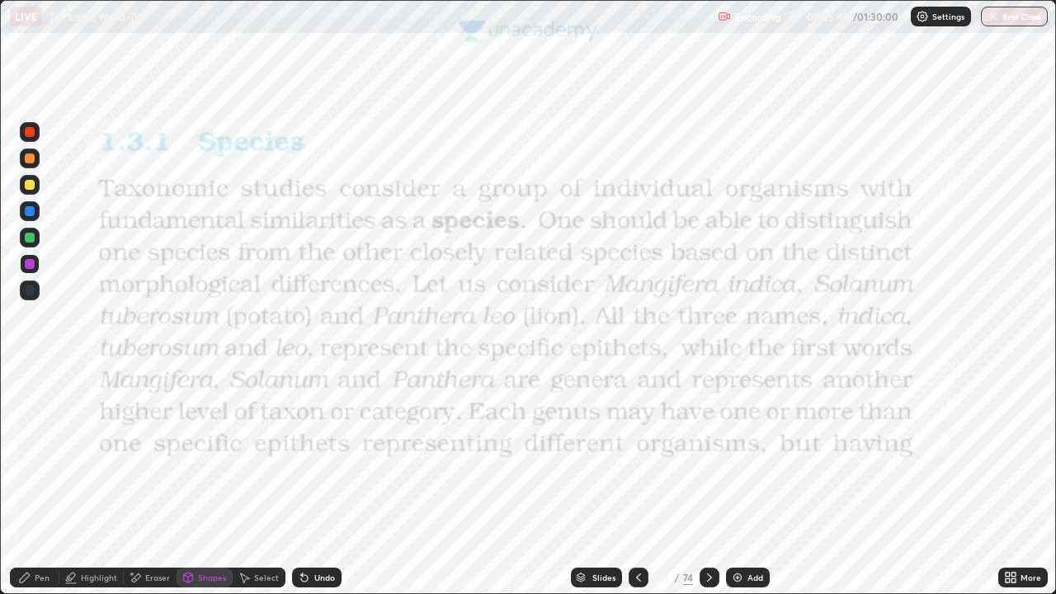
click at [710, 482] on icon at bounding box center [709, 577] width 13 height 13
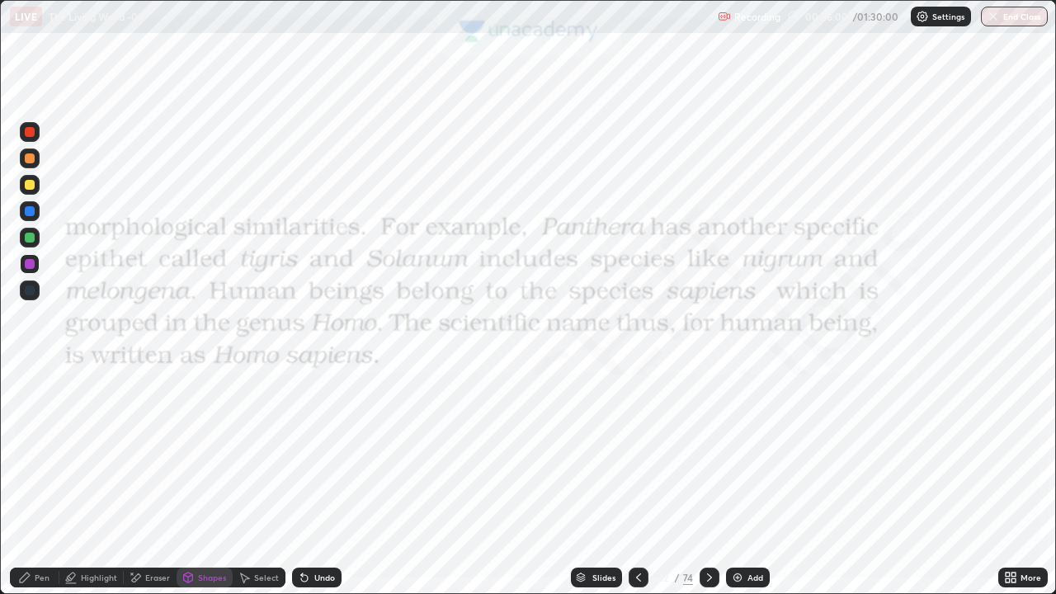
click at [37, 482] on div "Pen" at bounding box center [42, 577] width 15 height 8
click at [637, 482] on icon at bounding box center [638, 577] width 13 height 13
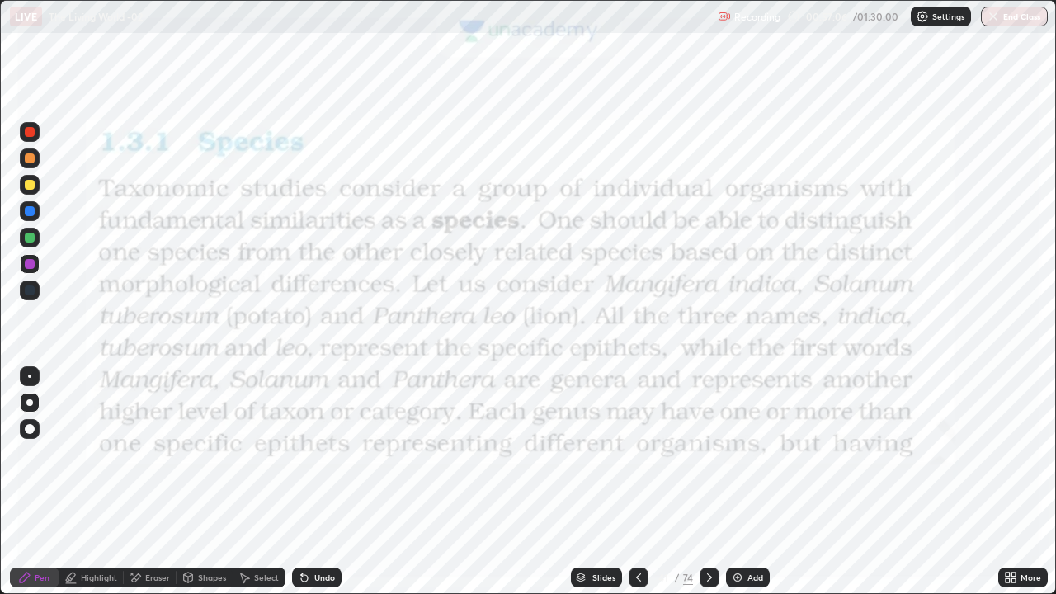
click at [759, 482] on div "Add" at bounding box center [748, 578] width 44 height 20
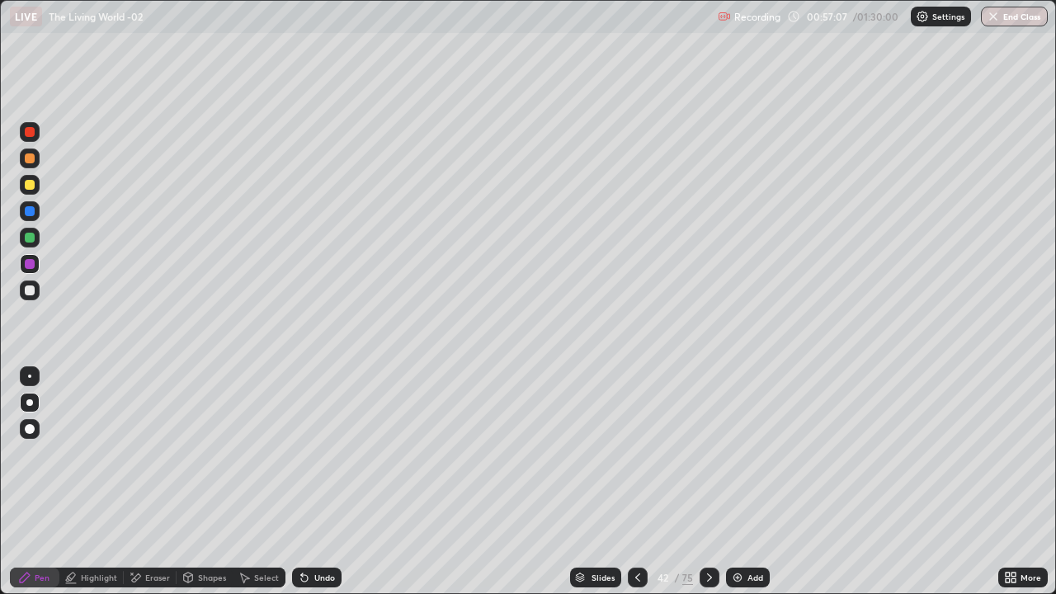
click at [30, 403] on div at bounding box center [29, 402] width 7 height 7
click at [30, 289] on div at bounding box center [30, 290] width 10 height 10
click at [31, 290] on div at bounding box center [30, 290] width 10 height 10
click at [30, 403] on div at bounding box center [29, 402] width 7 height 7
click at [33, 233] on div at bounding box center [30, 238] width 10 height 10
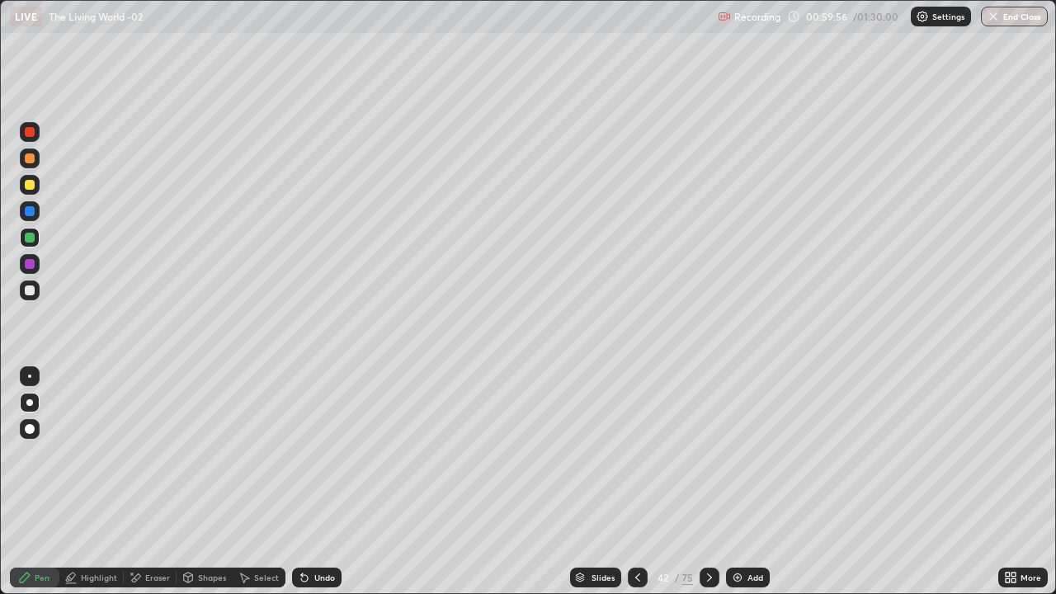
click at [25, 294] on div at bounding box center [30, 290] width 20 height 20
click at [317, 482] on div "Undo" at bounding box center [324, 577] width 21 height 8
click at [709, 482] on icon at bounding box center [709, 577] width 13 height 13
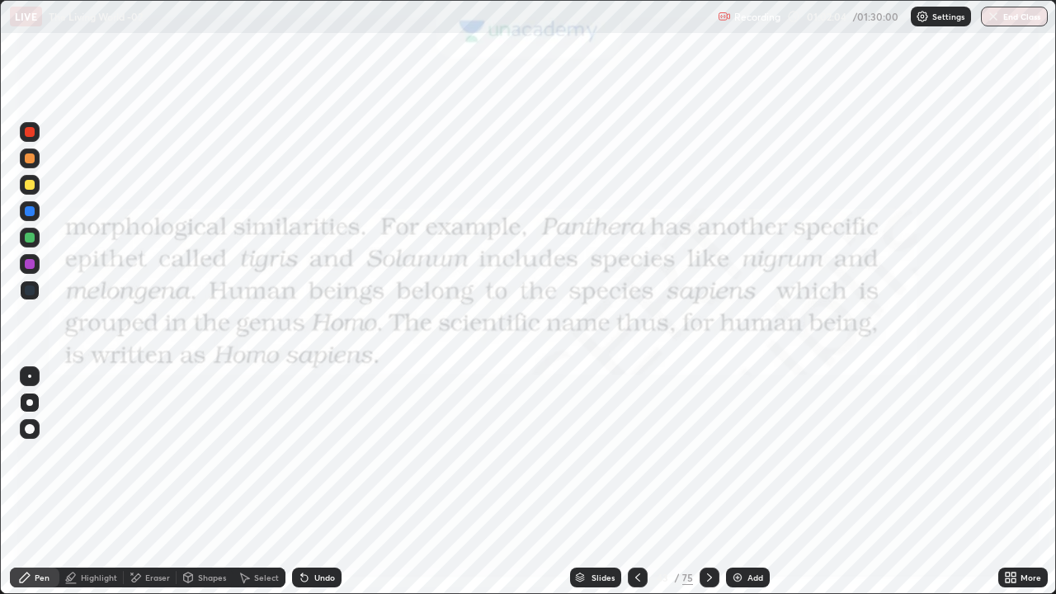
click at [709, 482] on icon at bounding box center [709, 577] width 13 height 13
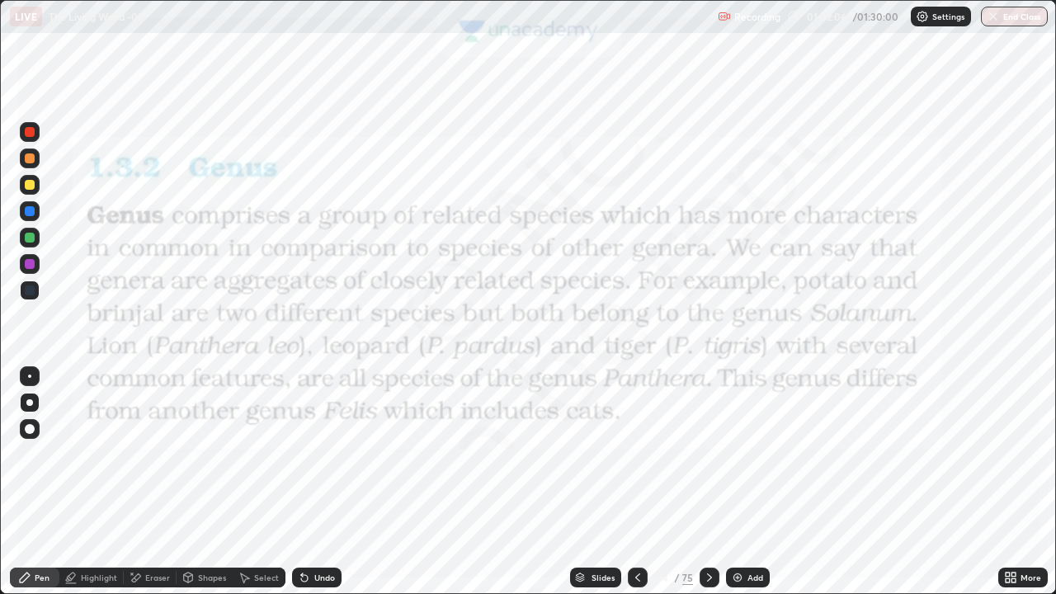
click at [210, 482] on div "Shapes" at bounding box center [205, 578] width 56 height 20
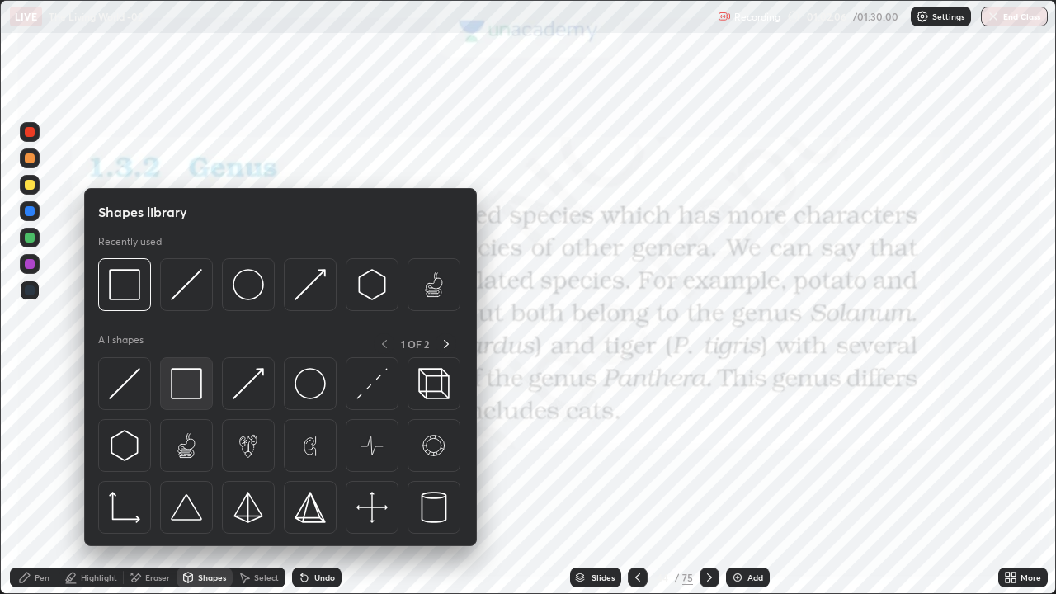
click at [195, 389] on img at bounding box center [186, 383] width 31 height 31
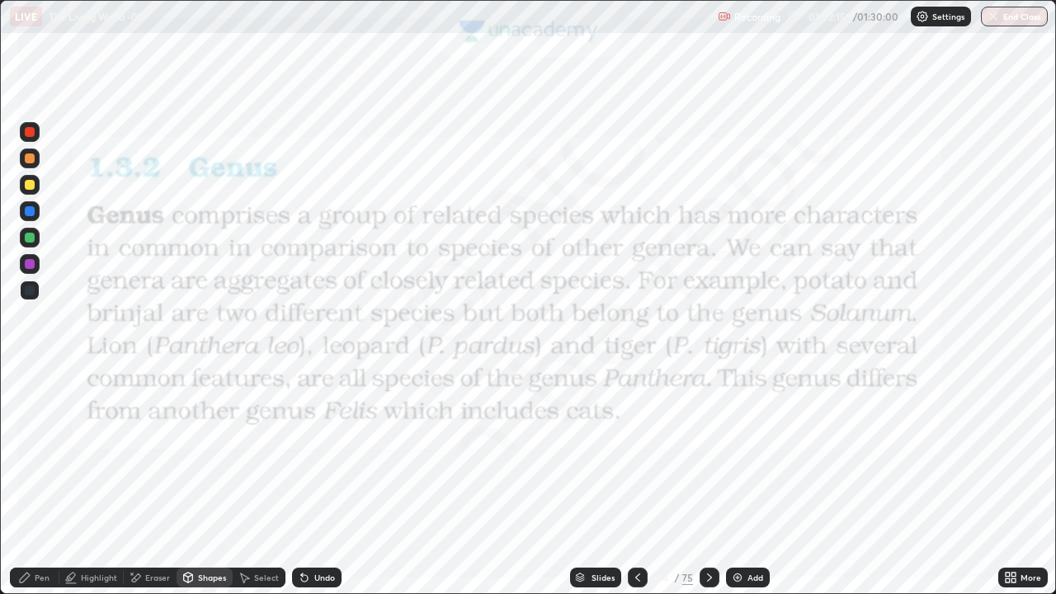
click at [42, 482] on div "Pen" at bounding box center [42, 577] width 15 height 8
click at [40, 482] on div "Pen" at bounding box center [42, 577] width 15 height 8
click at [31, 403] on div at bounding box center [29, 402] width 7 height 7
click at [30, 128] on div at bounding box center [30, 132] width 10 height 10
click at [22, 482] on icon at bounding box center [25, 578] width 10 height 10
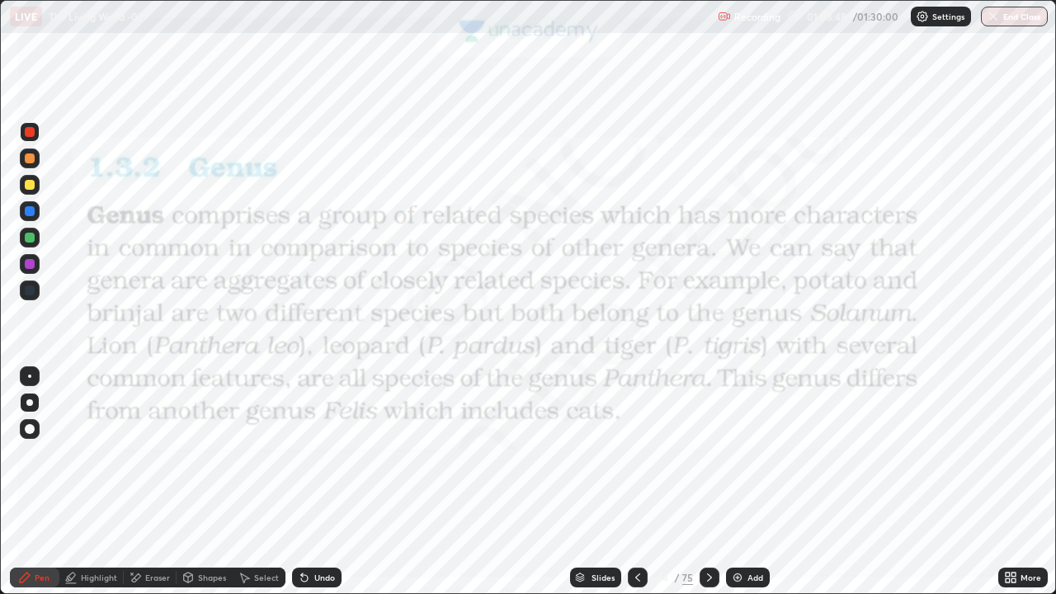
click at [49, 482] on div "Pen" at bounding box center [34, 578] width 49 height 20
click at [30, 403] on div at bounding box center [29, 402] width 7 height 7
click at [31, 290] on div at bounding box center [30, 290] width 10 height 10
click at [144, 482] on div "Eraser" at bounding box center [150, 578] width 53 height 20
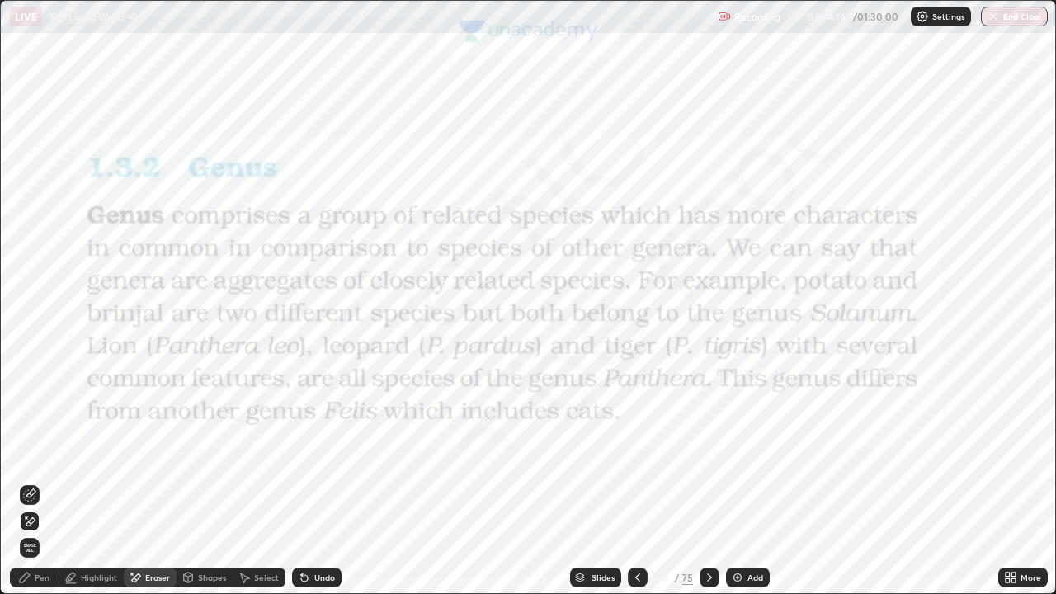
click at [84, 482] on div "Highlight" at bounding box center [99, 577] width 36 height 8
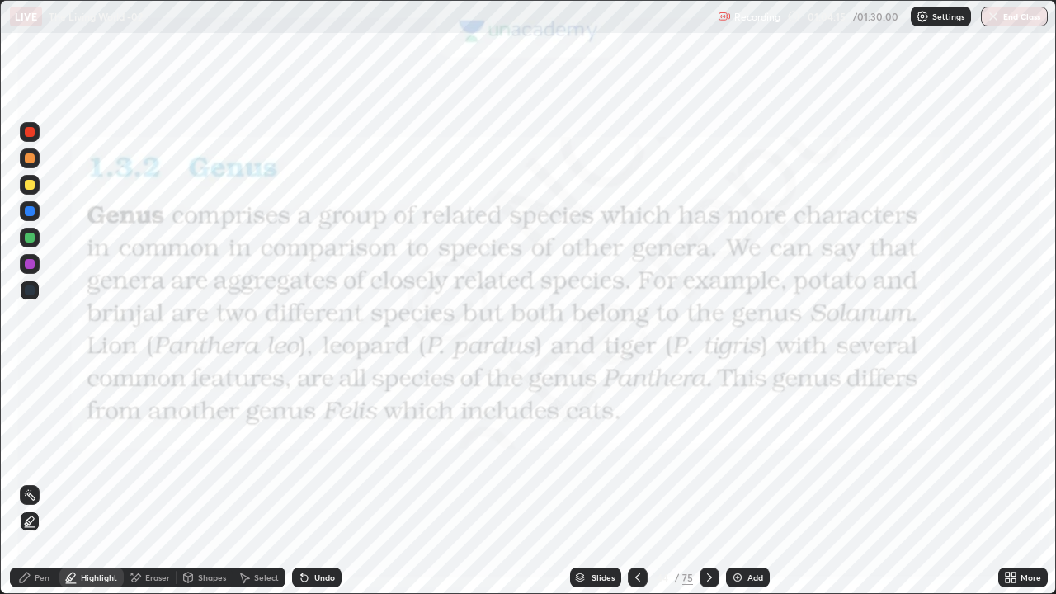
click at [28, 263] on div at bounding box center [30, 264] width 10 height 10
click at [29, 212] on div at bounding box center [30, 211] width 10 height 10
click at [36, 482] on div "Pen" at bounding box center [42, 577] width 15 height 8
click at [27, 124] on div at bounding box center [30, 132] width 20 height 20
click at [26, 130] on div at bounding box center [30, 132] width 10 height 10
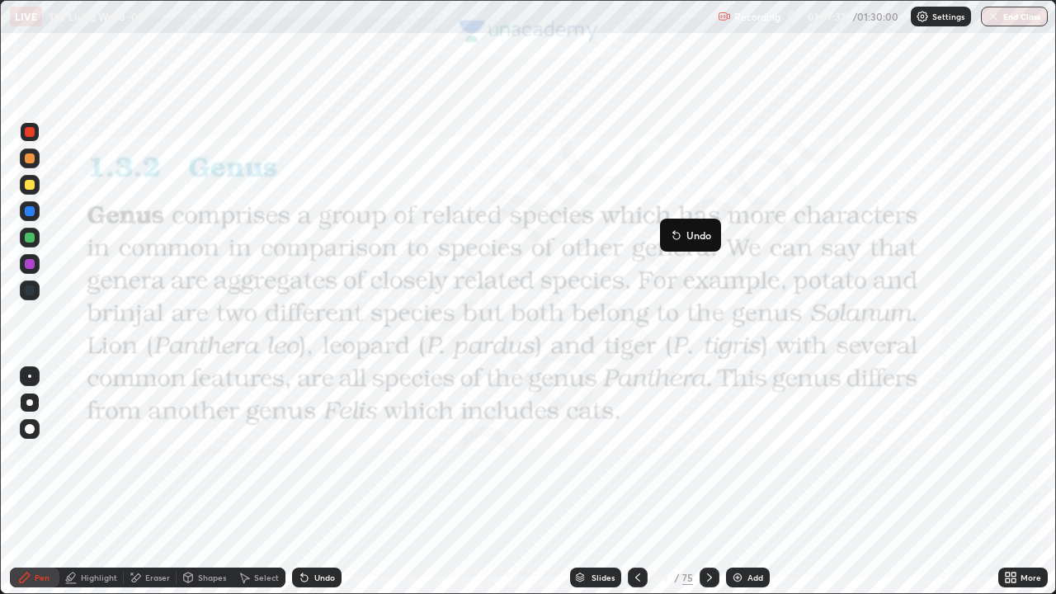
click at [31, 289] on div at bounding box center [30, 290] width 10 height 10
click at [706, 482] on icon at bounding box center [709, 577] width 13 height 13
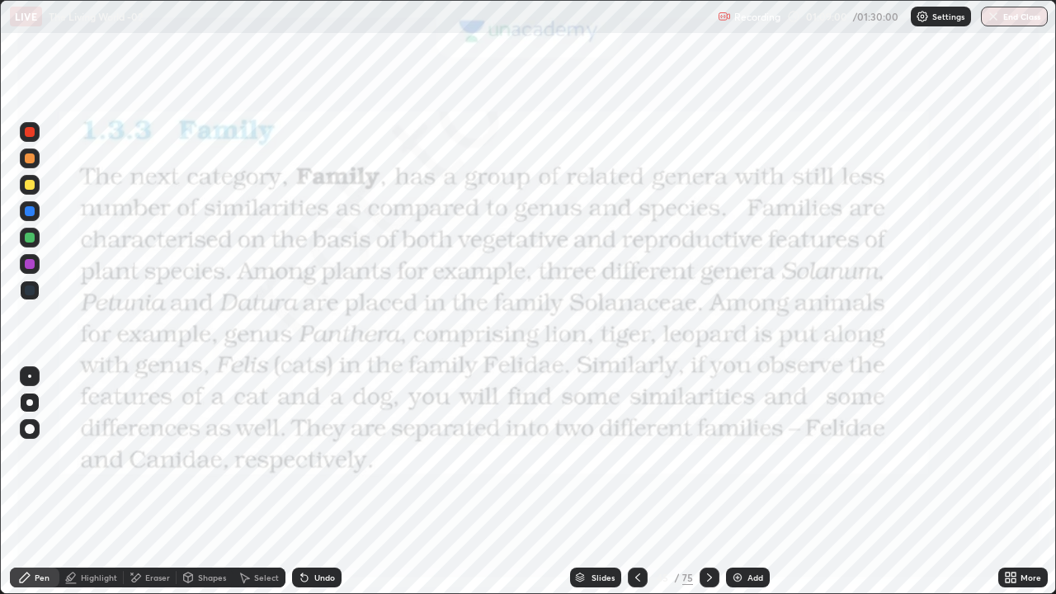
click at [210, 482] on div "Shapes" at bounding box center [212, 577] width 28 height 8
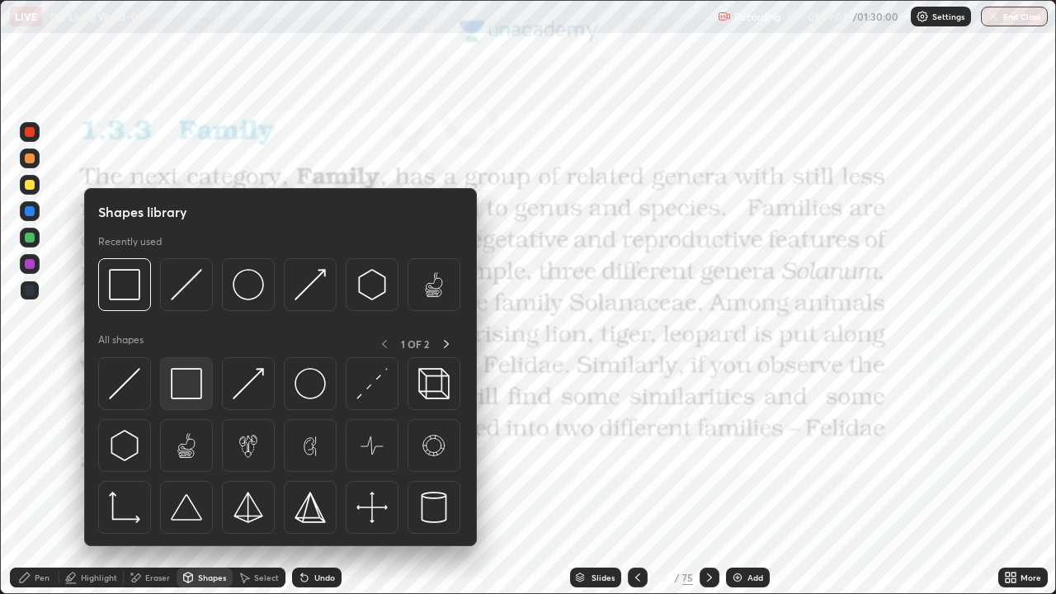
click at [195, 387] on img at bounding box center [186, 383] width 31 height 31
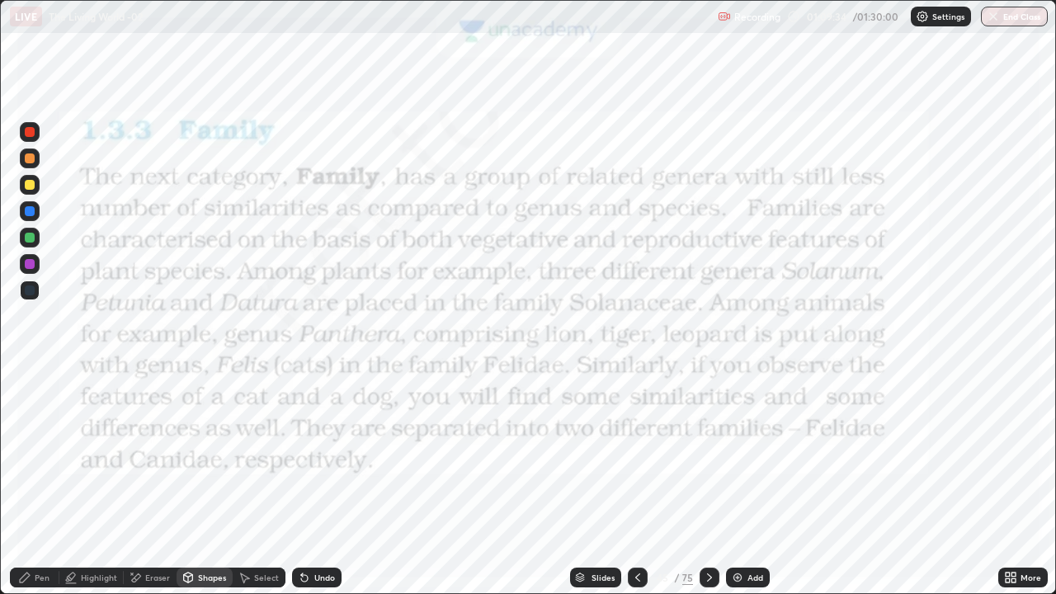
click at [209, 482] on div "Shapes" at bounding box center [212, 577] width 28 height 8
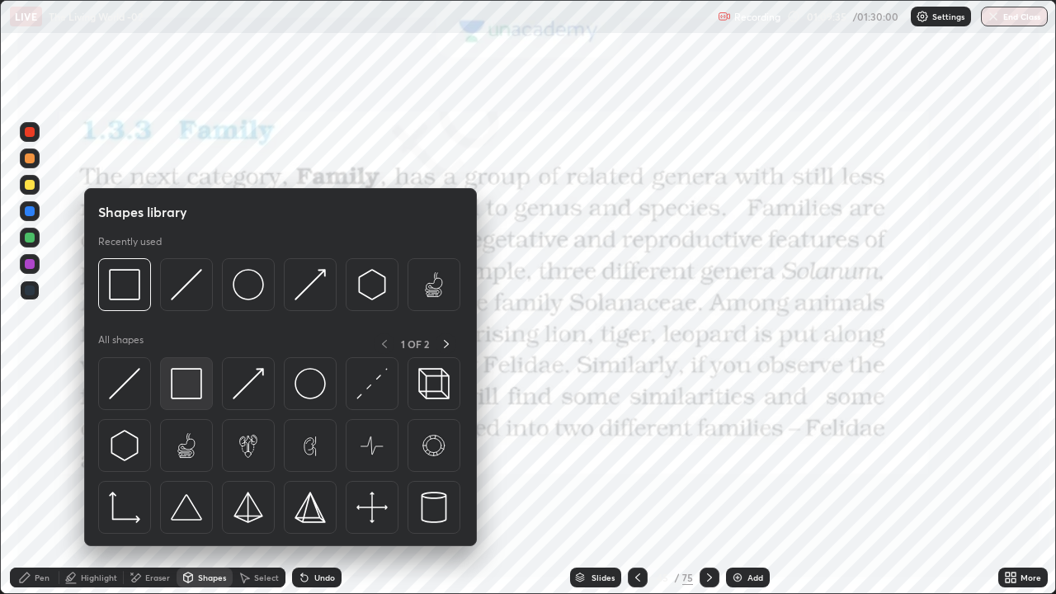
click at [186, 384] on img at bounding box center [186, 383] width 31 height 31
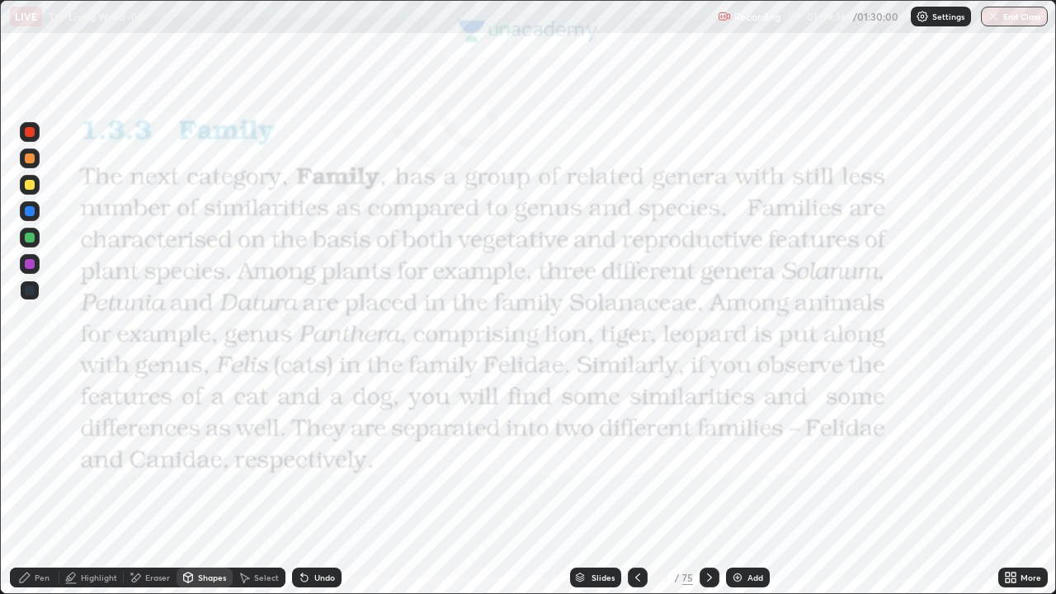
click at [28, 133] on div at bounding box center [30, 132] width 10 height 10
click at [39, 482] on div "Pen" at bounding box center [42, 577] width 15 height 8
click at [708, 482] on icon at bounding box center [709, 577] width 13 height 13
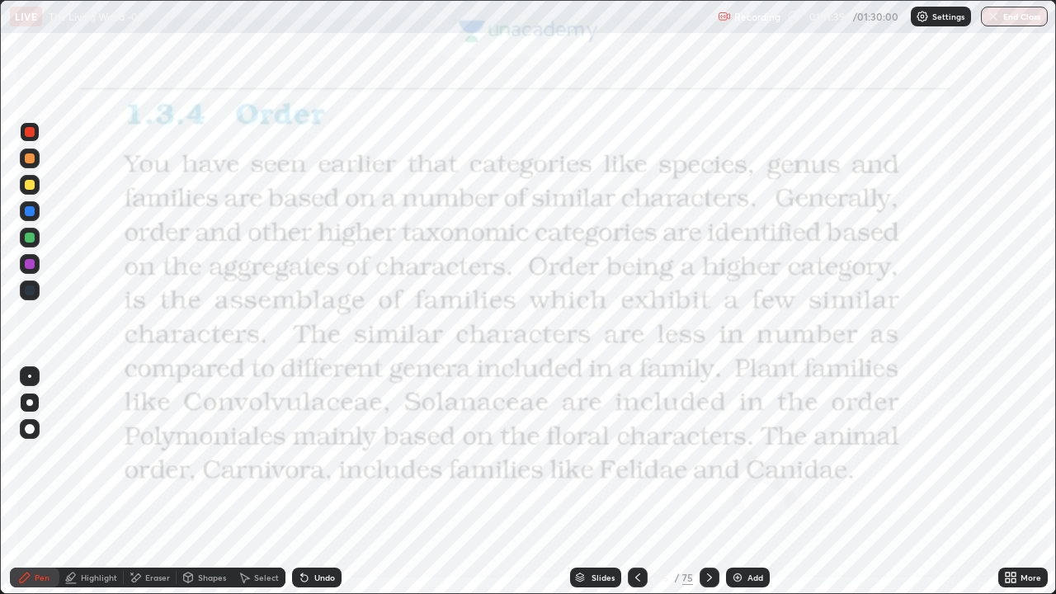
click at [188, 482] on icon at bounding box center [188, 580] width 0 height 6
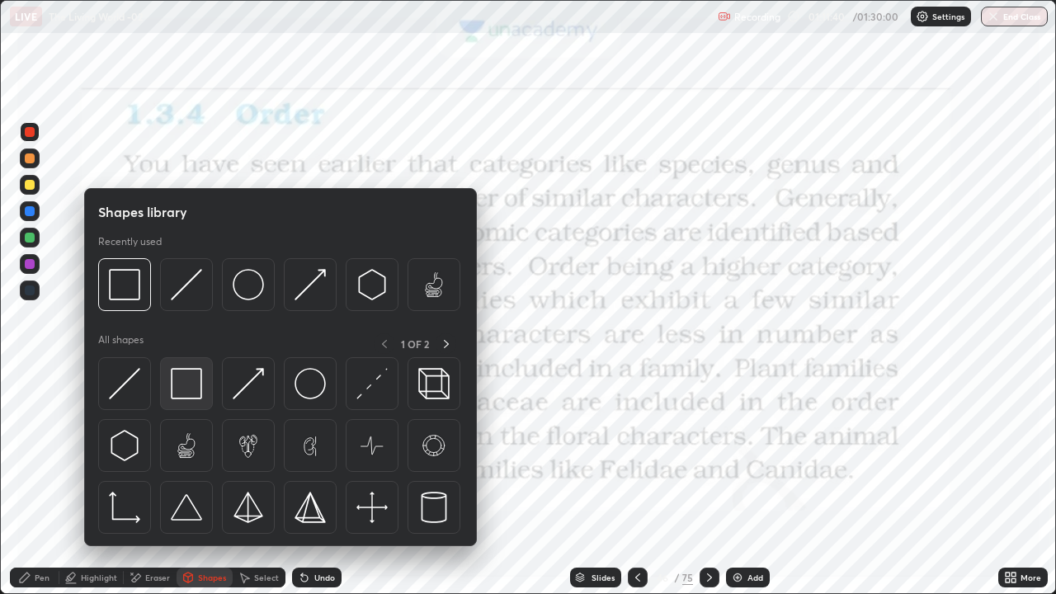
click at [188, 388] on img at bounding box center [186, 383] width 31 height 31
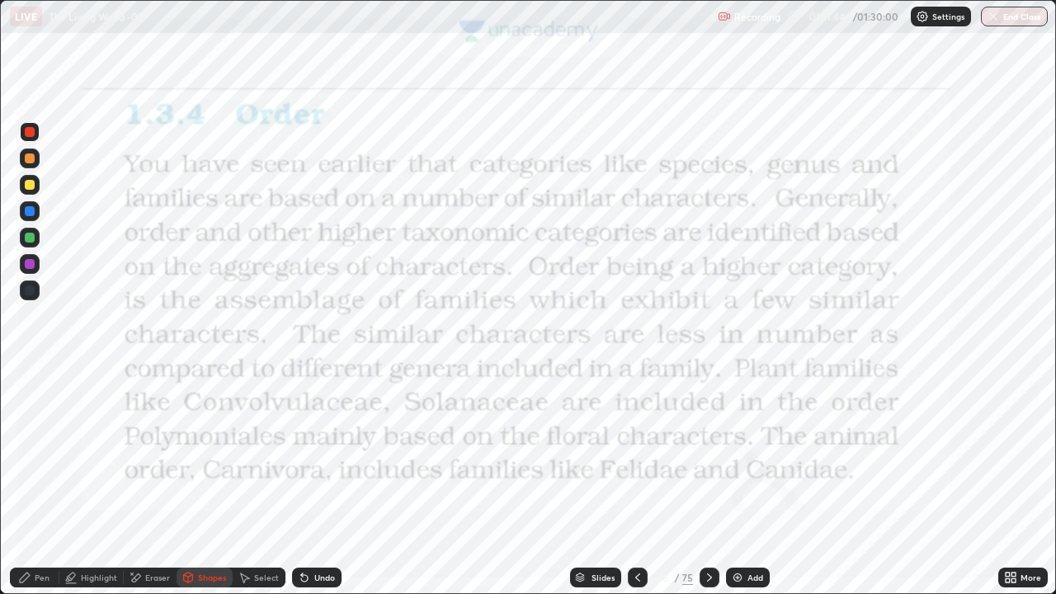
click at [31, 482] on icon at bounding box center [24, 577] width 13 height 13
click at [25, 128] on div at bounding box center [30, 132] width 20 height 20
click at [30, 403] on div at bounding box center [29, 402] width 7 height 7
click at [29, 131] on div at bounding box center [30, 132] width 10 height 10
click at [28, 131] on div at bounding box center [30, 132] width 10 height 10
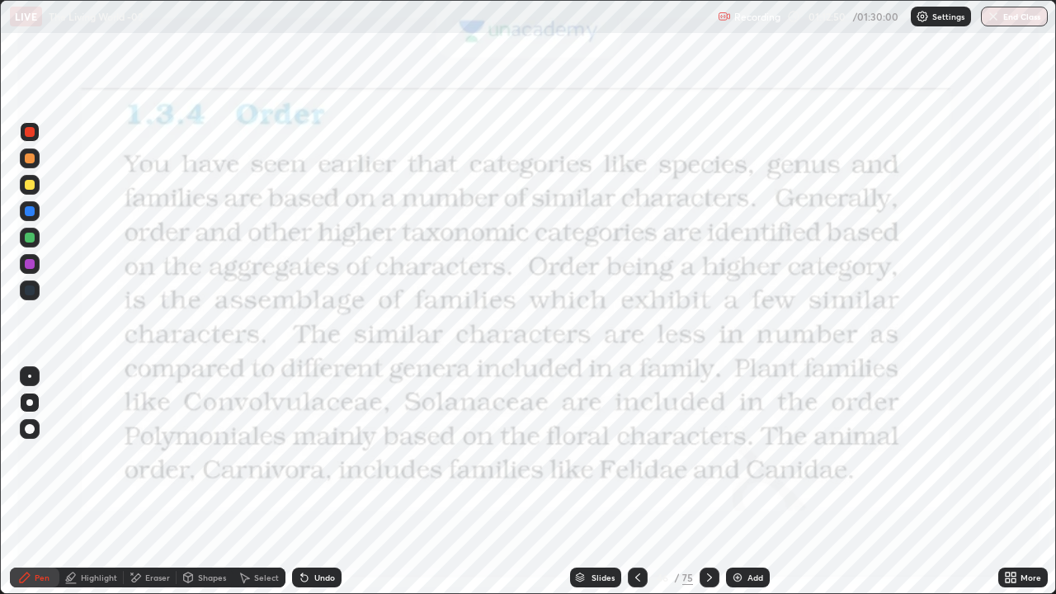
click at [35, 141] on div at bounding box center [30, 132] width 20 height 20
click at [205, 482] on div "Shapes" at bounding box center [212, 577] width 28 height 8
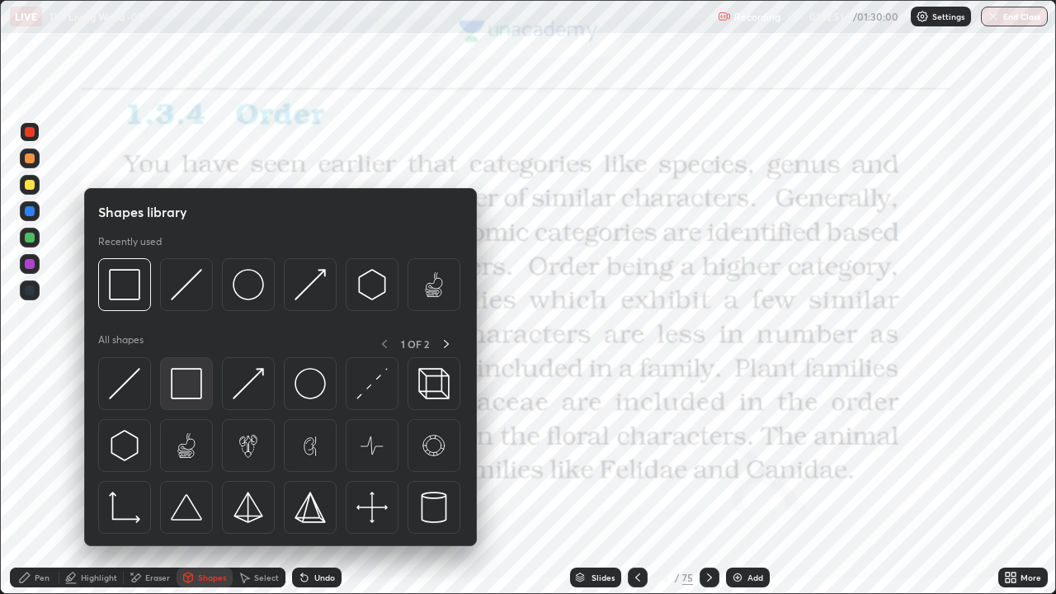
click at [182, 379] on img at bounding box center [186, 383] width 31 height 31
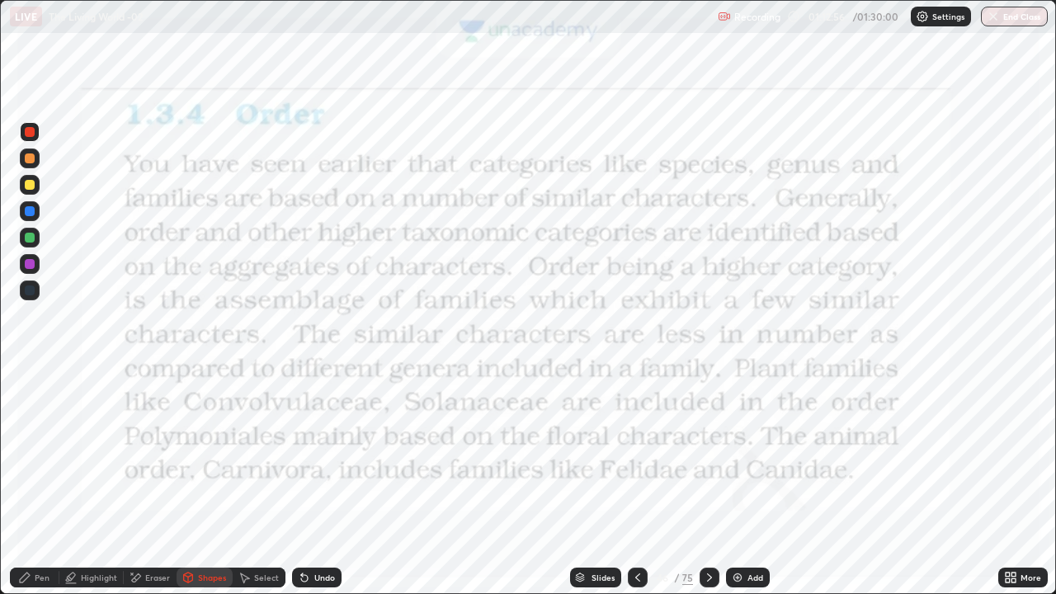
click at [36, 482] on div "Pen" at bounding box center [42, 577] width 15 height 8
click at [32, 482] on div "Pen" at bounding box center [34, 578] width 49 height 20
click at [31, 482] on icon at bounding box center [24, 577] width 13 height 13
click at [30, 403] on div at bounding box center [29, 402] width 7 height 7
click at [23, 399] on div at bounding box center [30, 403] width 20 height 20
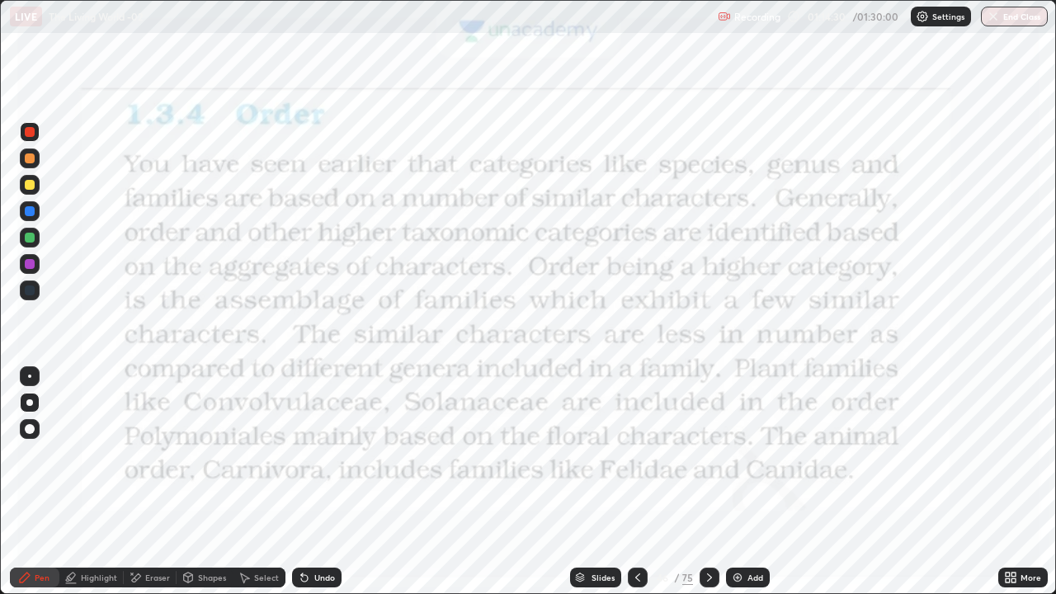
click at [709, 482] on icon at bounding box center [709, 577] width 13 height 13
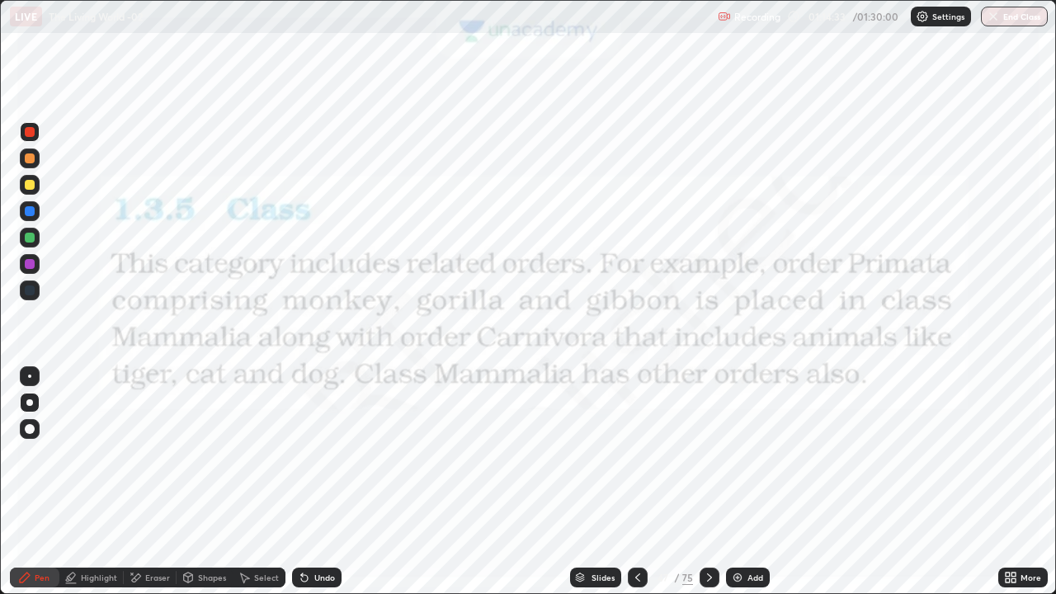
click at [205, 482] on div "Shapes" at bounding box center [212, 577] width 28 height 8
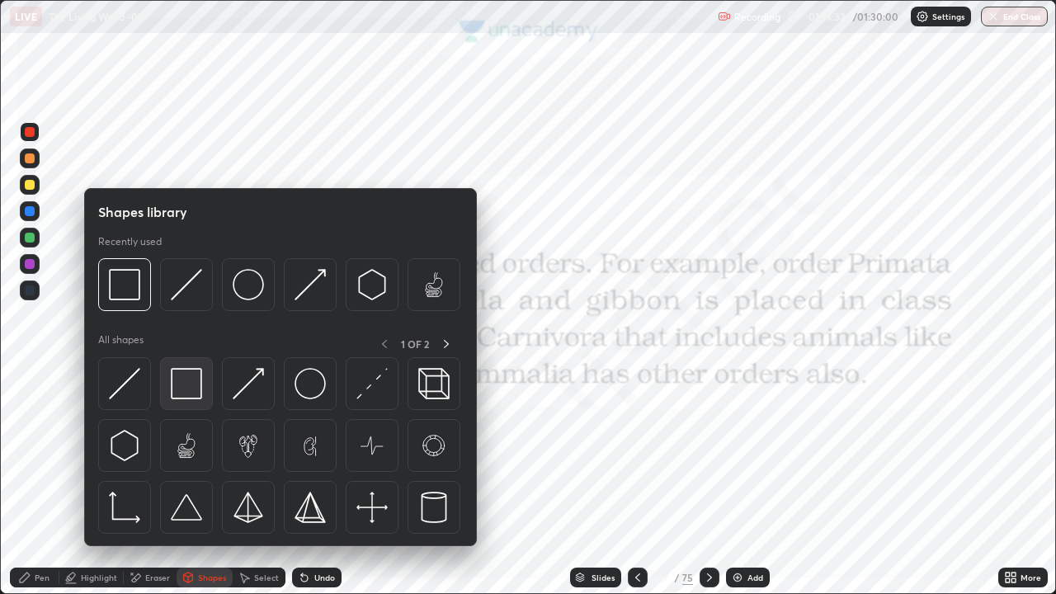
click at [195, 385] on img at bounding box center [186, 383] width 31 height 31
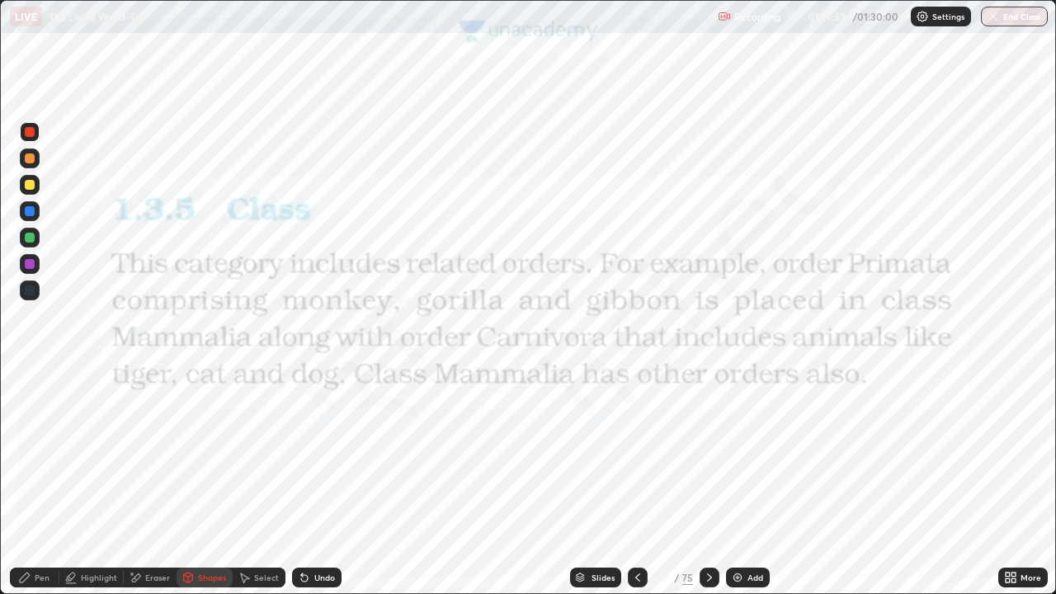
click at [38, 482] on div "Pen" at bounding box center [42, 577] width 15 height 8
click at [201, 482] on div "Shapes" at bounding box center [205, 578] width 56 height 20
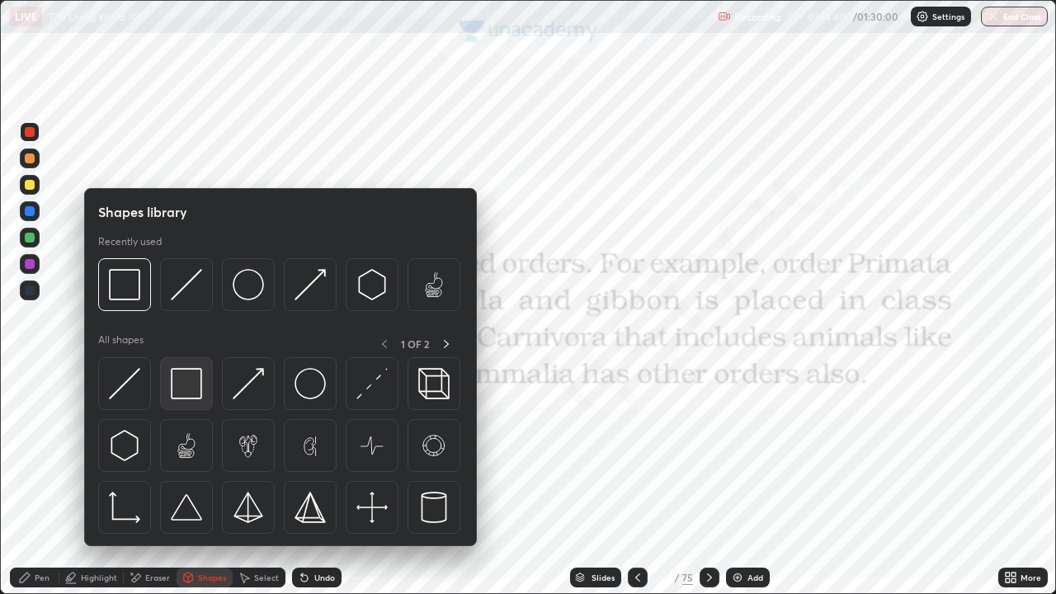
click at [179, 390] on img at bounding box center [186, 383] width 31 height 31
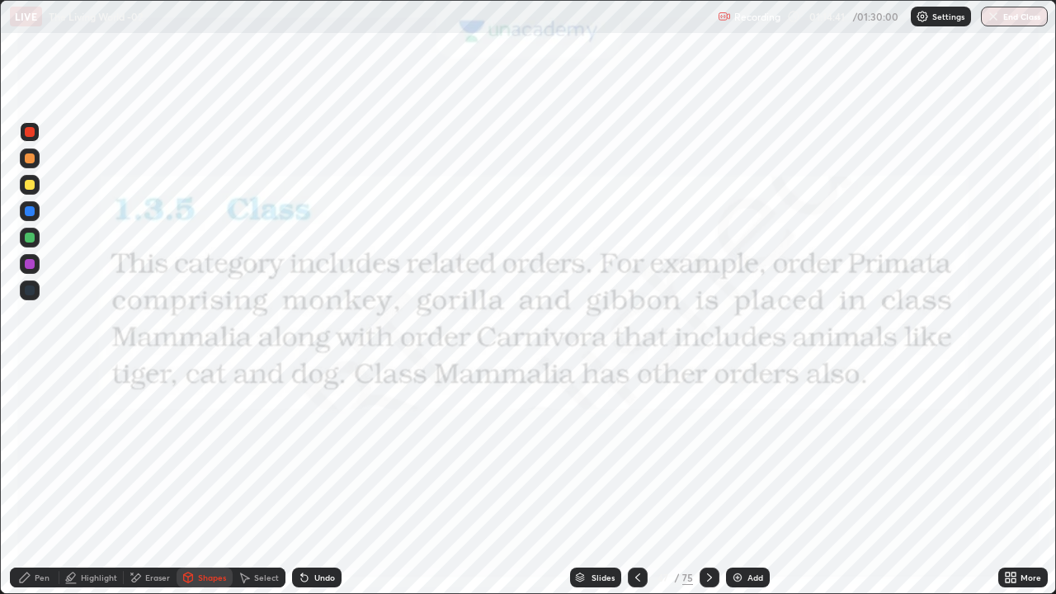
click at [20, 294] on div at bounding box center [30, 290] width 20 height 20
click at [40, 482] on div "Pen" at bounding box center [42, 577] width 15 height 8
click at [30, 130] on div at bounding box center [30, 132] width 10 height 10
click at [709, 482] on div at bounding box center [710, 578] width 20 height 20
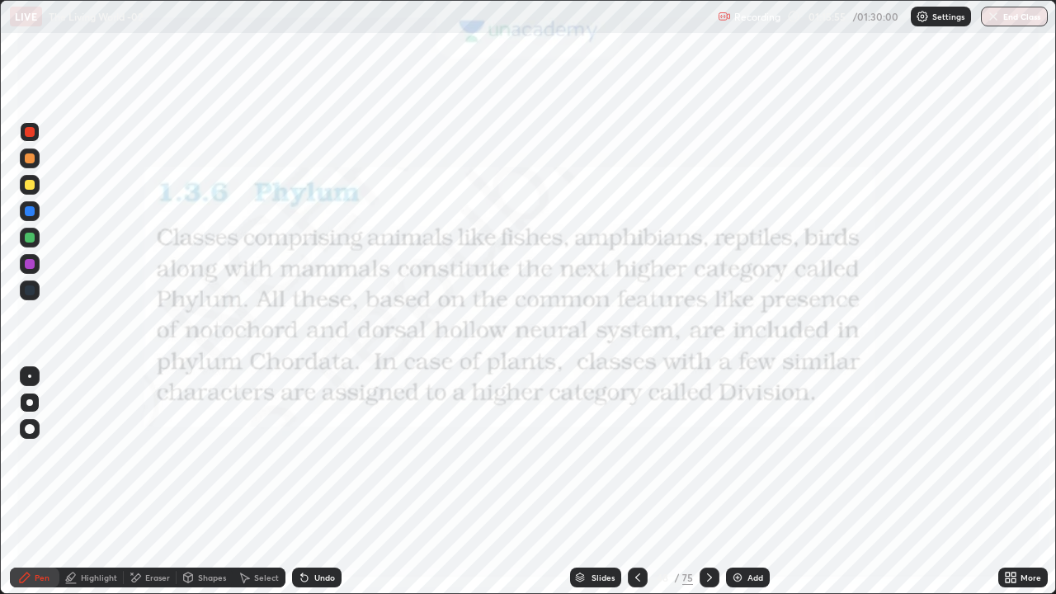
click at [629, 482] on div at bounding box center [638, 578] width 20 height 20
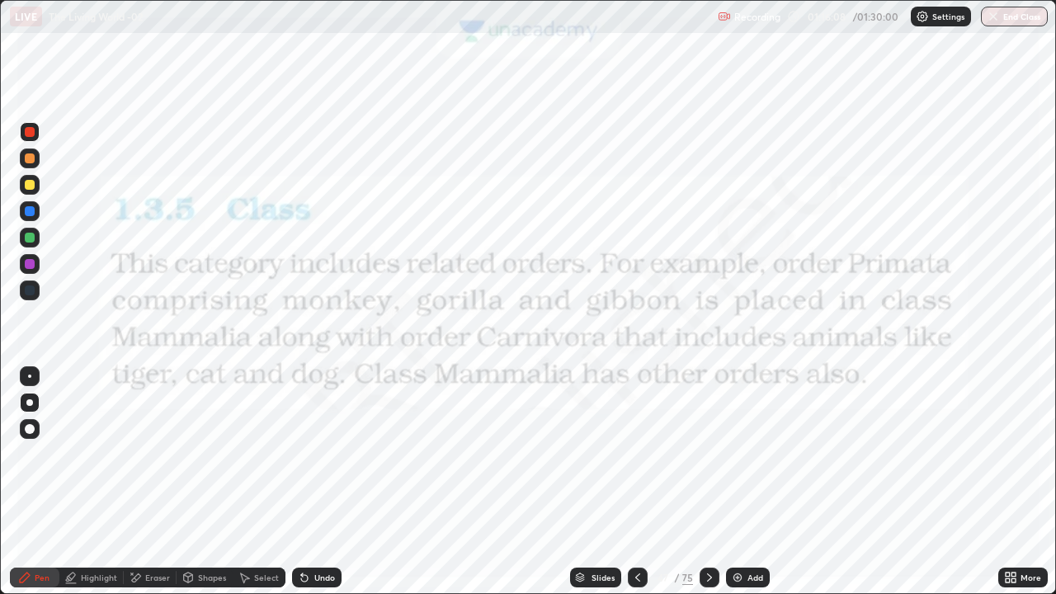
click at [709, 482] on icon at bounding box center [709, 577] width 13 height 13
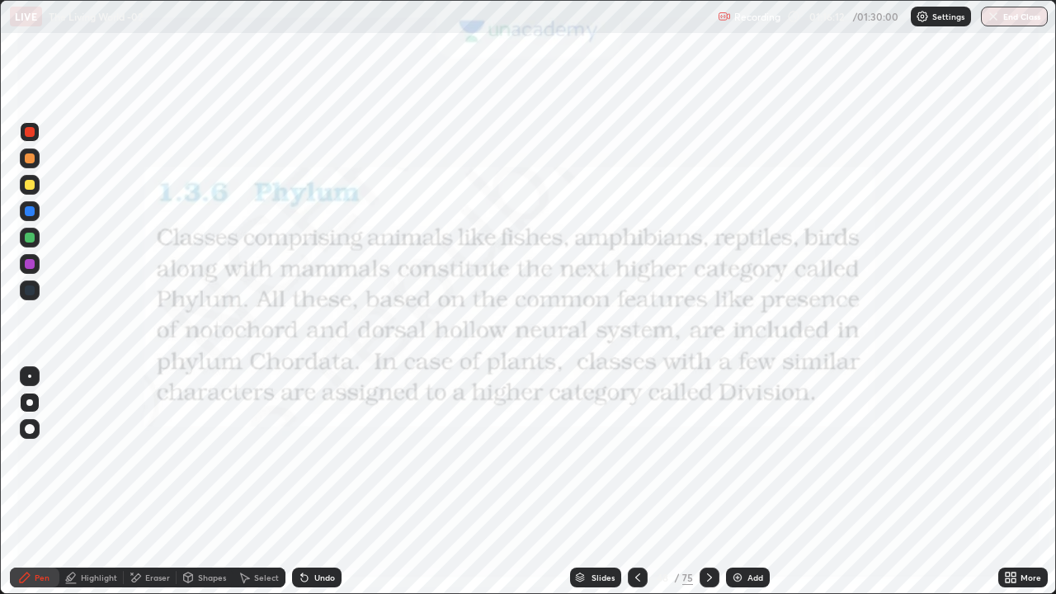
click at [199, 482] on div "Shapes" at bounding box center [212, 577] width 28 height 8
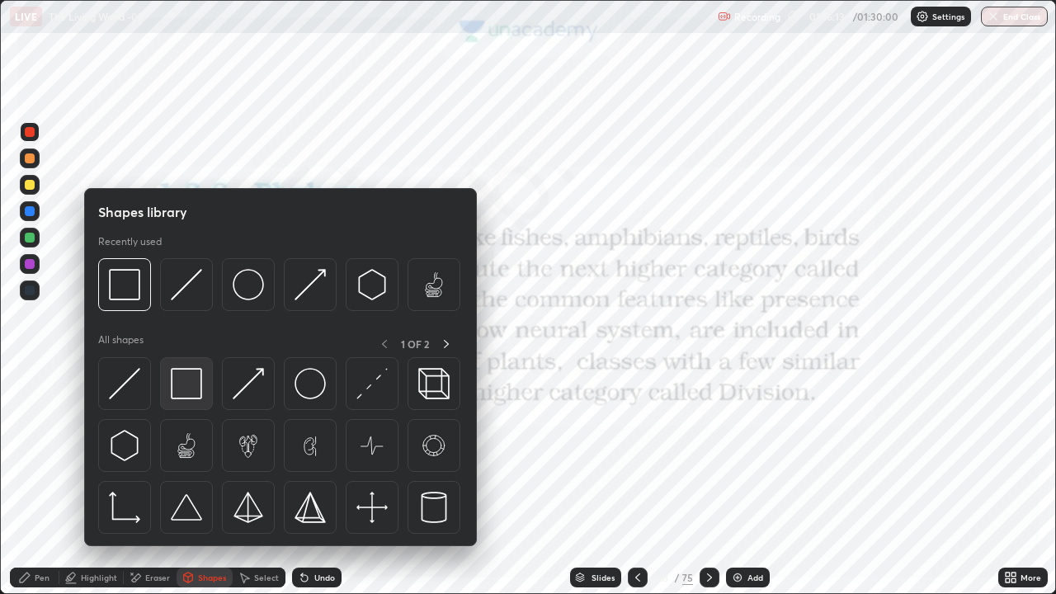
click at [190, 374] on img at bounding box center [186, 383] width 31 height 31
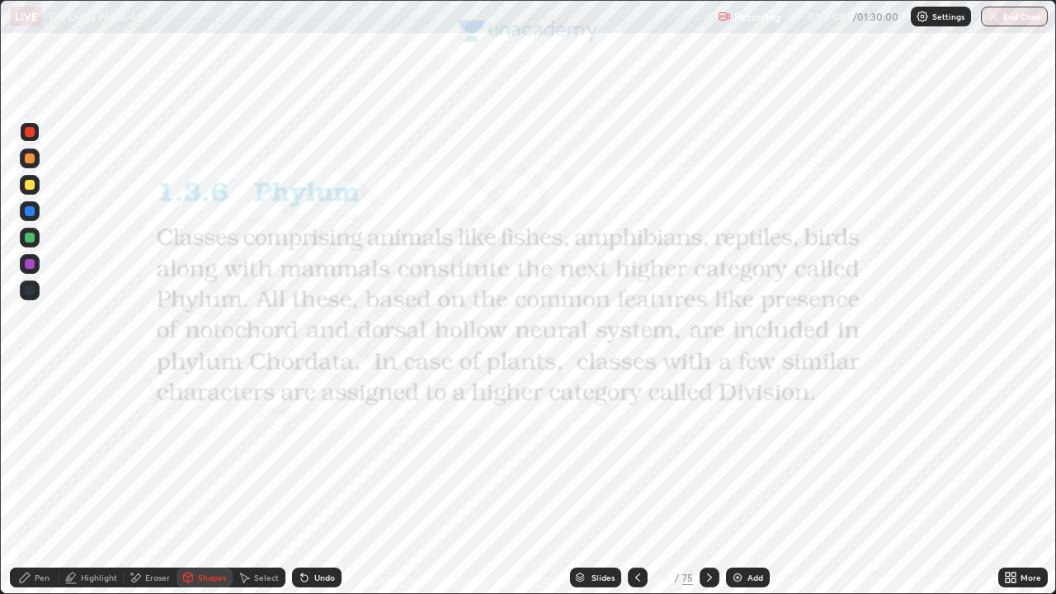
click at [709, 482] on icon at bounding box center [709, 577] width 13 height 13
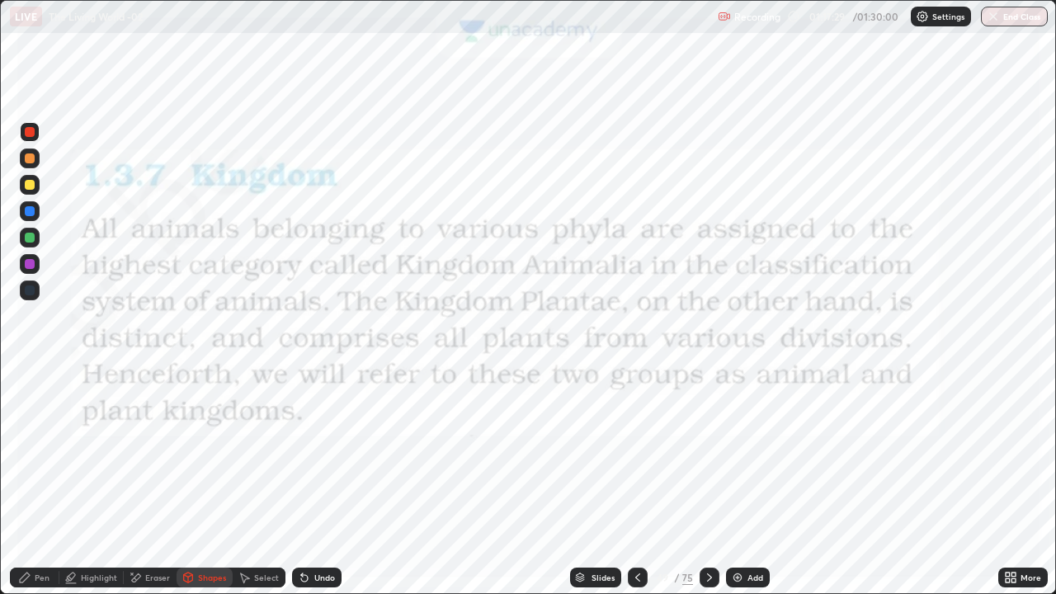
click at [708, 482] on icon at bounding box center [709, 577] width 13 height 13
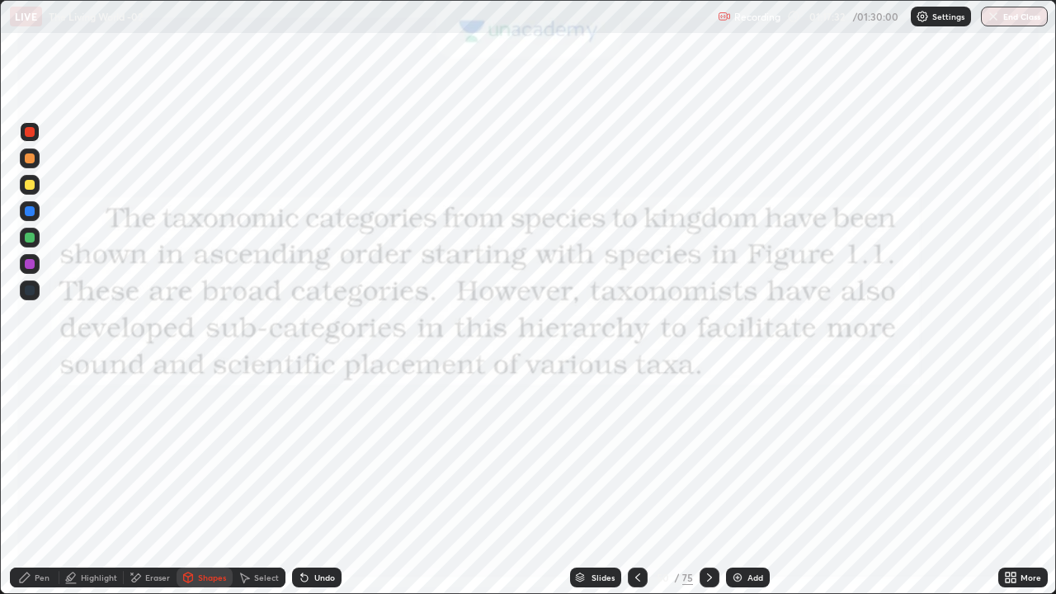
click at [205, 482] on div "Shapes" at bounding box center [212, 577] width 28 height 8
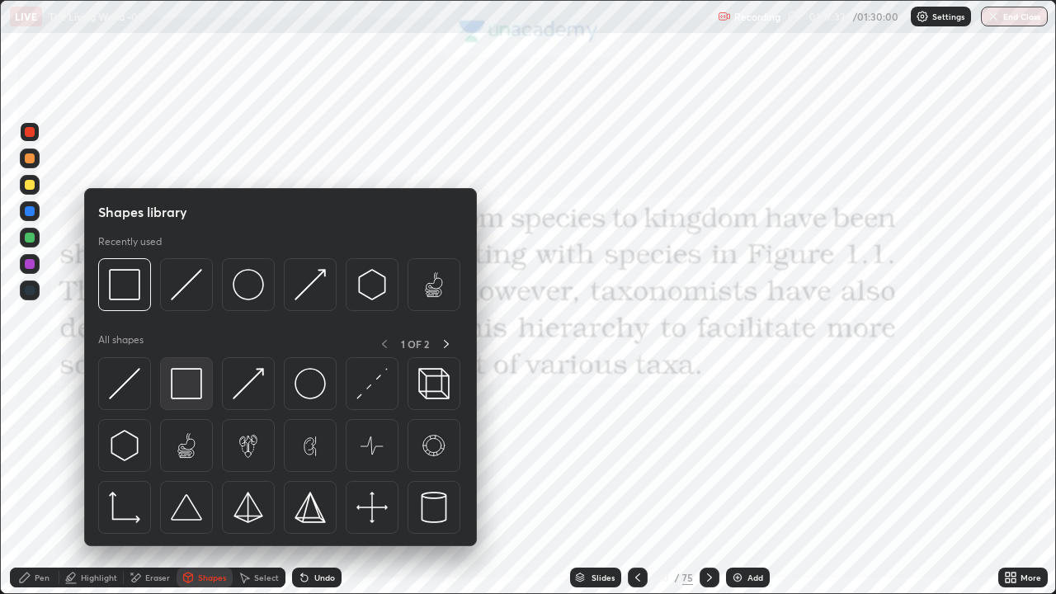
click at [190, 387] on img at bounding box center [186, 383] width 31 height 31
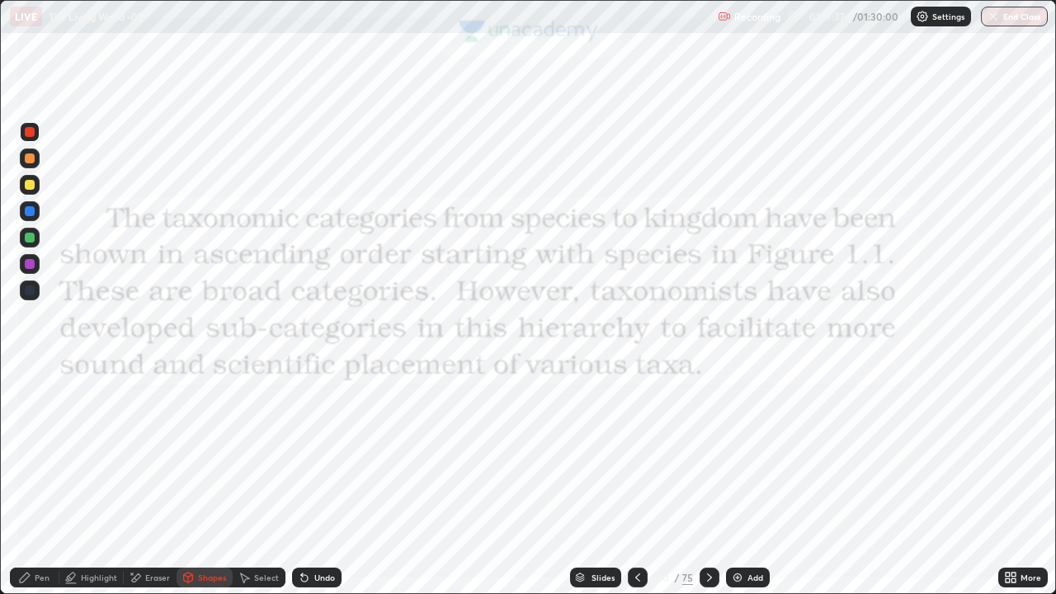
click at [39, 482] on div "Pen" at bounding box center [42, 577] width 15 height 8
click at [32, 482] on div "Pen" at bounding box center [34, 578] width 49 height 20
click at [26, 130] on div at bounding box center [30, 132] width 10 height 10
click at [41, 482] on div "Pen" at bounding box center [42, 577] width 15 height 8
click at [30, 403] on div at bounding box center [29, 402] width 7 height 7
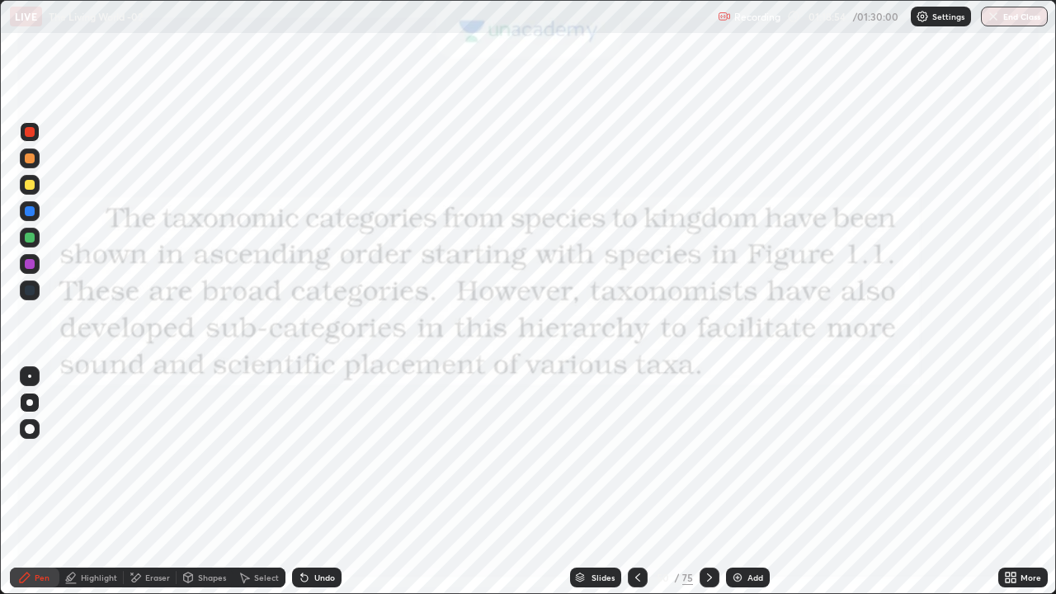
click at [39, 266] on div at bounding box center [30, 264] width 20 height 20
click at [31, 264] on div at bounding box center [30, 264] width 10 height 10
click at [35, 482] on div "Pen" at bounding box center [42, 577] width 15 height 8
click at [28, 400] on div at bounding box center [29, 402] width 7 height 7
click at [708, 482] on icon at bounding box center [709, 577] width 13 height 13
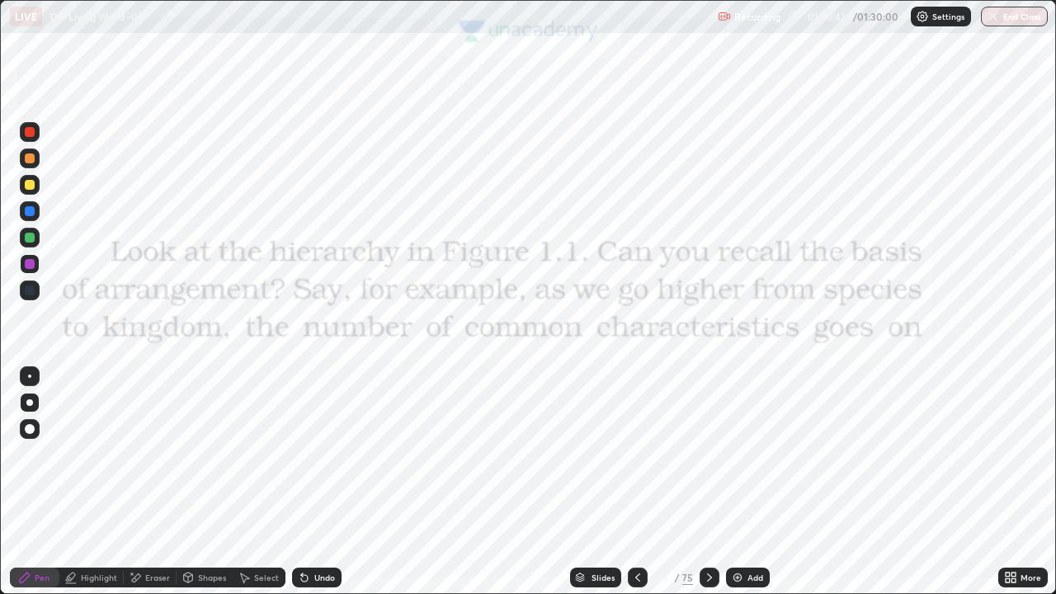
click at [154, 482] on div "Eraser" at bounding box center [157, 577] width 25 height 8
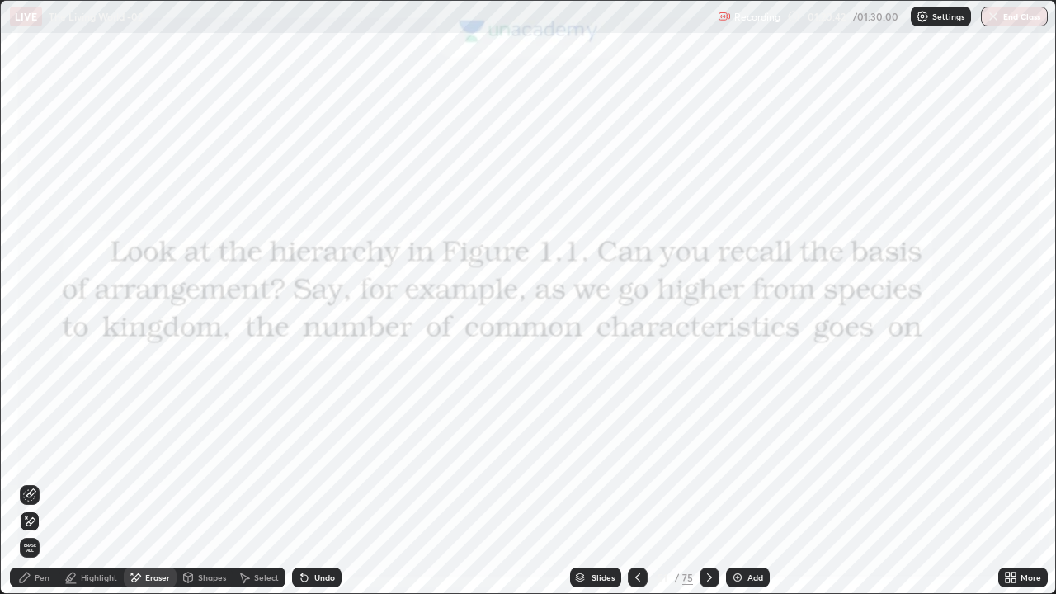
click at [202, 482] on div "Shapes" at bounding box center [212, 577] width 28 height 8
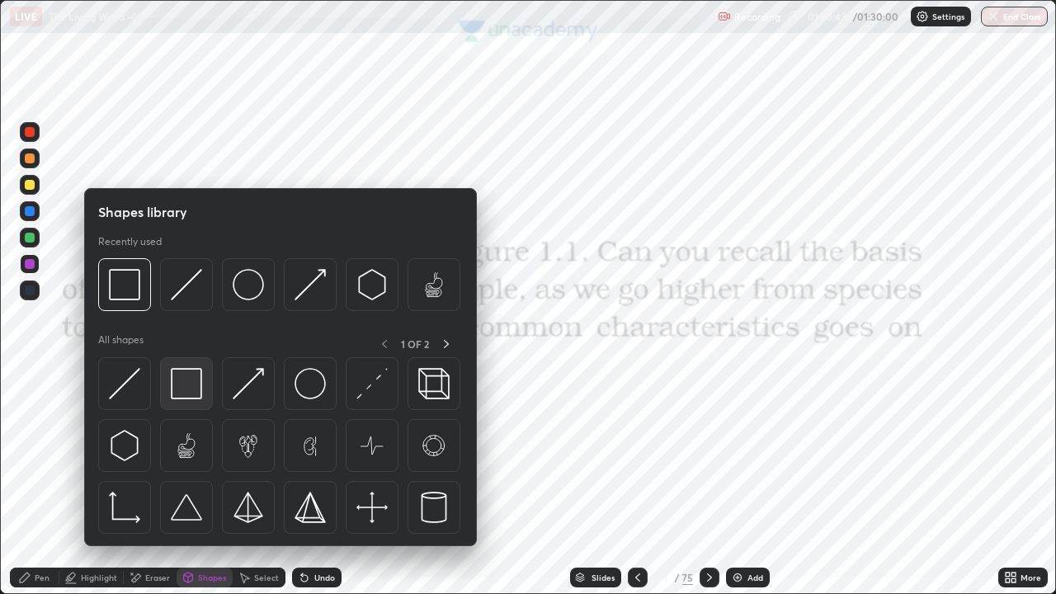
click at [188, 389] on img at bounding box center [186, 383] width 31 height 31
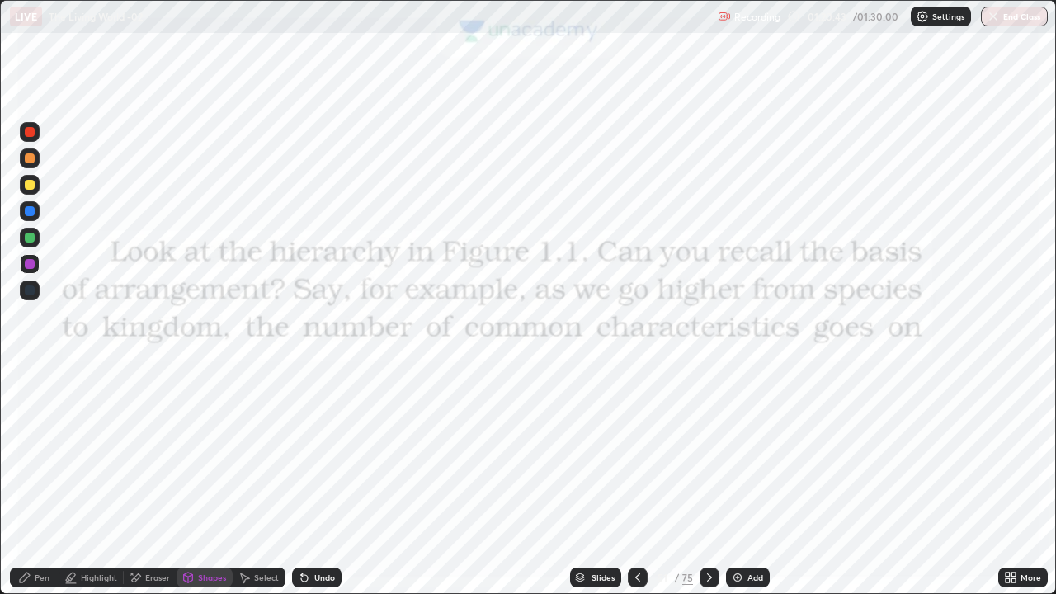
click at [30, 130] on div at bounding box center [30, 132] width 10 height 10
click at [20, 482] on icon at bounding box center [24, 577] width 13 height 13
click at [710, 482] on icon at bounding box center [709, 577] width 13 height 13
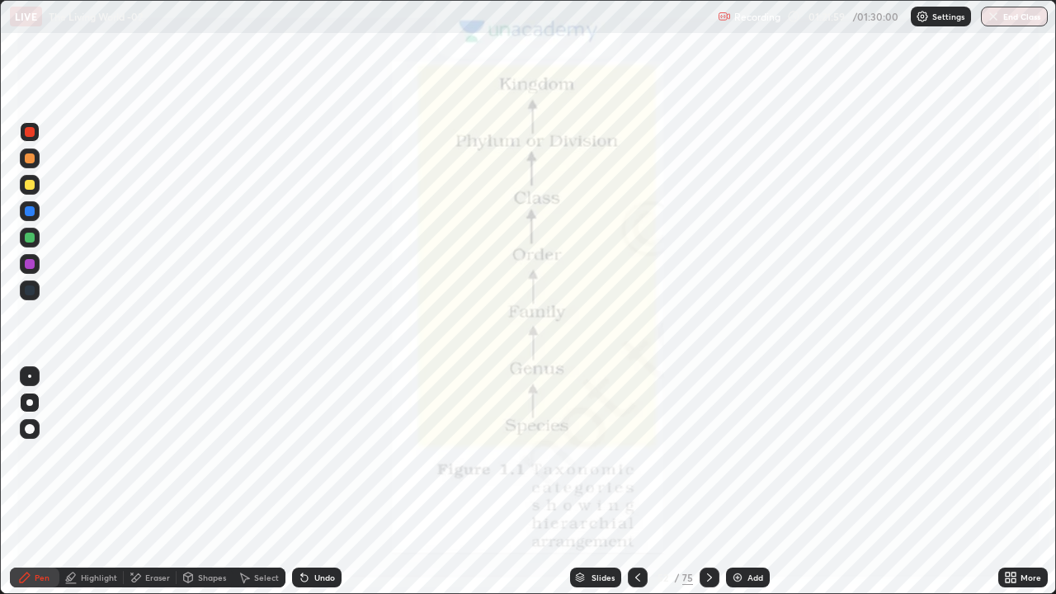
click at [709, 482] on icon at bounding box center [709, 577] width 13 height 13
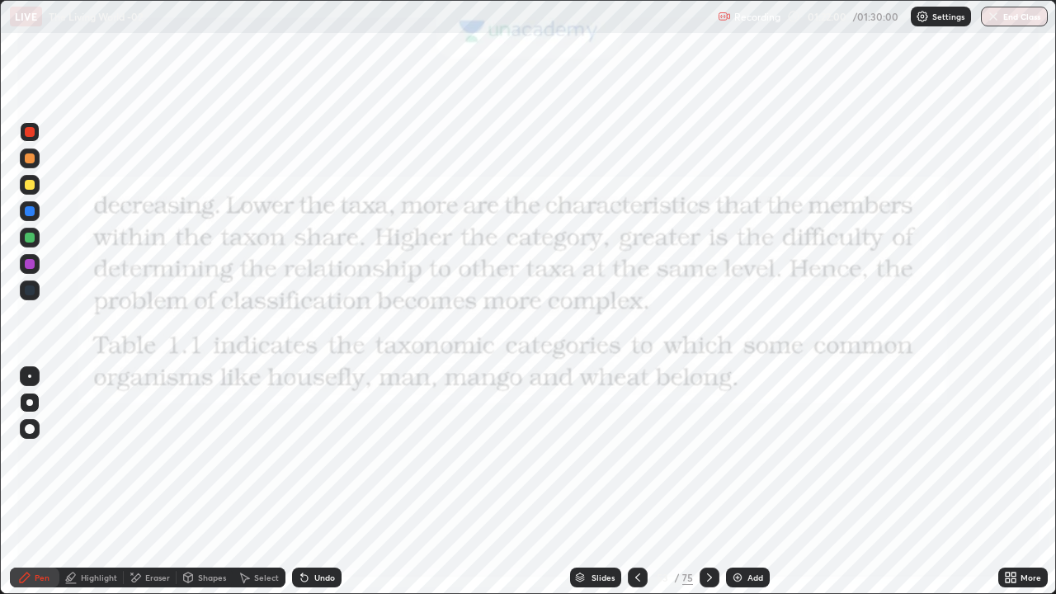
click at [222, 482] on div "Shapes" at bounding box center [212, 577] width 28 height 8
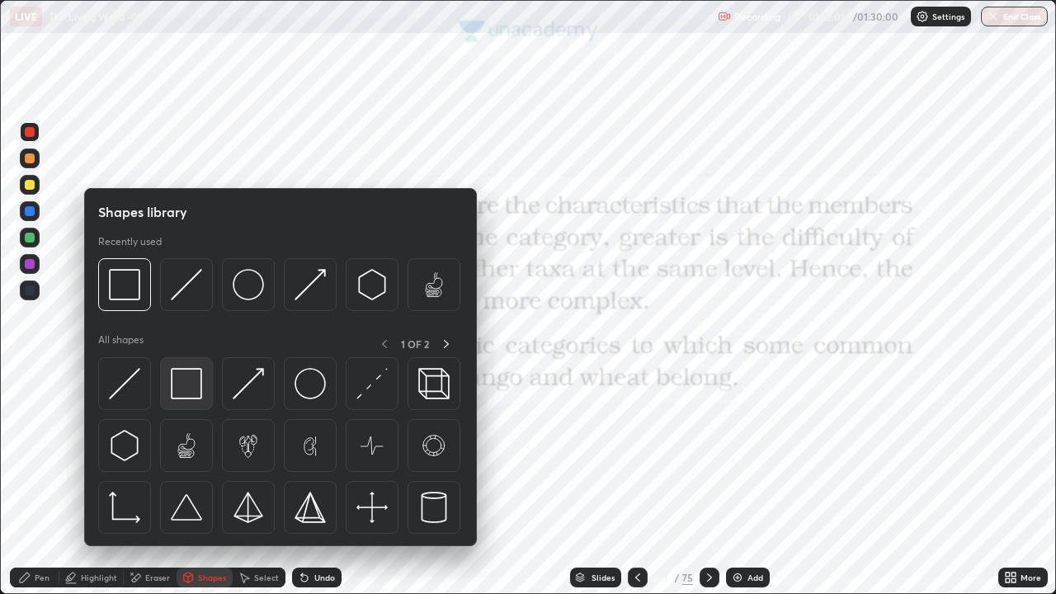
click at [186, 384] on img at bounding box center [186, 383] width 31 height 31
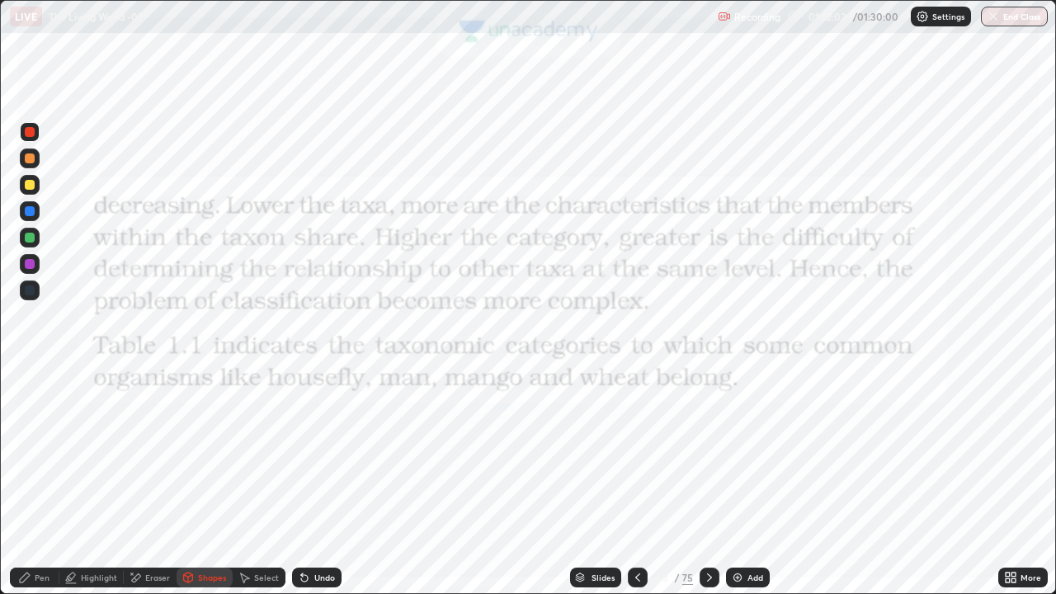
click at [30, 130] on div at bounding box center [30, 132] width 10 height 10
click at [35, 482] on div "Pen" at bounding box center [42, 577] width 15 height 8
click at [636, 482] on icon at bounding box center [637, 577] width 13 height 13
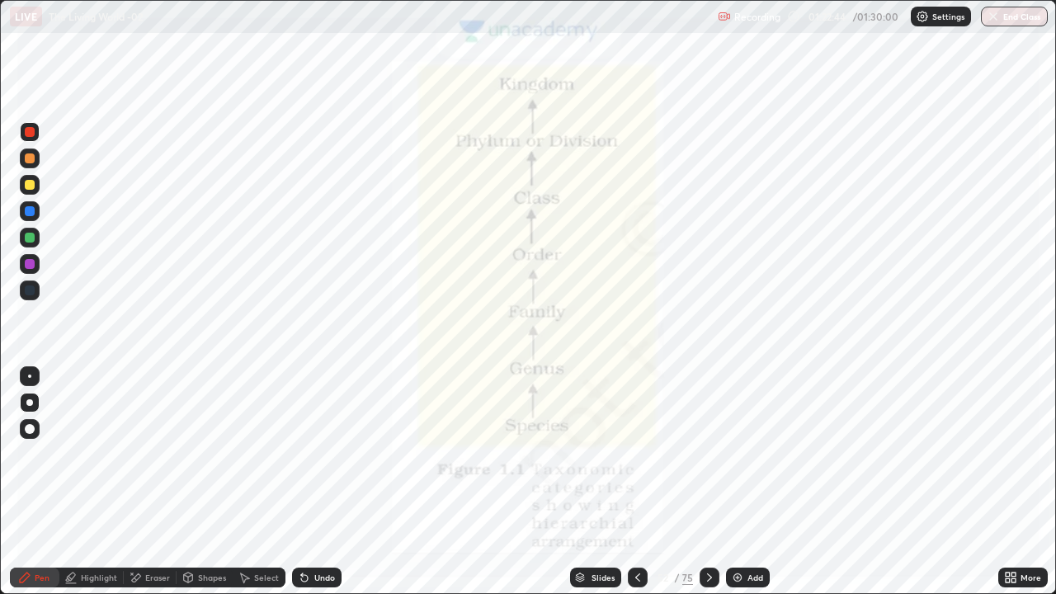
click at [636, 482] on icon at bounding box center [637, 577] width 13 height 13
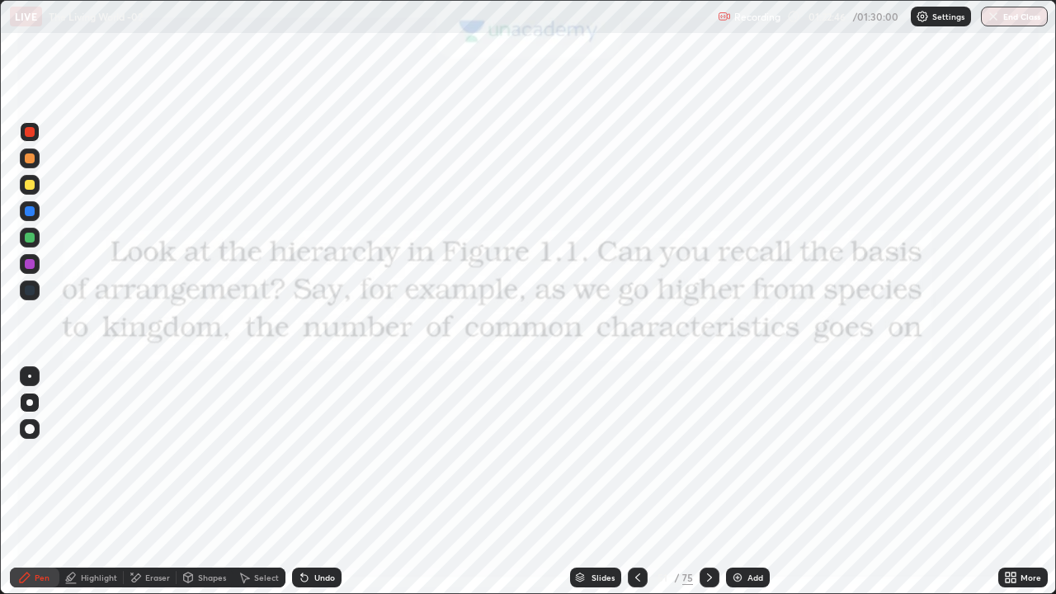
click at [708, 482] on icon at bounding box center [709, 577] width 13 height 13
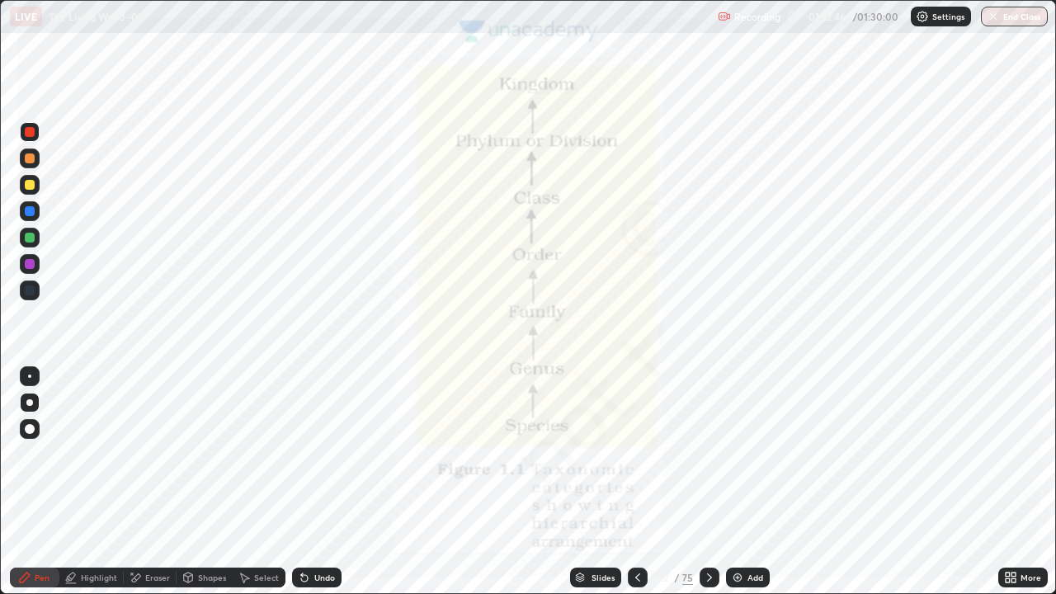
click at [709, 482] on icon at bounding box center [709, 577] width 13 height 13
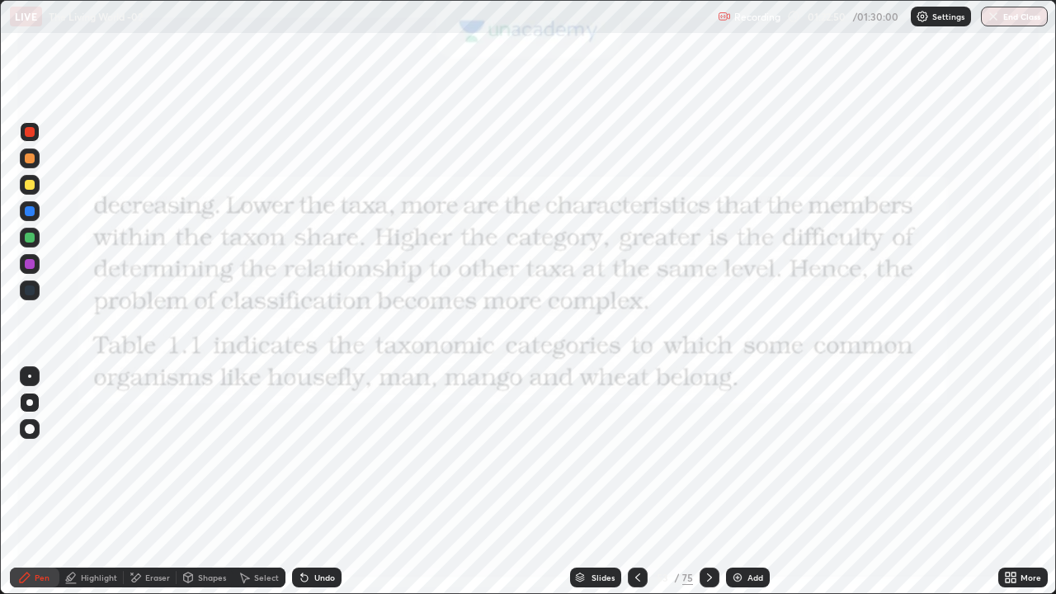
click at [33, 482] on div "Pen" at bounding box center [34, 578] width 49 height 20
click at [709, 482] on icon at bounding box center [709, 577] width 13 height 13
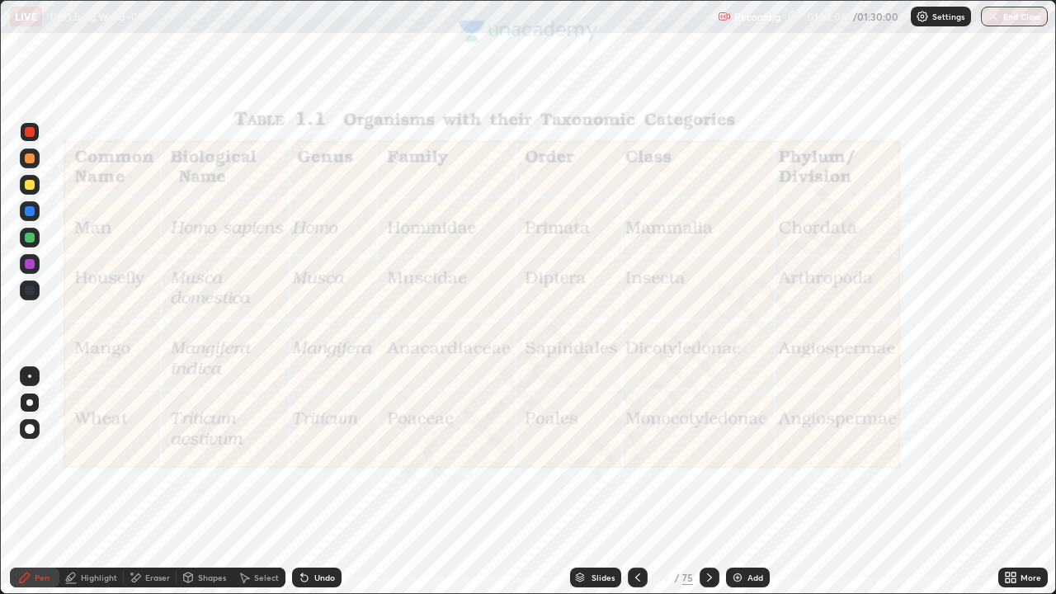
click at [27, 482] on icon at bounding box center [25, 578] width 10 height 10
click at [23, 482] on icon at bounding box center [25, 578] width 10 height 10
click at [27, 400] on div at bounding box center [29, 402] width 7 height 7
click at [198, 482] on div "Shapes" at bounding box center [212, 577] width 28 height 8
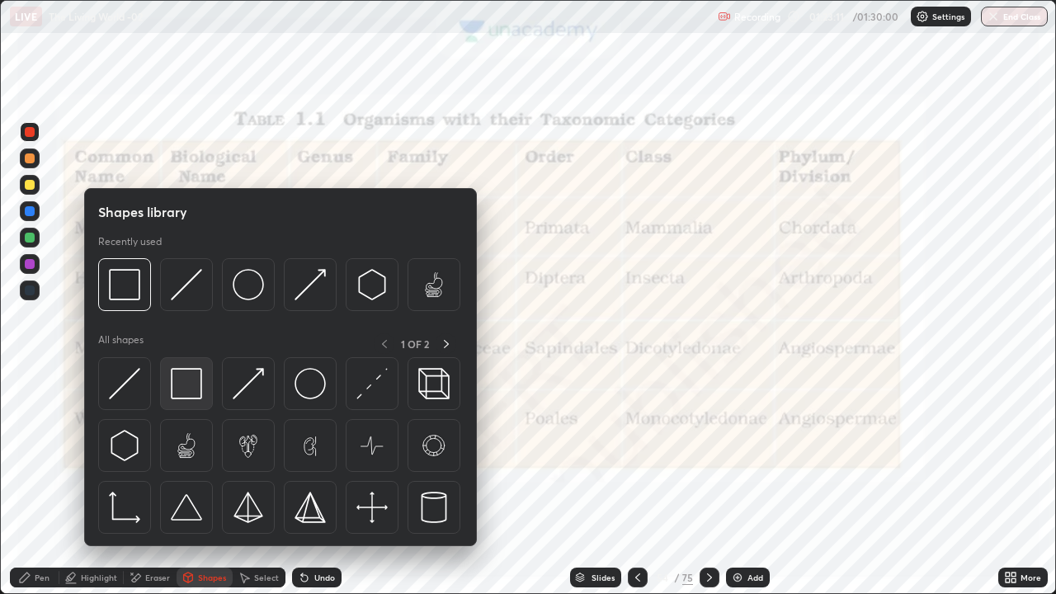
click at [183, 382] on img at bounding box center [186, 383] width 31 height 31
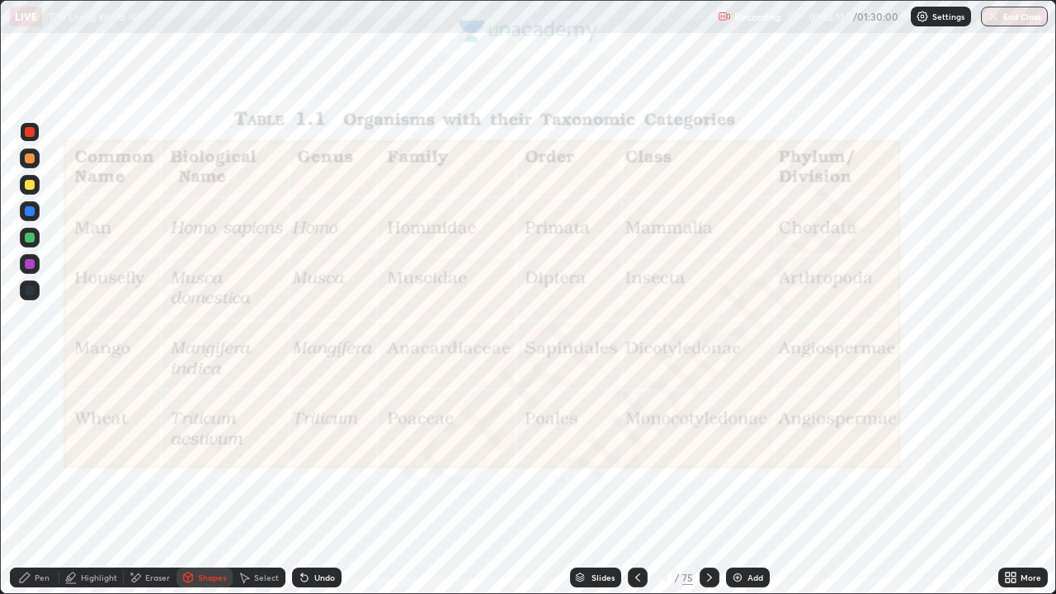
click at [27, 130] on div at bounding box center [30, 132] width 10 height 10
click at [42, 482] on div "Pen" at bounding box center [42, 577] width 15 height 8
click at [153, 482] on div "Eraser" at bounding box center [157, 577] width 25 height 8
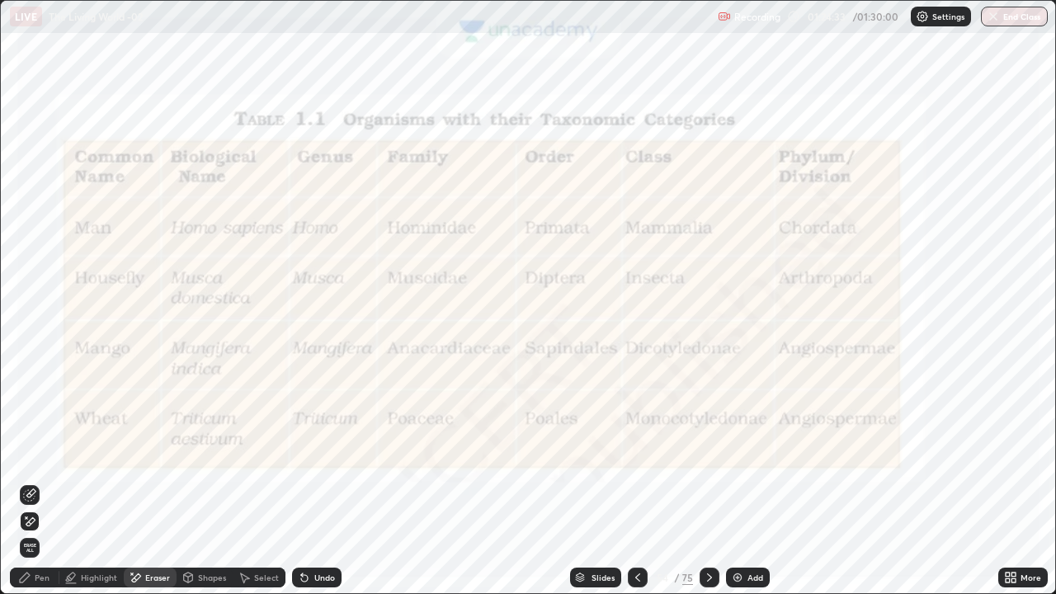
click at [26, 482] on icon at bounding box center [27, 517] width 2 height 2
click at [43, 482] on div "Pen" at bounding box center [42, 577] width 15 height 8
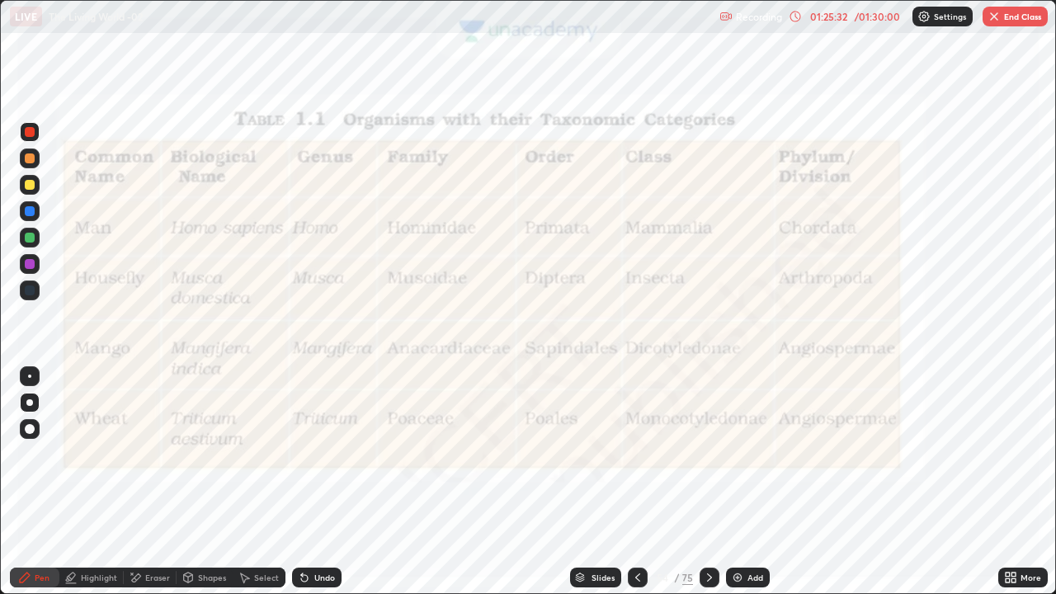
click at [1011, 482] on icon at bounding box center [1010, 577] width 13 height 13
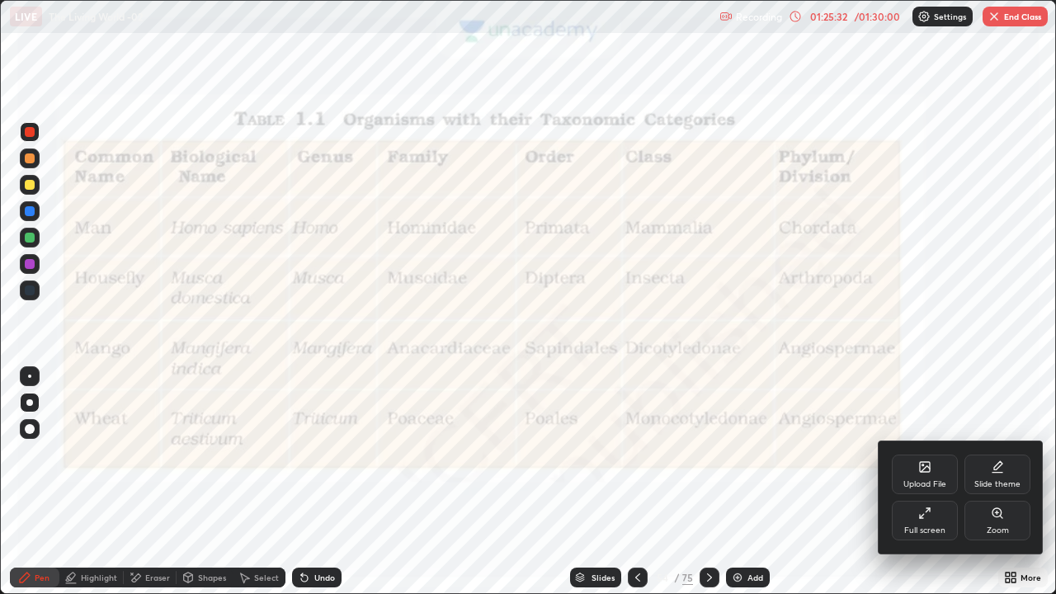
click at [943, 482] on div "Full screen" at bounding box center [925, 521] width 66 height 40
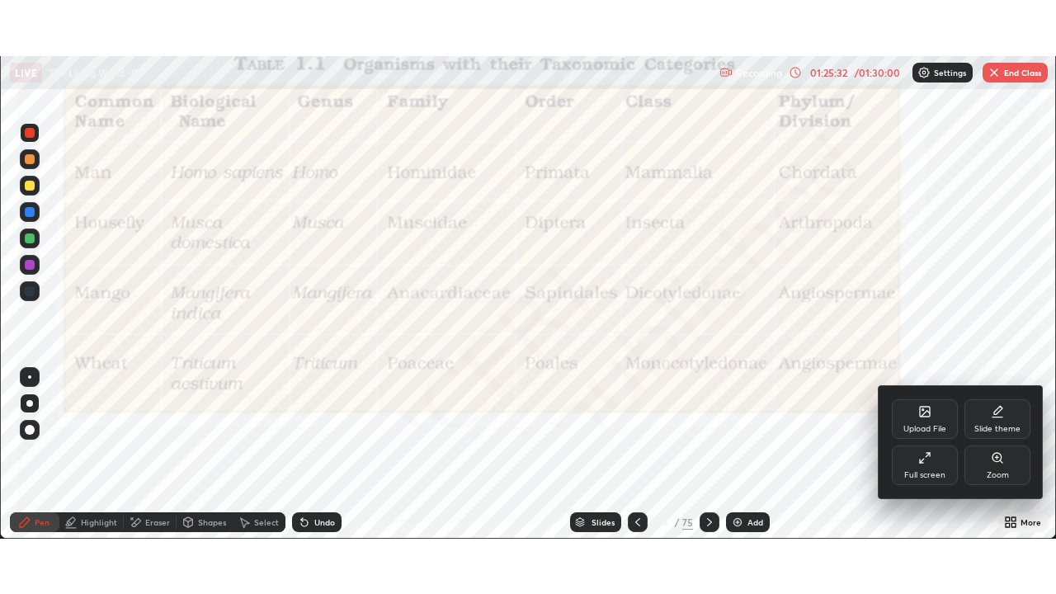
scroll to position [82012, 81439]
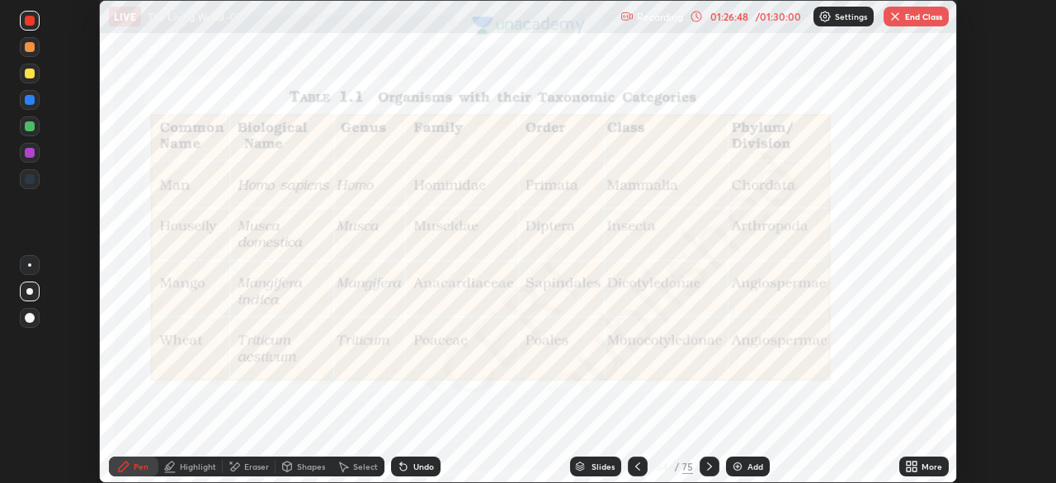
click at [907, 464] on icon at bounding box center [909, 463] width 4 height 4
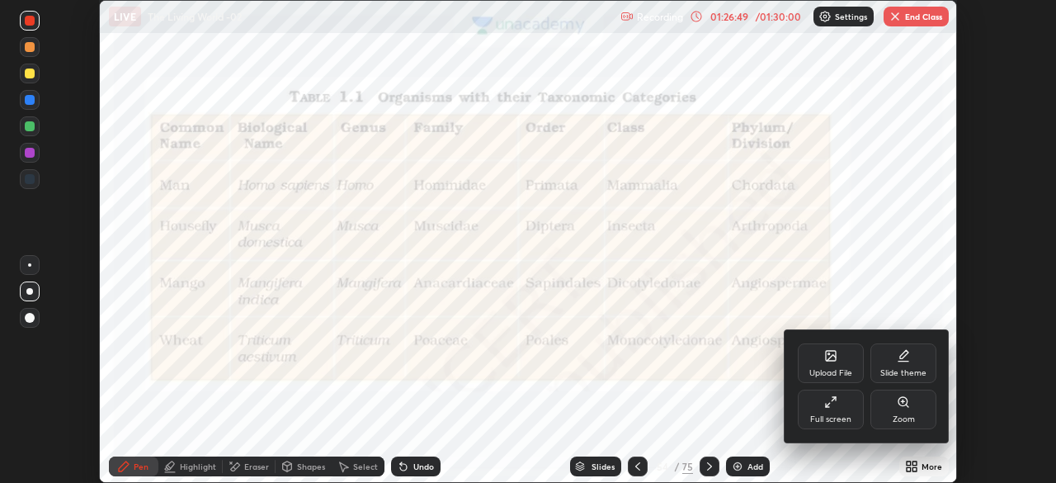
click at [848, 412] on div "Full screen" at bounding box center [831, 409] width 66 height 40
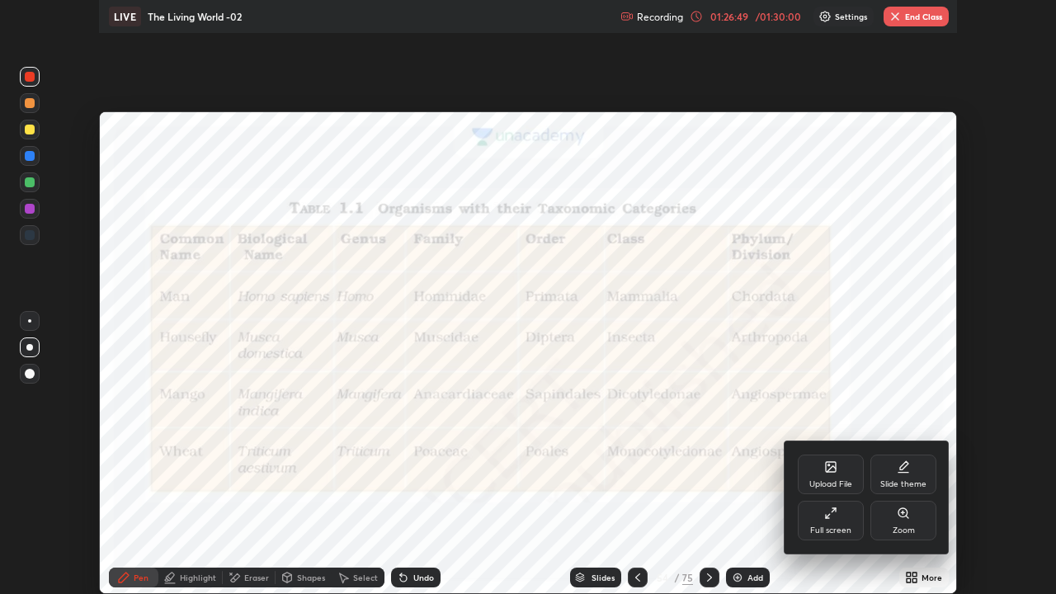
scroll to position [594, 1056]
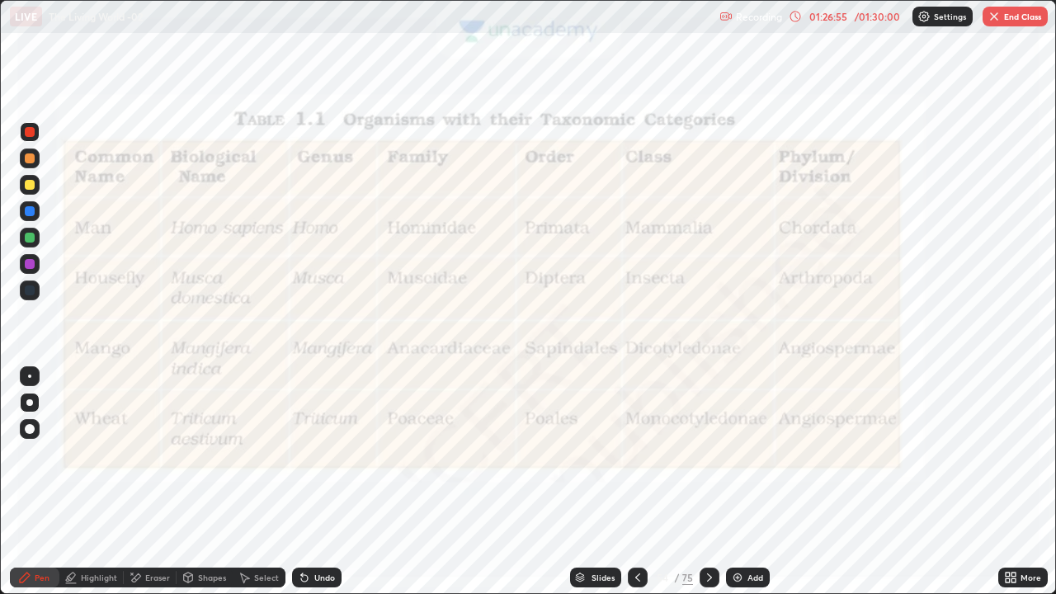
click at [708, 482] on icon at bounding box center [709, 577] width 13 height 13
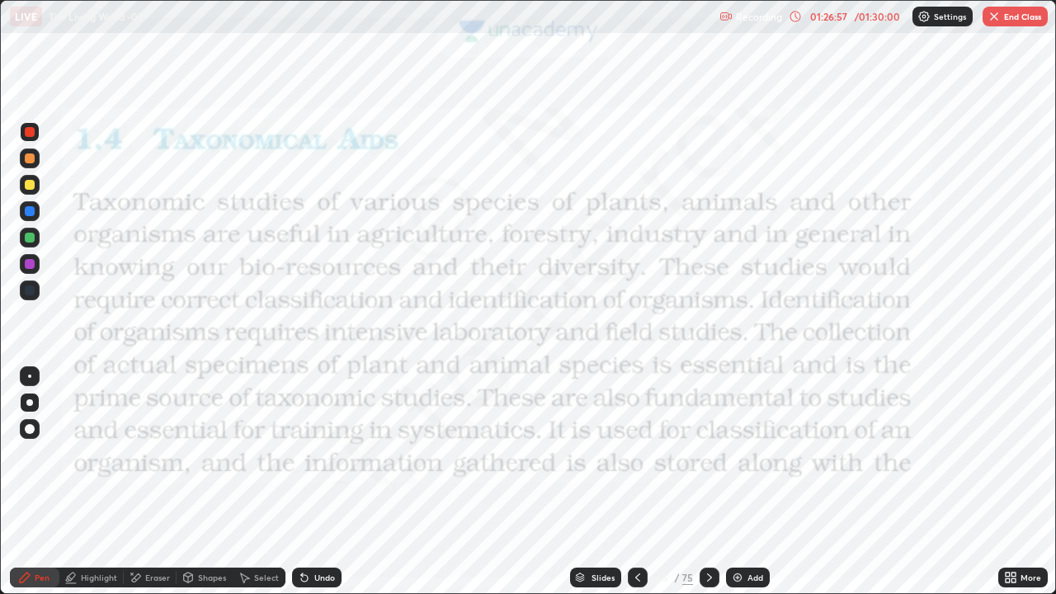
click at [636, 482] on icon at bounding box center [637, 577] width 13 height 13
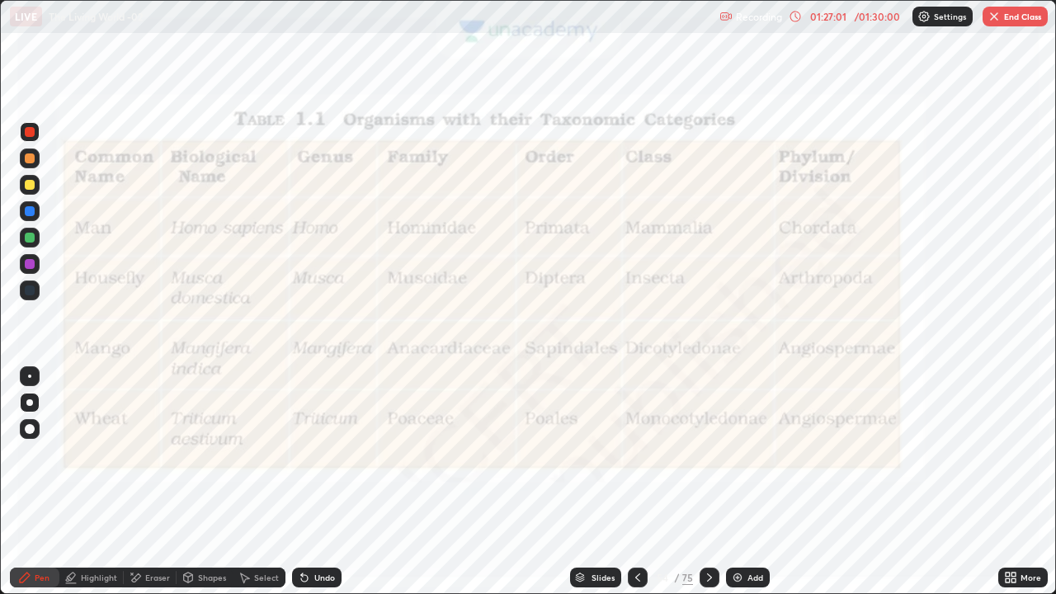
click at [37, 482] on div "Pen" at bounding box center [34, 578] width 49 height 20
click at [754, 482] on div "Add" at bounding box center [755, 577] width 16 height 8
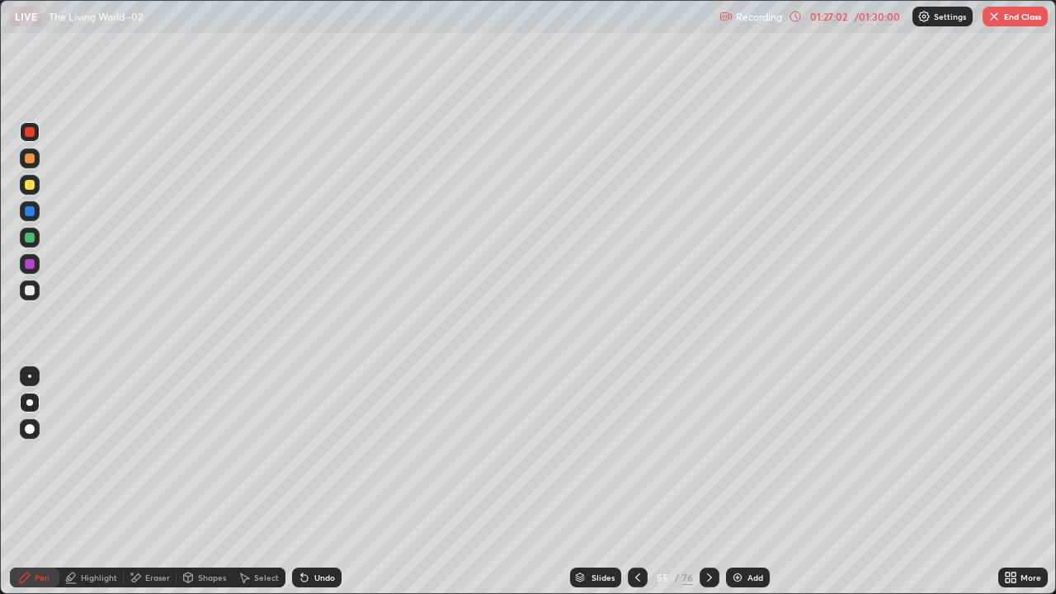
click at [30, 290] on div at bounding box center [30, 290] width 10 height 10
click at [579, 482] on icon at bounding box center [580, 575] width 8 height 4
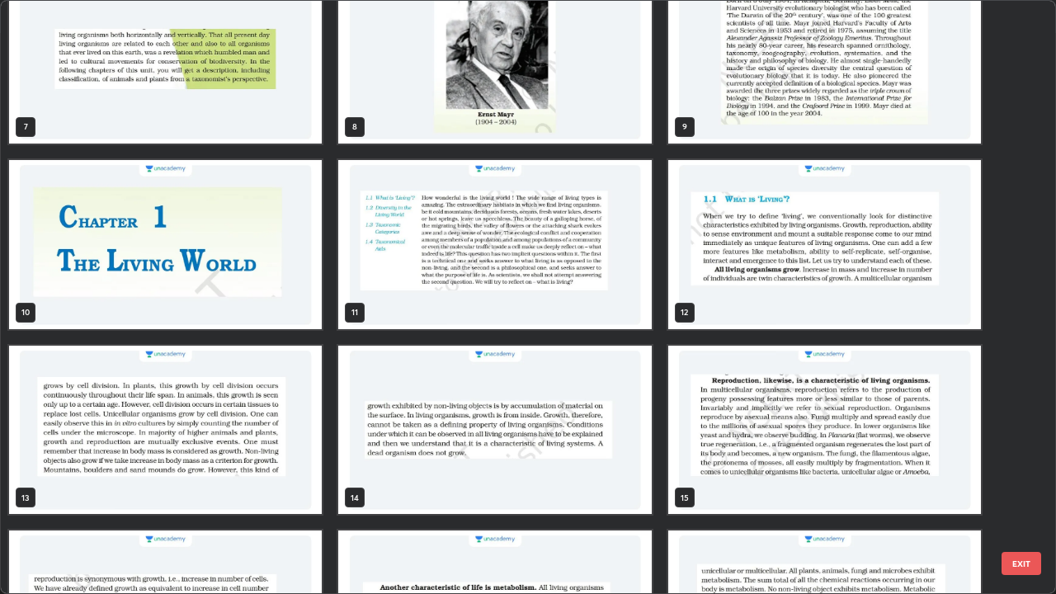
scroll to position [391, 0]
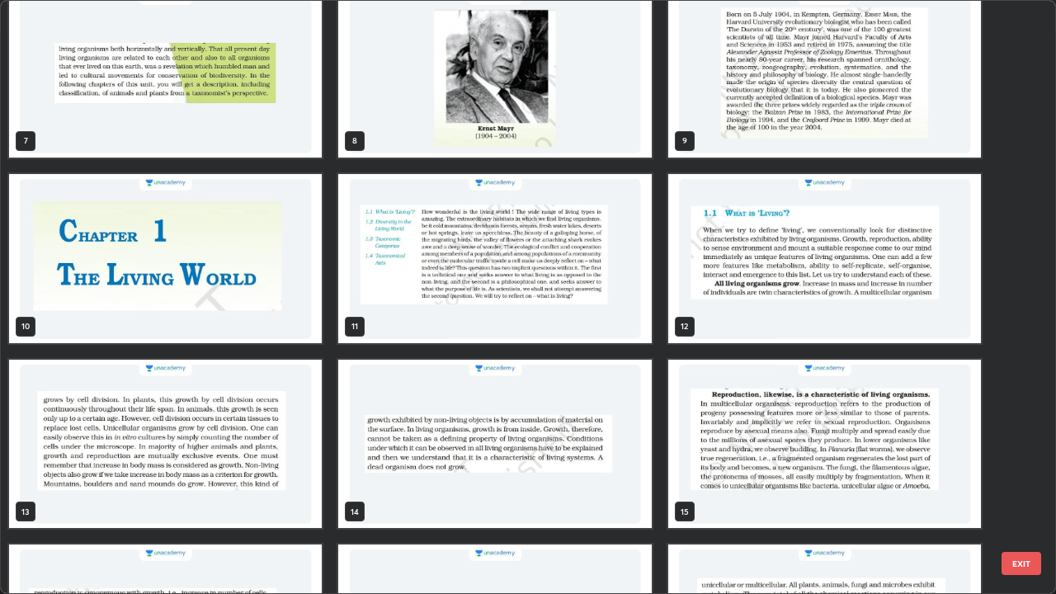
click at [719, 304] on img "grid" at bounding box center [824, 258] width 313 height 169
click at [722, 302] on img "grid" at bounding box center [824, 258] width 313 height 169
click at [723, 306] on img "grid" at bounding box center [824, 258] width 313 height 169
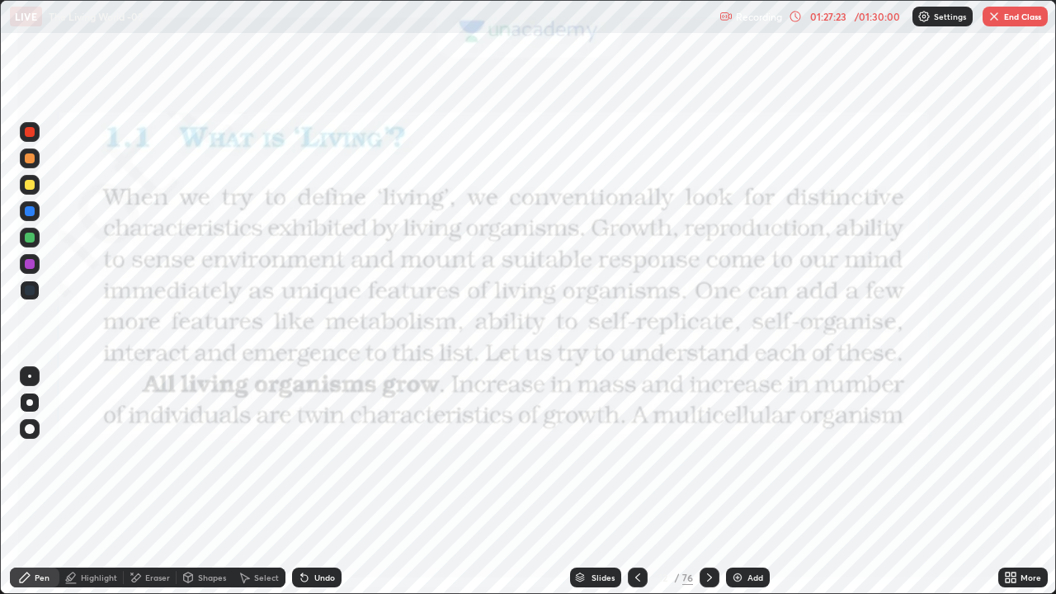
click at [30, 134] on div at bounding box center [30, 132] width 10 height 10
click at [30, 130] on div at bounding box center [30, 132] width 10 height 10
click at [587, 482] on div "Slides" at bounding box center [595, 578] width 51 height 20
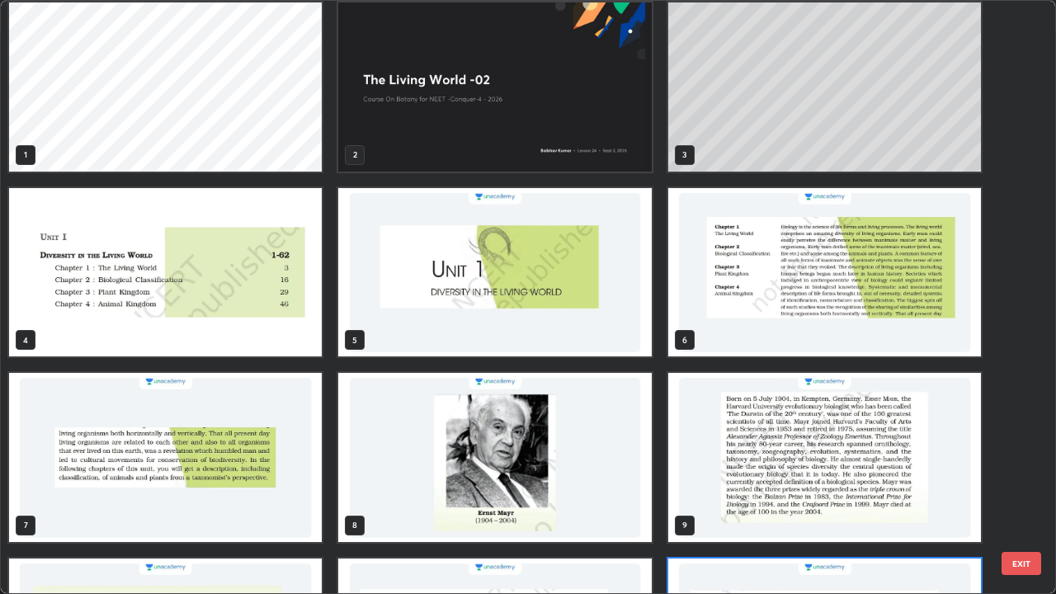
scroll to position [7, 0]
click at [743, 317] on img "grid" at bounding box center [824, 272] width 313 height 169
click at [745, 323] on img "grid" at bounding box center [824, 272] width 313 height 169
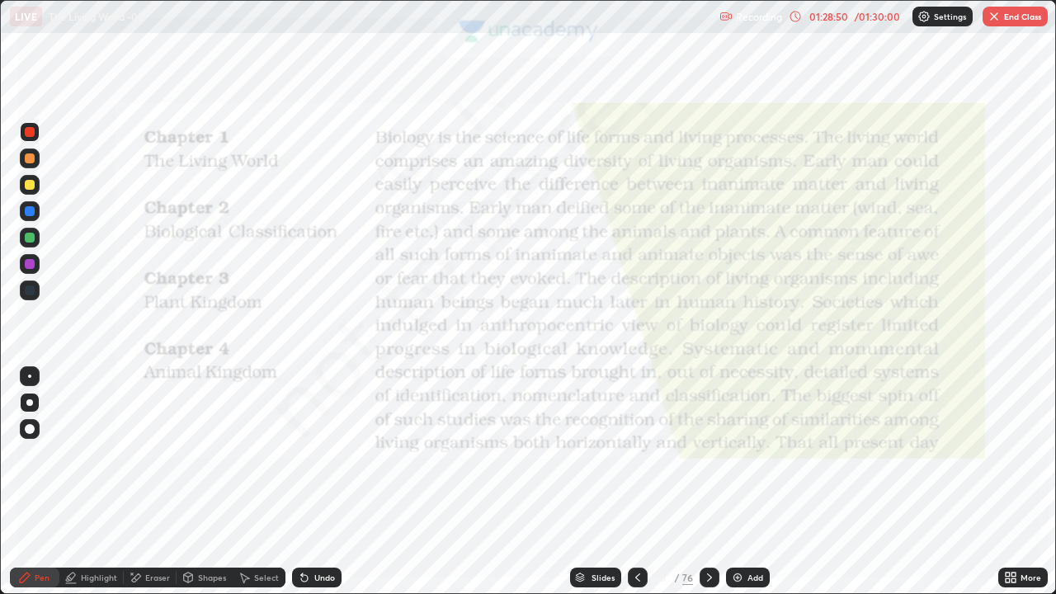
click at [744, 328] on img "grid" at bounding box center [824, 272] width 313 height 169
click at [200, 482] on div "Shapes" at bounding box center [205, 578] width 56 height 20
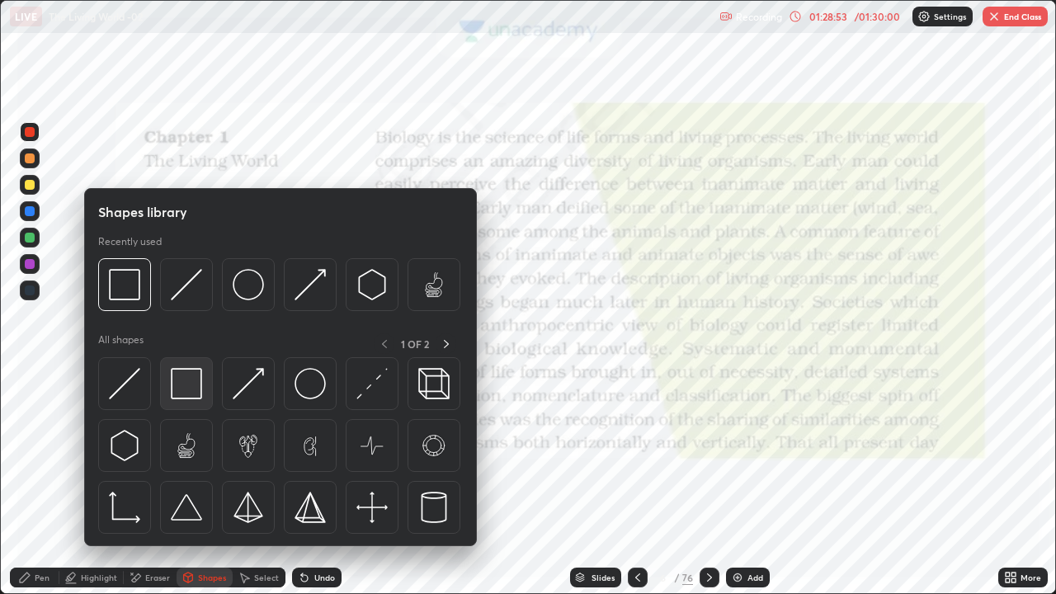
click at [179, 384] on img at bounding box center [186, 383] width 31 height 31
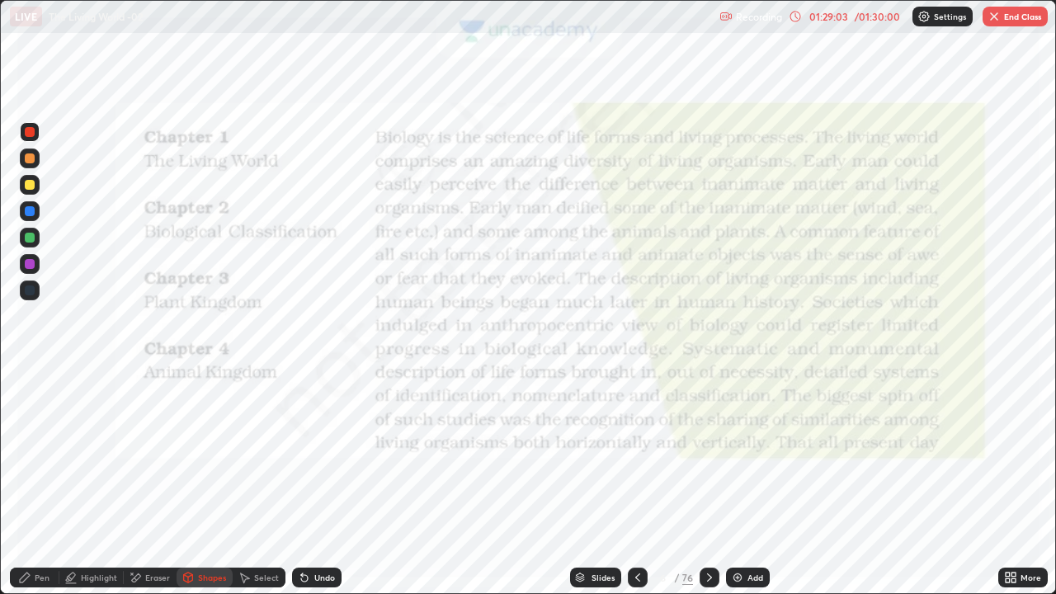
click at [42, 482] on div "Pen" at bounding box center [42, 577] width 15 height 8
click at [833, 17] on div "01:29:32" at bounding box center [828, 17] width 46 height 10
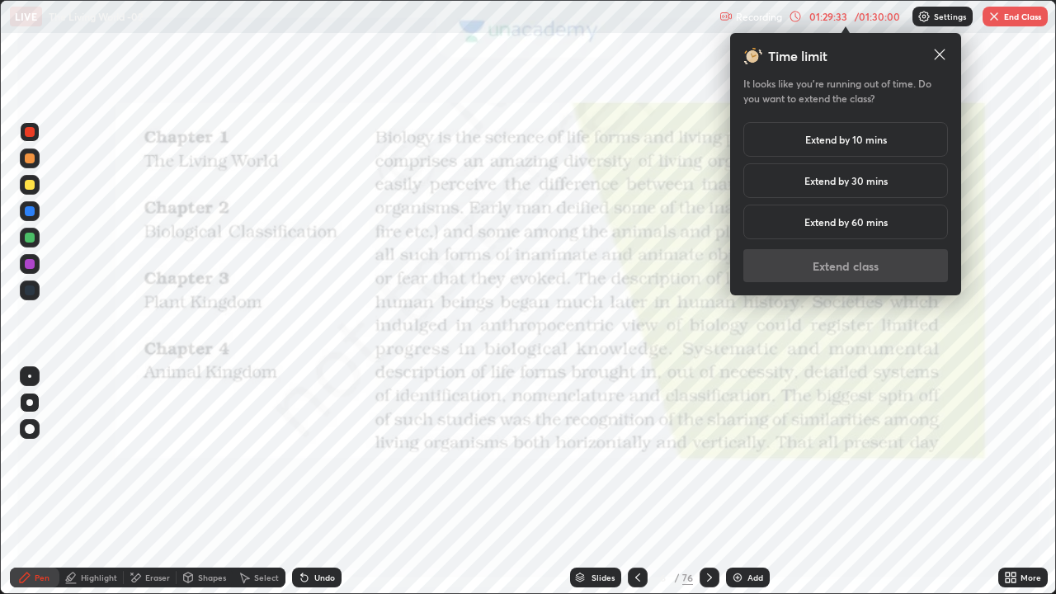
click at [818, 143] on h5 "Extend by 10 mins" at bounding box center [846, 139] width 82 height 15
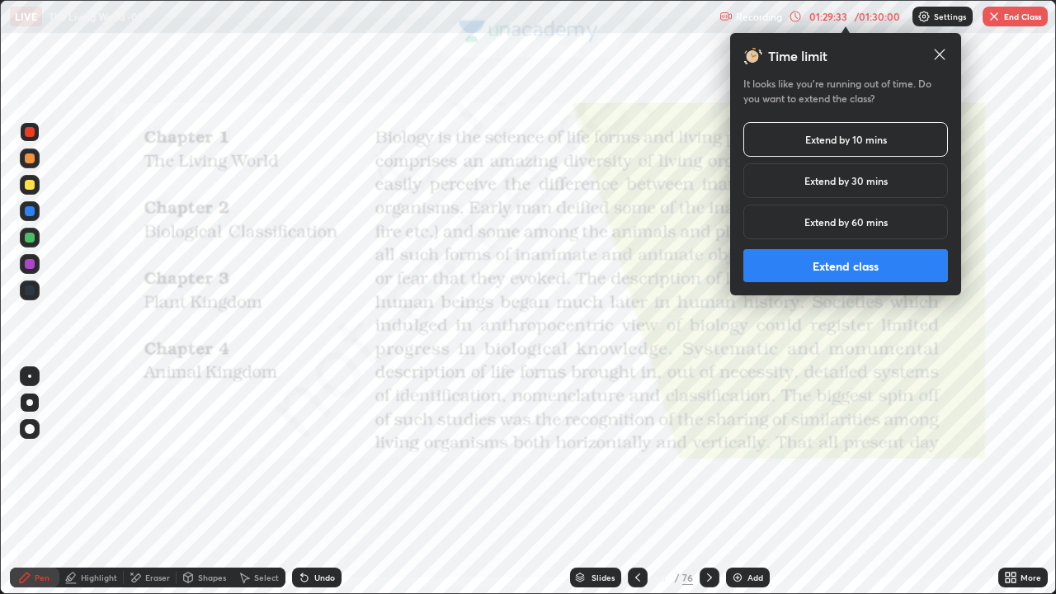
click at [829, 271] on button "Extend class" at bounding box center [845, 265] width 205 height 33
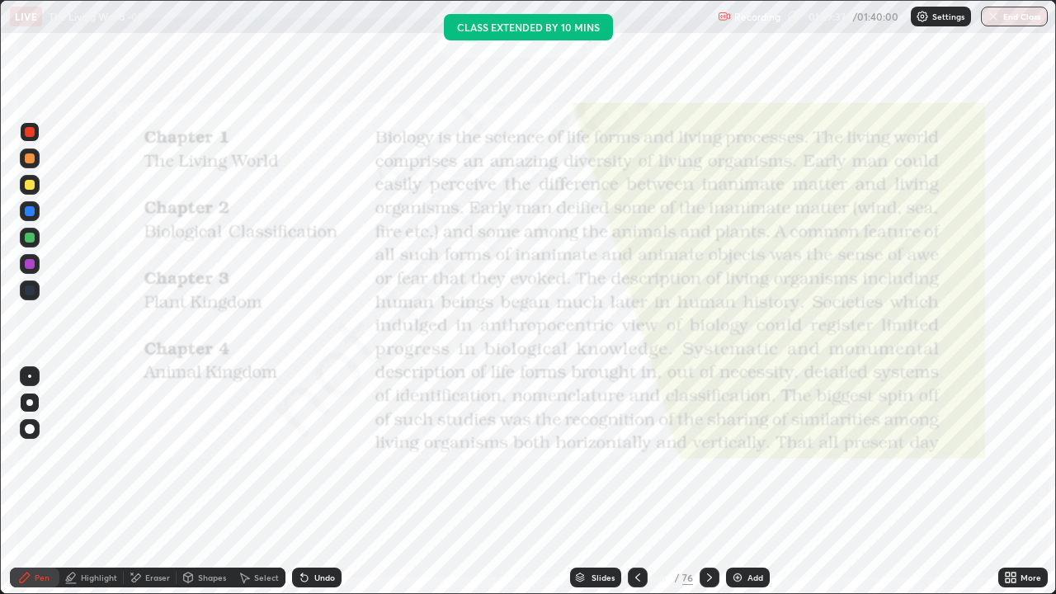
click at [32, 482] on div "Pen" at bounding box center [34, 578] width 49 height 20
click at [200, 482] on div "Shapes" at bounding box center [212, 577] width 28 height 8
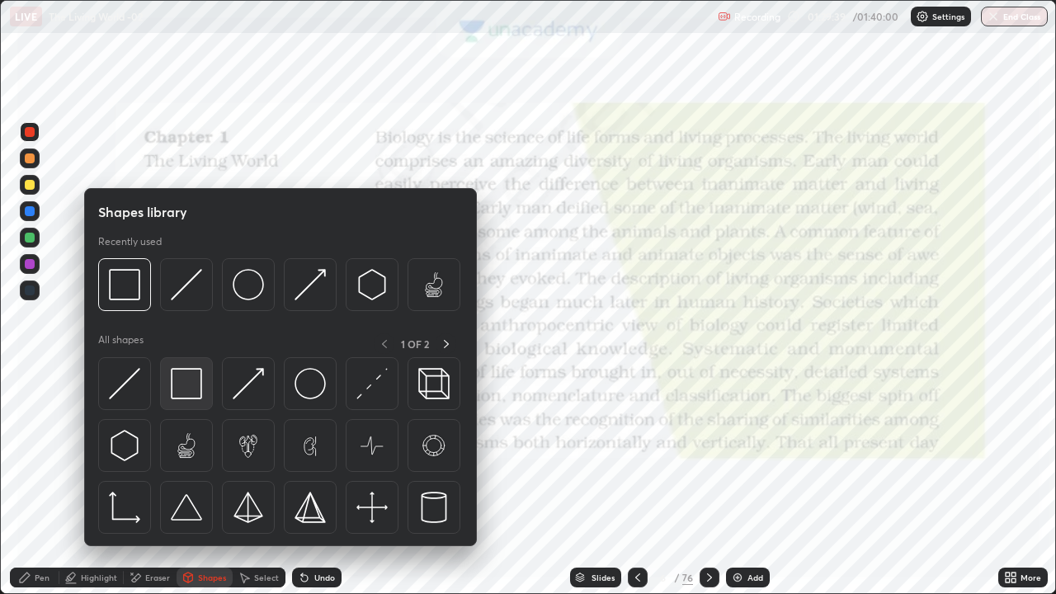
click at [190, 391] on img at bounding box center [186, 383] width 31 height 31
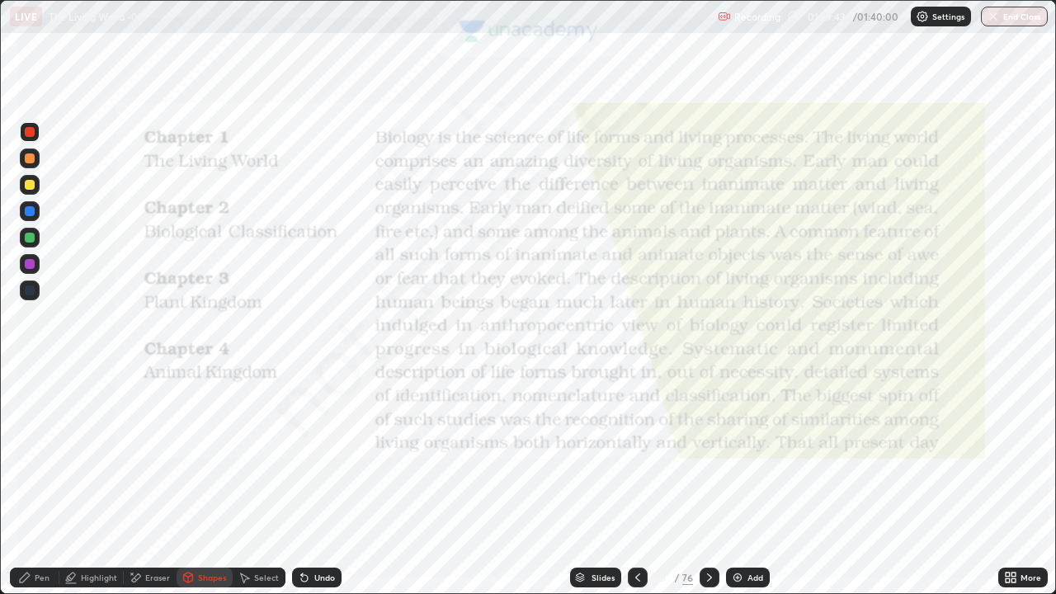
click at [35, 482] on div "Pen" at bounding box center [42, 577] width 15 height 8
click at [31, 138] on div at bounding box center [30, 132] width 20 height 20
click at [208, 482] on div "Shapes" at bounding box center [212, 577] width 28 height 8
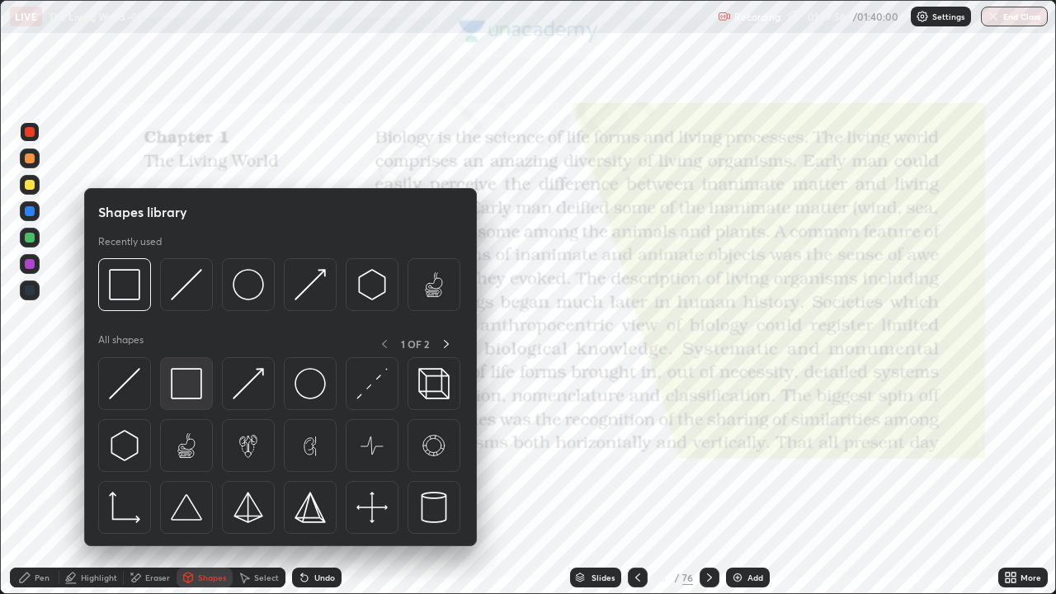
click at [189, 391] on img at bounding box center [186, 383] width 31 height 31
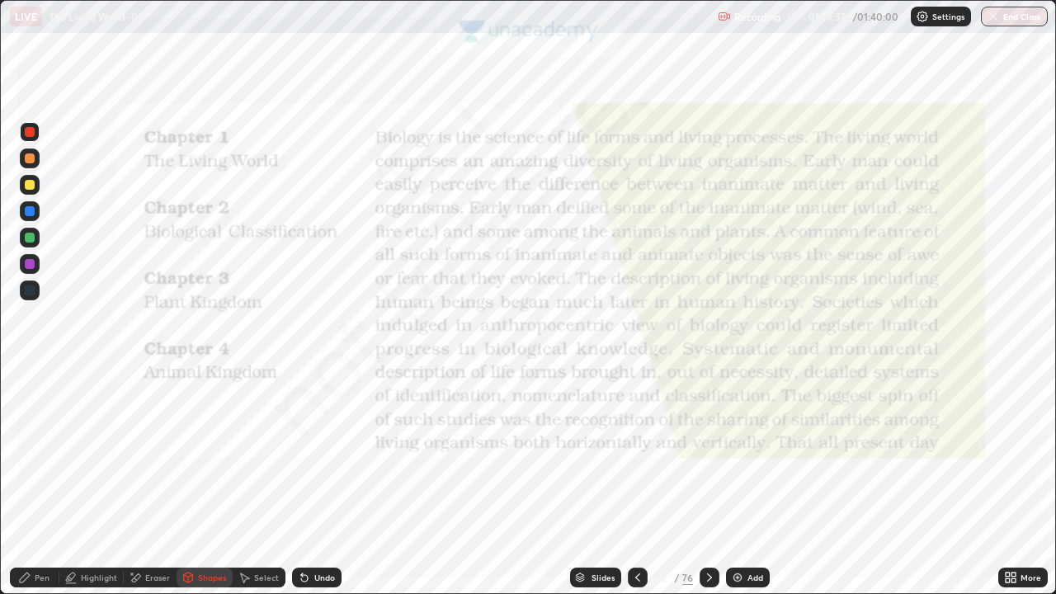
click at [30, 282] on div at bounding box center [30, 290] width 20 height 20
click at [31, 482] on icon at bounding box center [24, 577] width 13 height 13
click at [751, 482] on div "Add" at bounding box center [755, 577] width 16 height 8
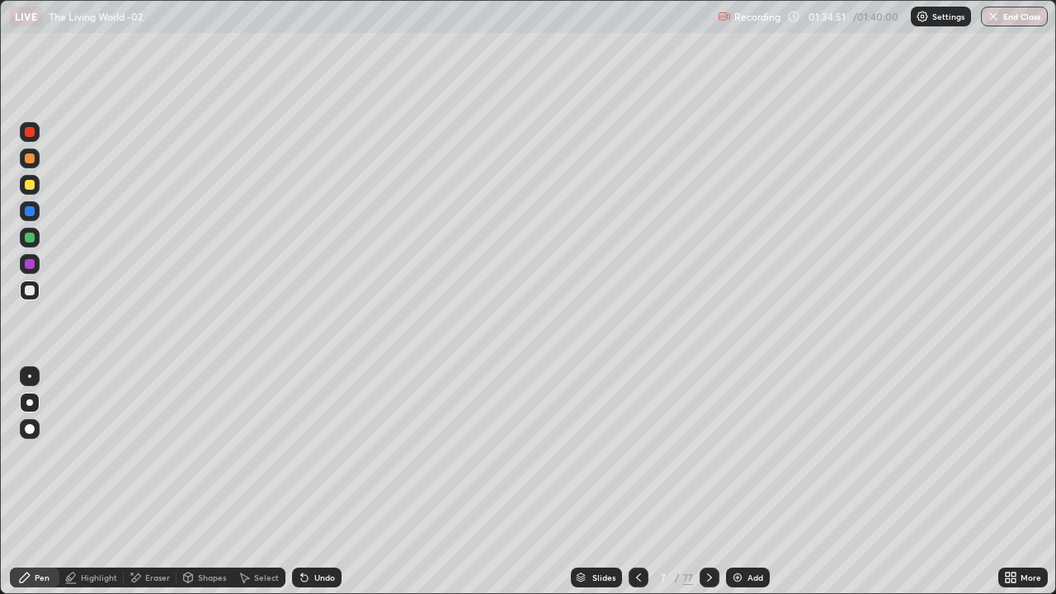
click at [33, 267] on div at bounding box center [30, 264] width 10 height 10
click at [29, 399] on div at bounding box center [29, 402] width 7 height 7
click at [31, 290] on div at bounding box center [30, 290] width 10 height 10
click at [315, 482] on div "Undo" at bounding box center [324, 577] width 21 height 8
click at [137, 482] on icon at bounding box center [135, 578] width 13 height 14
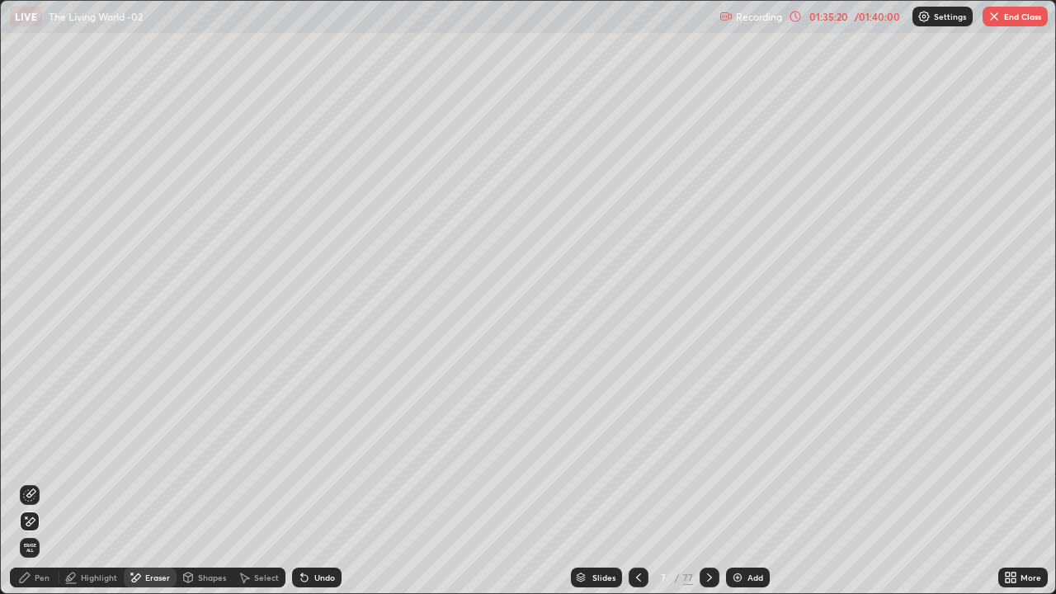
click at [90, 482] on div "Highlight" at bounding box center [99, 577] width 36 height 8
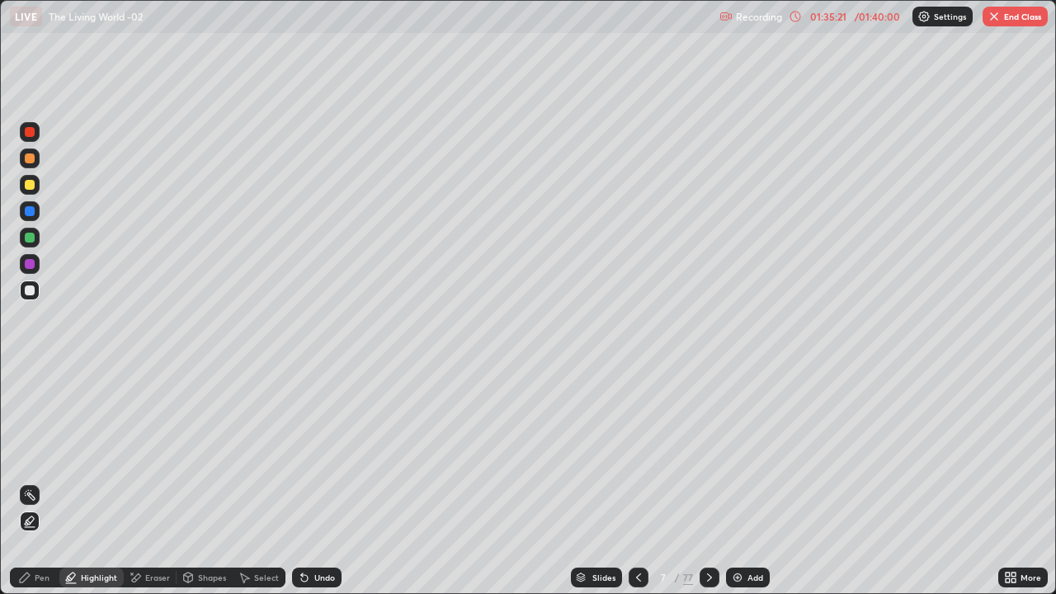
click at [31, 239] on div at bounding box center [30, 238] width 10 height 10
click at [32, 482] on div "Pen" at bounding box center [34, 578] width 49 height 20
click at [34, 285] on div at bounding box center [30, 290] width 20 height 20
click at [23, 482] on icon at bounding box center [25, 578] width 10 height 10
click at [714, 482] on icon at bounding box center [709, 577] width 13 height 13
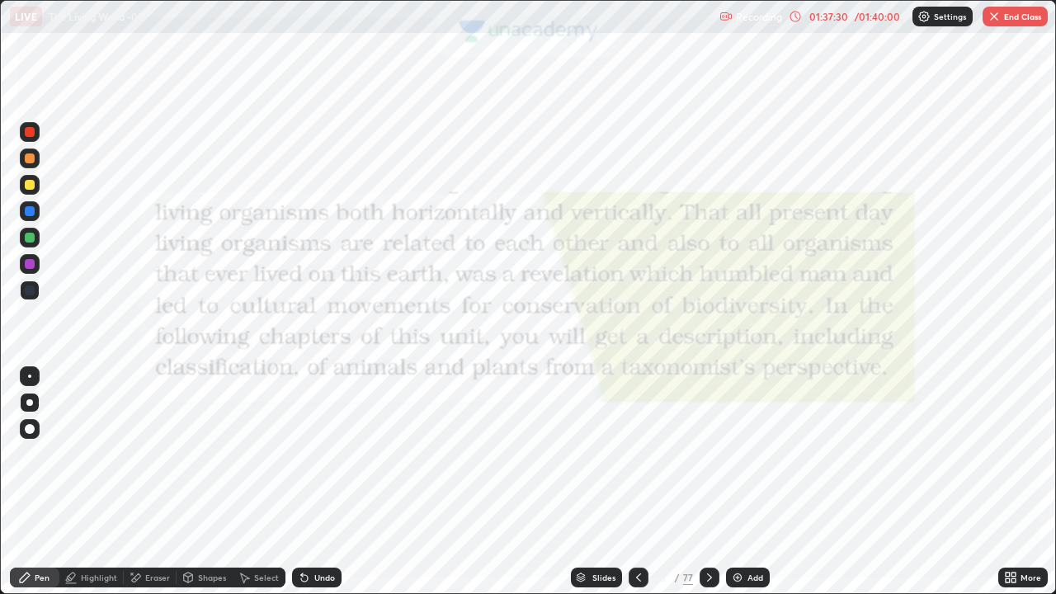
click at [1020, 20] on button "End Class" at bounding box center [1015, 17] width 65 height 20
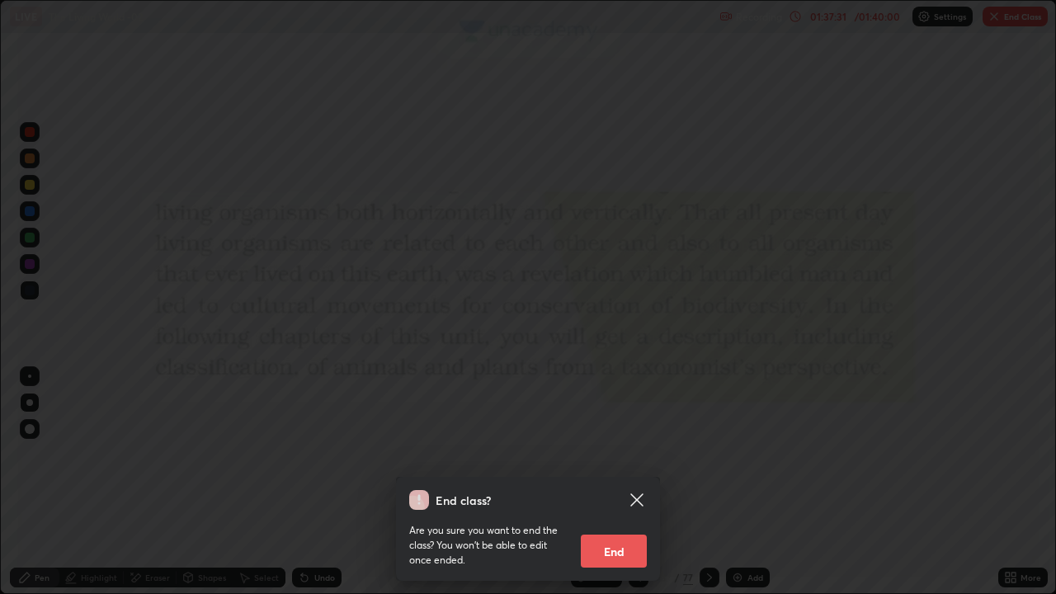
click at [621, 482] on button "End" at bounding box center [614, 551] width 66 height 33
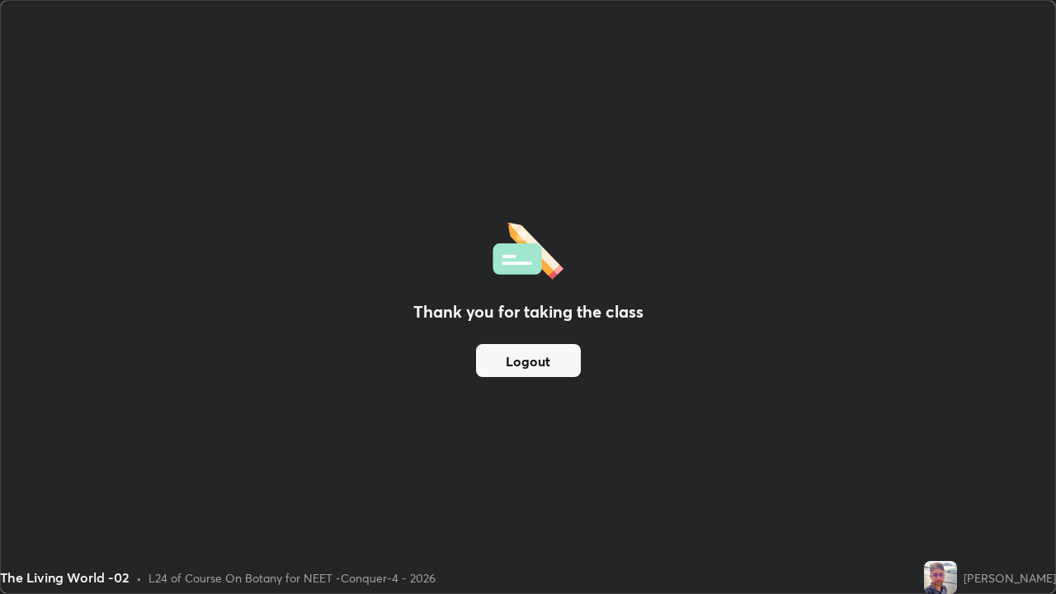
click at [564, 364] on button "Logout" at bounding box center [528, 360] width 105 height 33
